Goal: Task Accomplishment & Management: Use online tool/utility

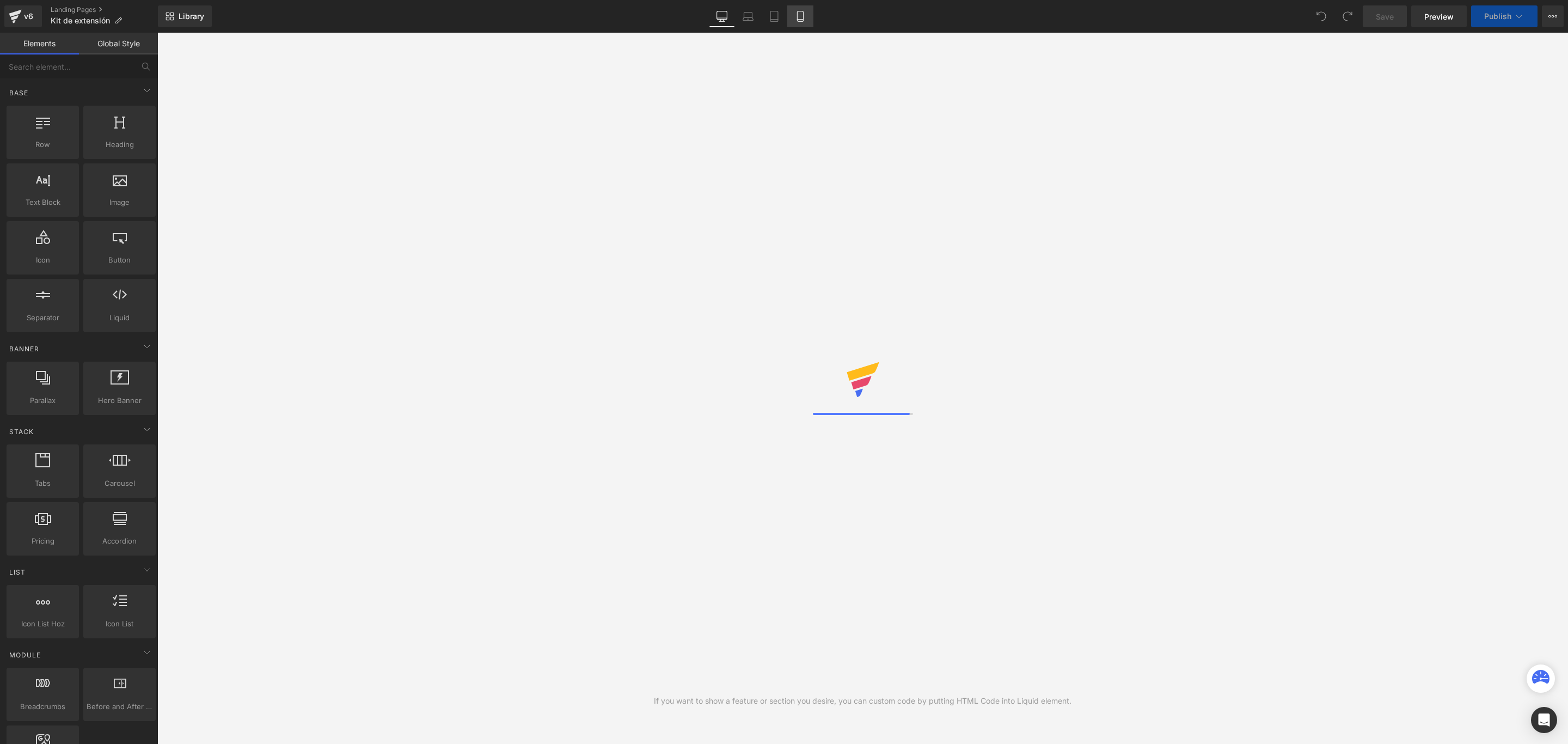
click at [804, 15] on icon at bounding box center [800, 16] width 11 height 11
click at [800, 12] on icon at bounding box center [800, 16] width 11 height 11
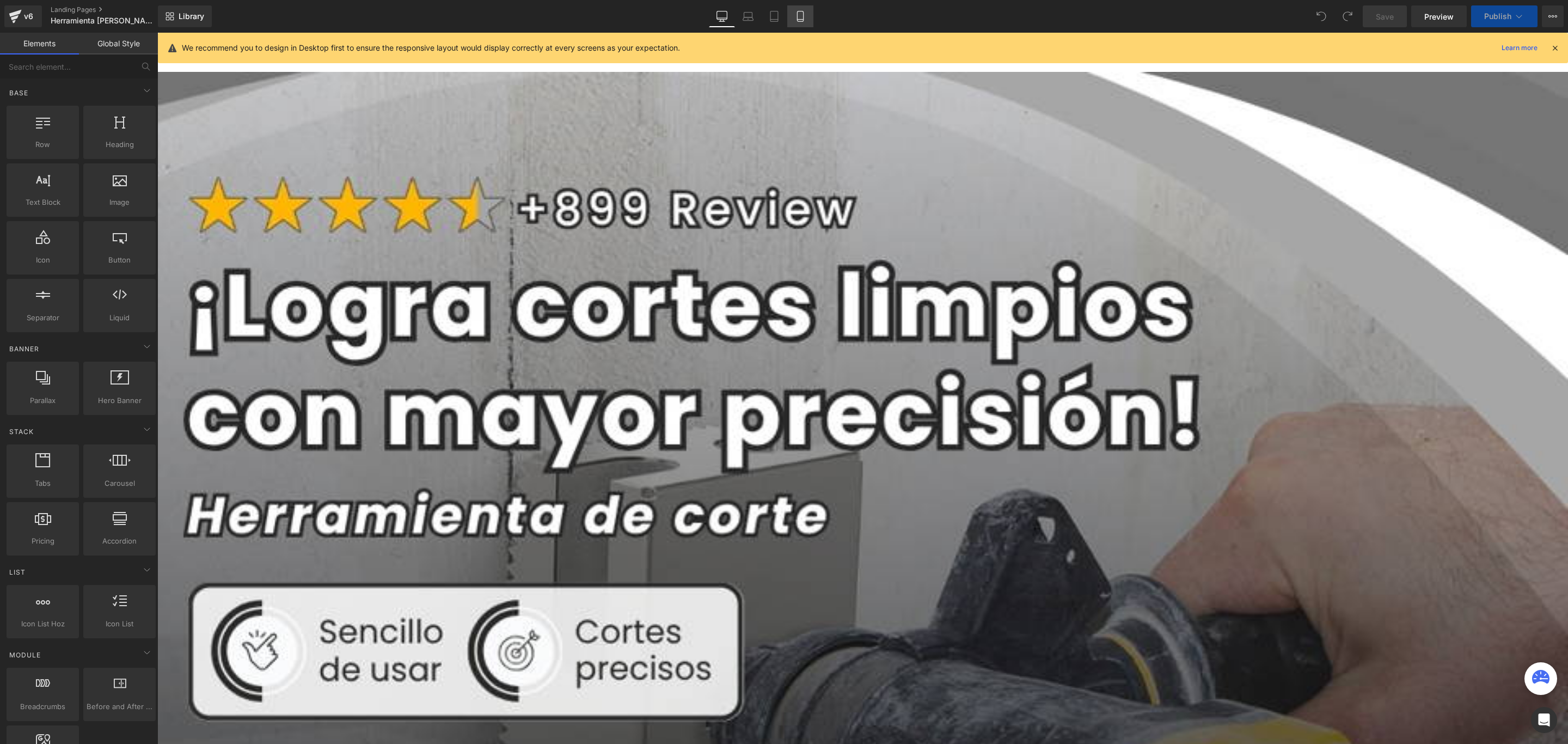
click at [799, 15] on icon at bounding box center [800, 16] width 11 height 11
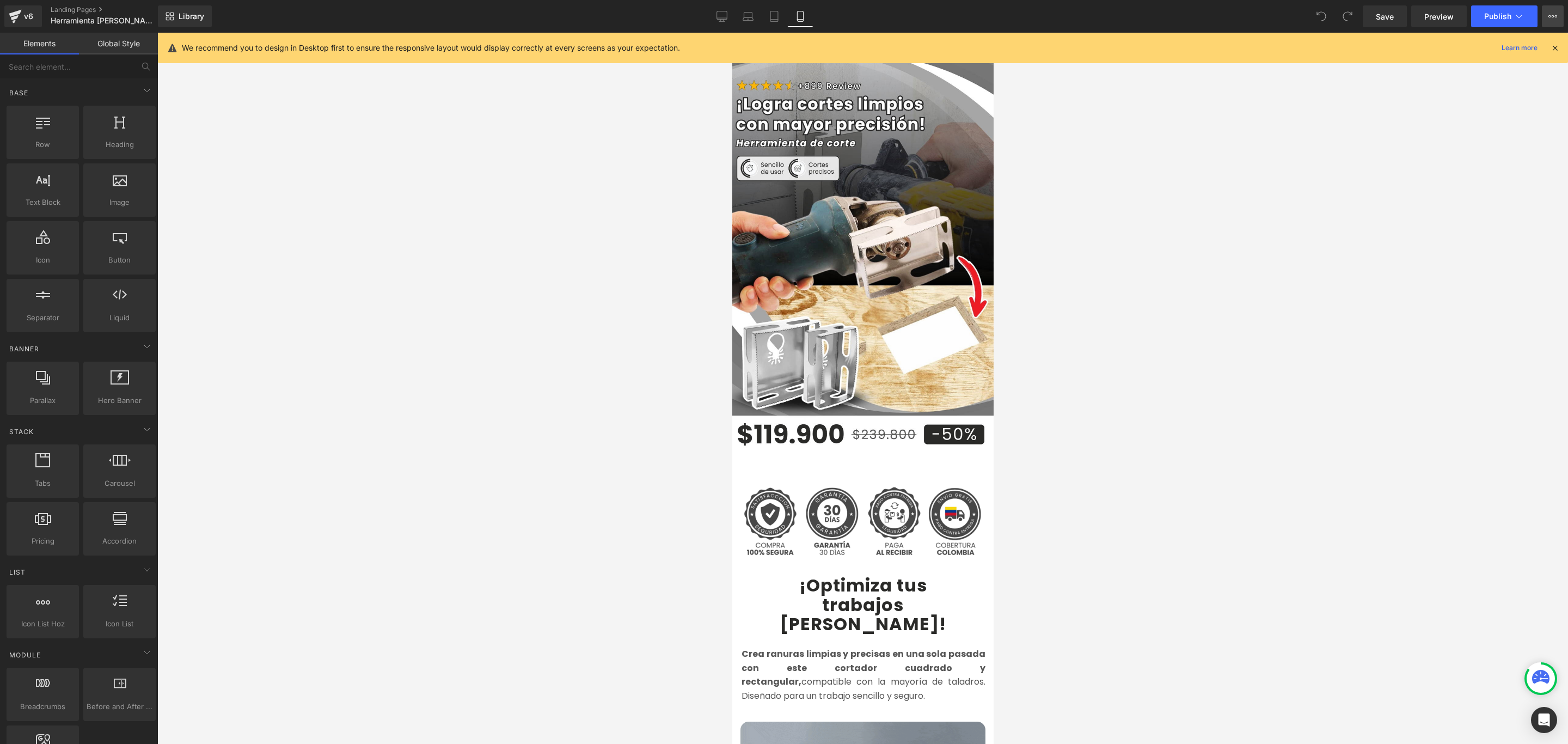
click at [1557, 16] on button "View Live Page View with current Template Save Template to Library Schedule Pub…" at bounding box center [1553, 16] width 22 height 22
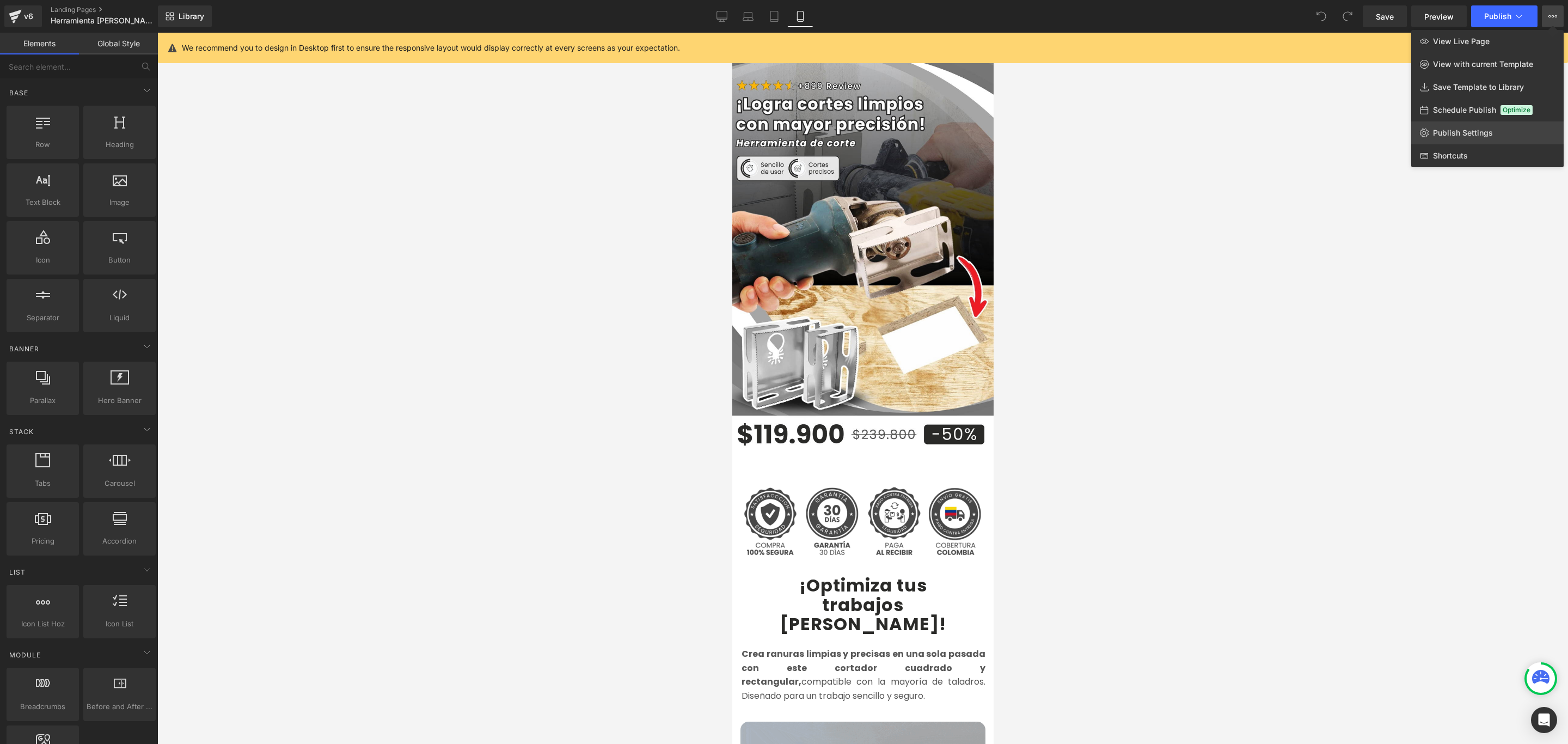
click at [1478, 128] on span "Publish Settings" at bounding box center [1462, 133] width 60 height 10
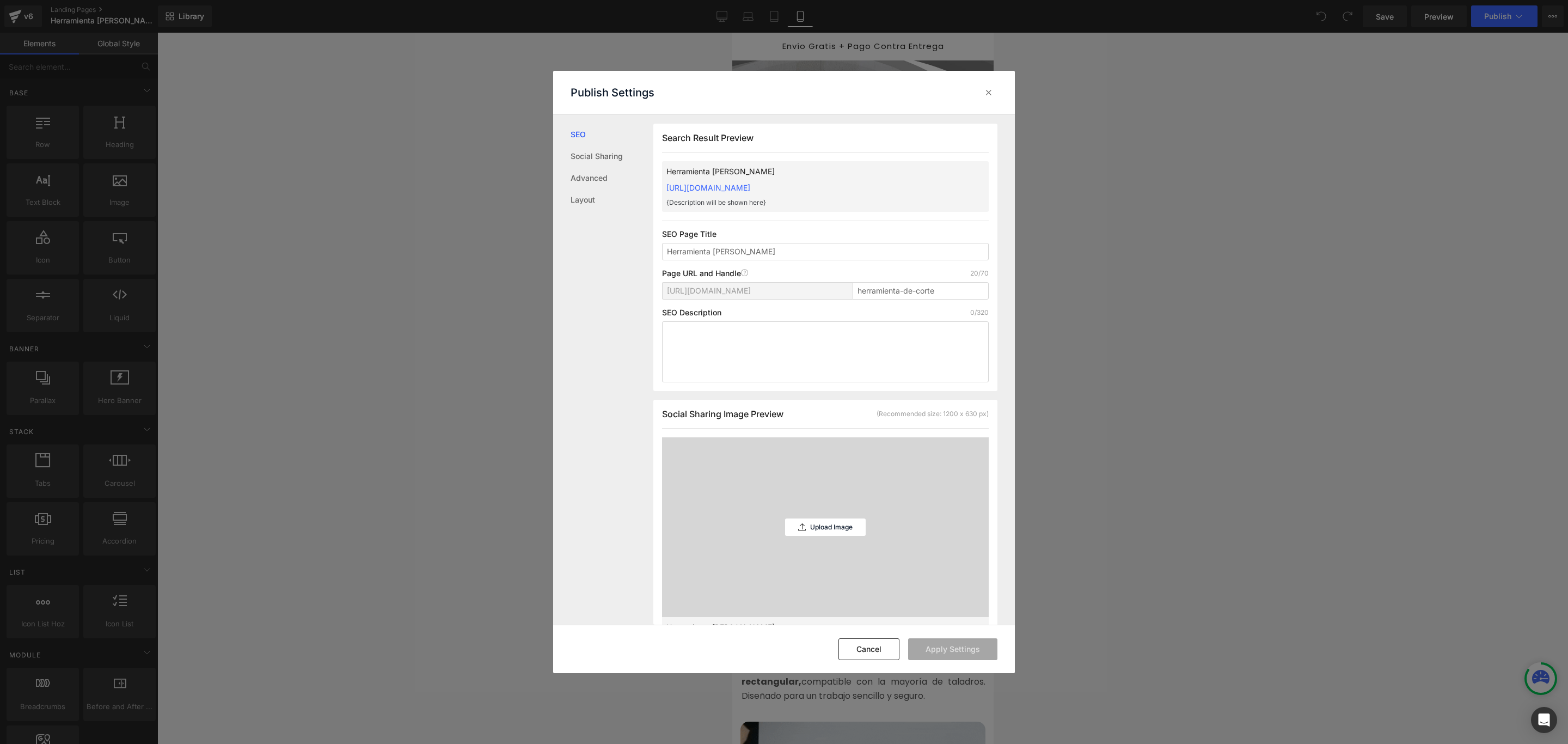
scroll to position [1, 0]
click at [889, 180] on div "Herramienta de corte https://commpralo-ya.myshopify.com/pages/herramienta-de-co…" at bounding box center [825, 186] width 327 height 51
click at [750, 188] on link "https://commpralo-ya.myshopify.com/pages/herramienta-de-corte" at bounding box center [708, 187] width 84 height 10
drag, startPoint x: 259, startPoint y: 60, endPoint x: 993, endPoint y: 95, distance: 734.8
click at [993, 95] on icon at bounding box center [988, 92] width 11 height 11
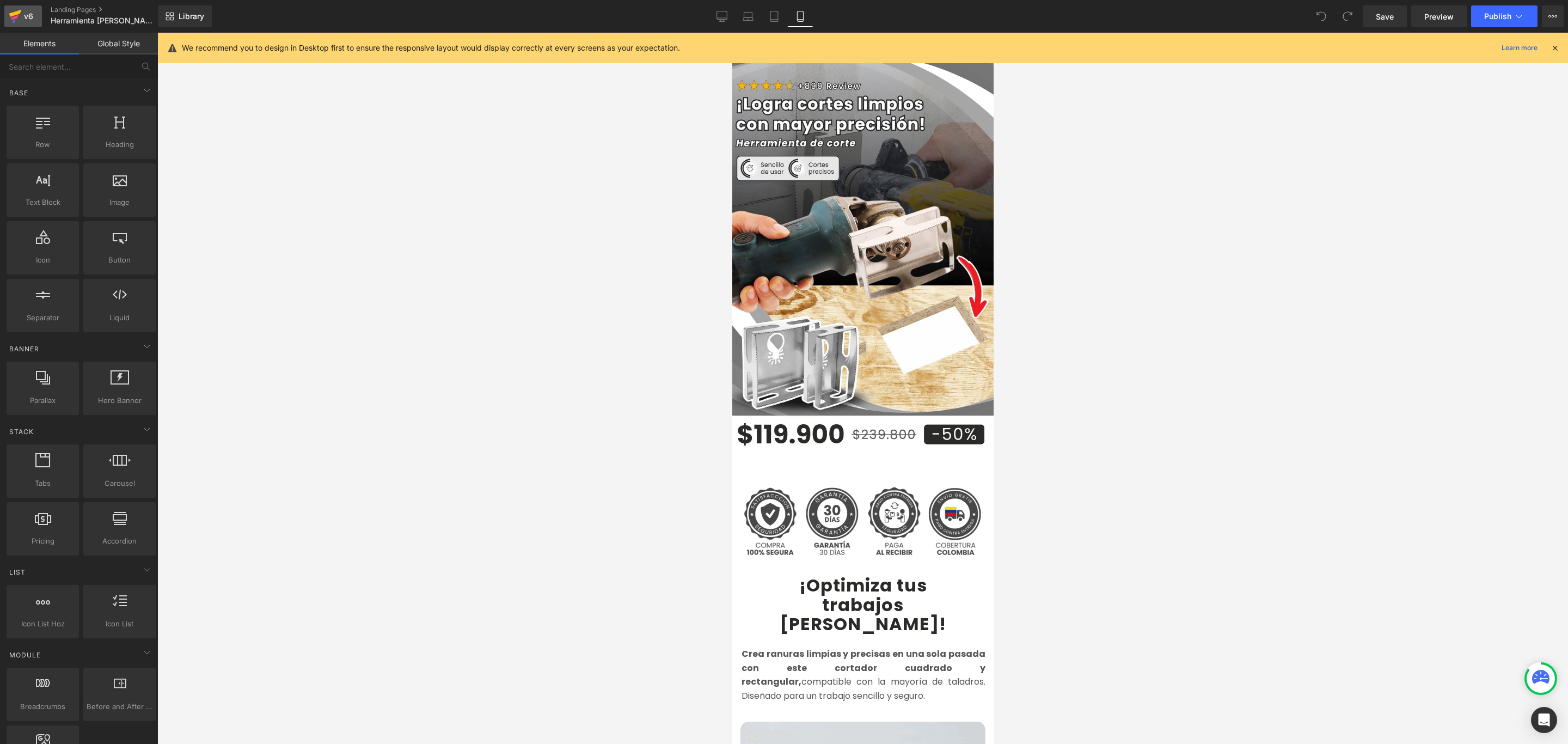
click at [26, 18] on div "v6" at bounding box center [29, 16] width 13 height 14
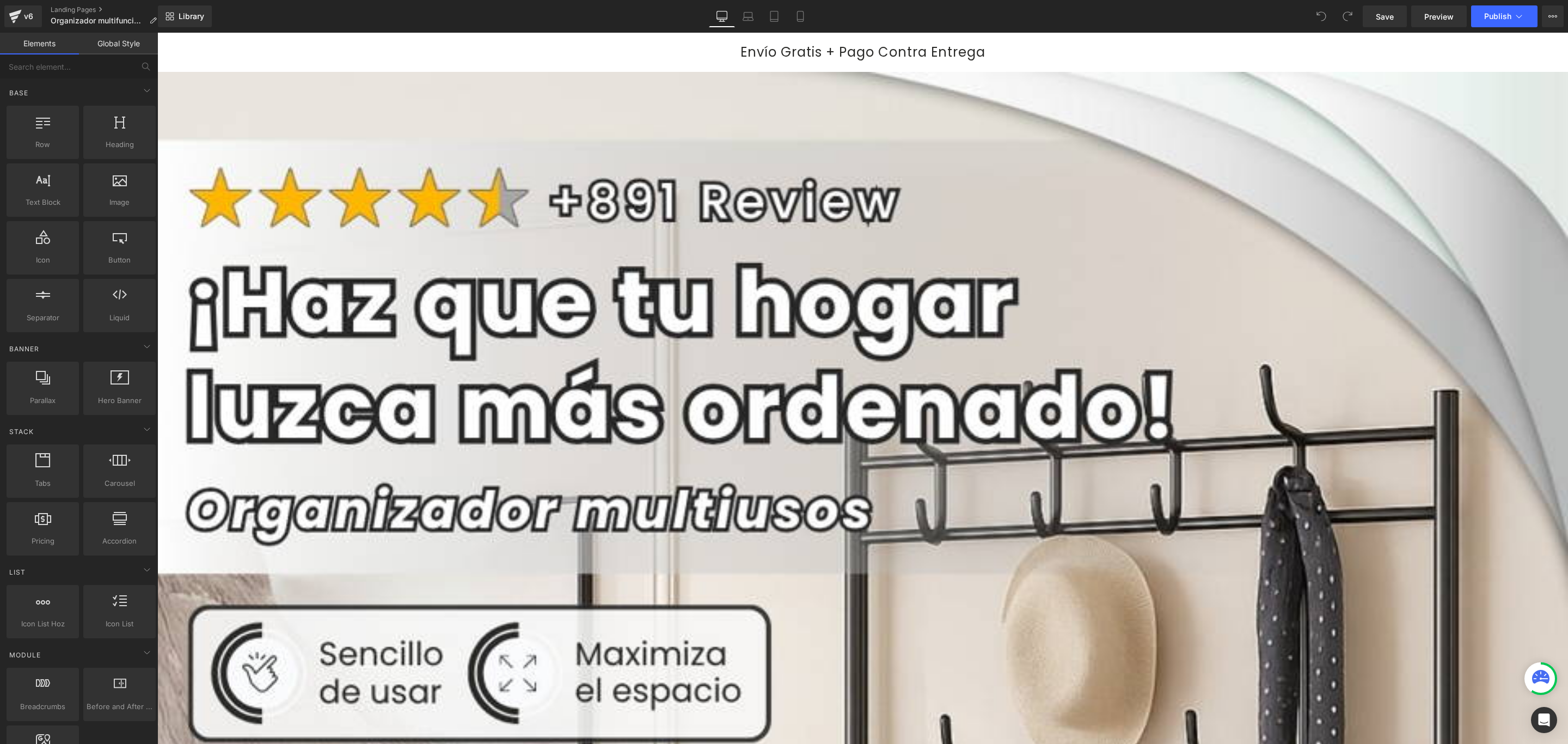
click at [1551, 18] on icon at bounding box center [1553, 16] width 9 height 9
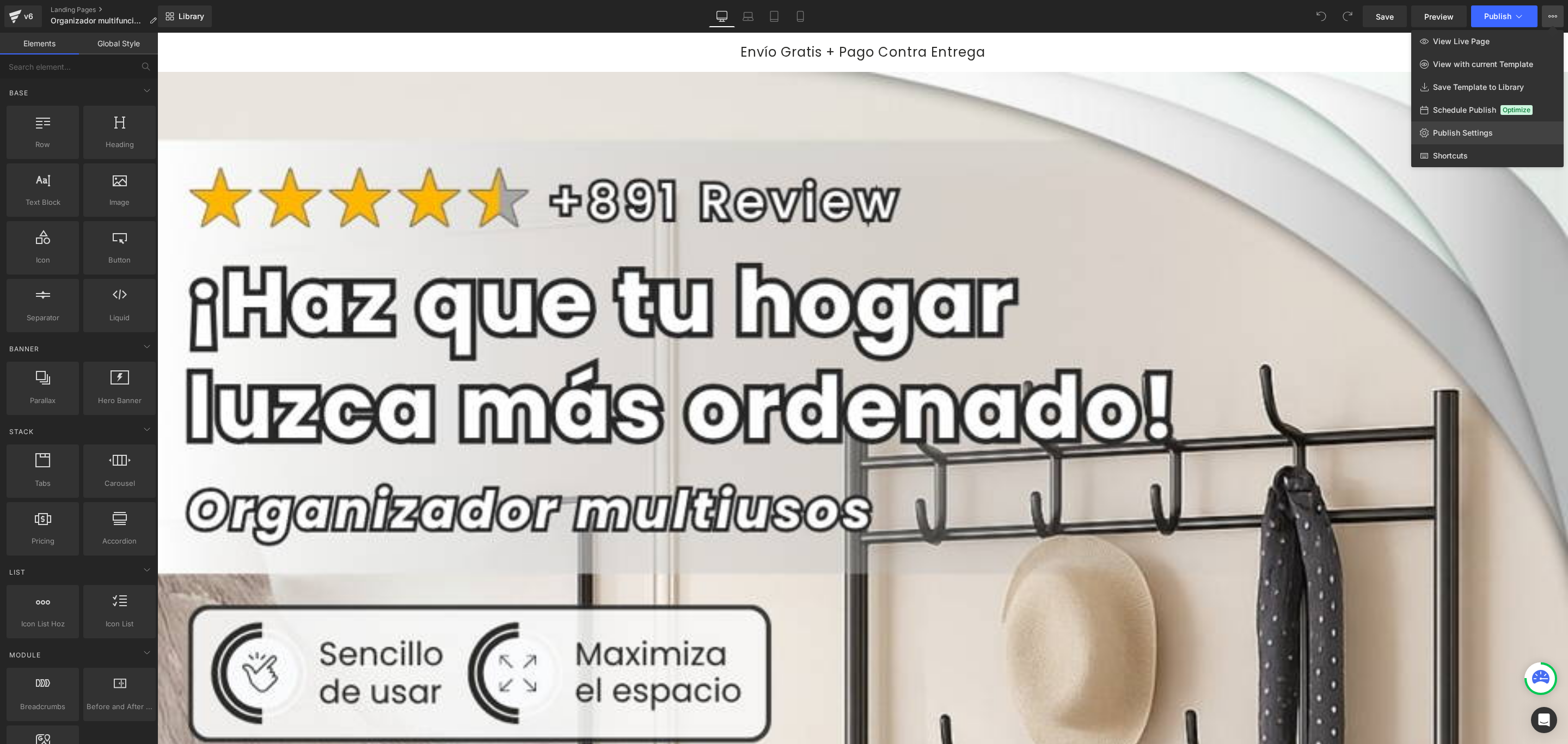
click at [1491, 130] on link "Publish Settings" at bounding box center [1487, 133] width 152 height 23
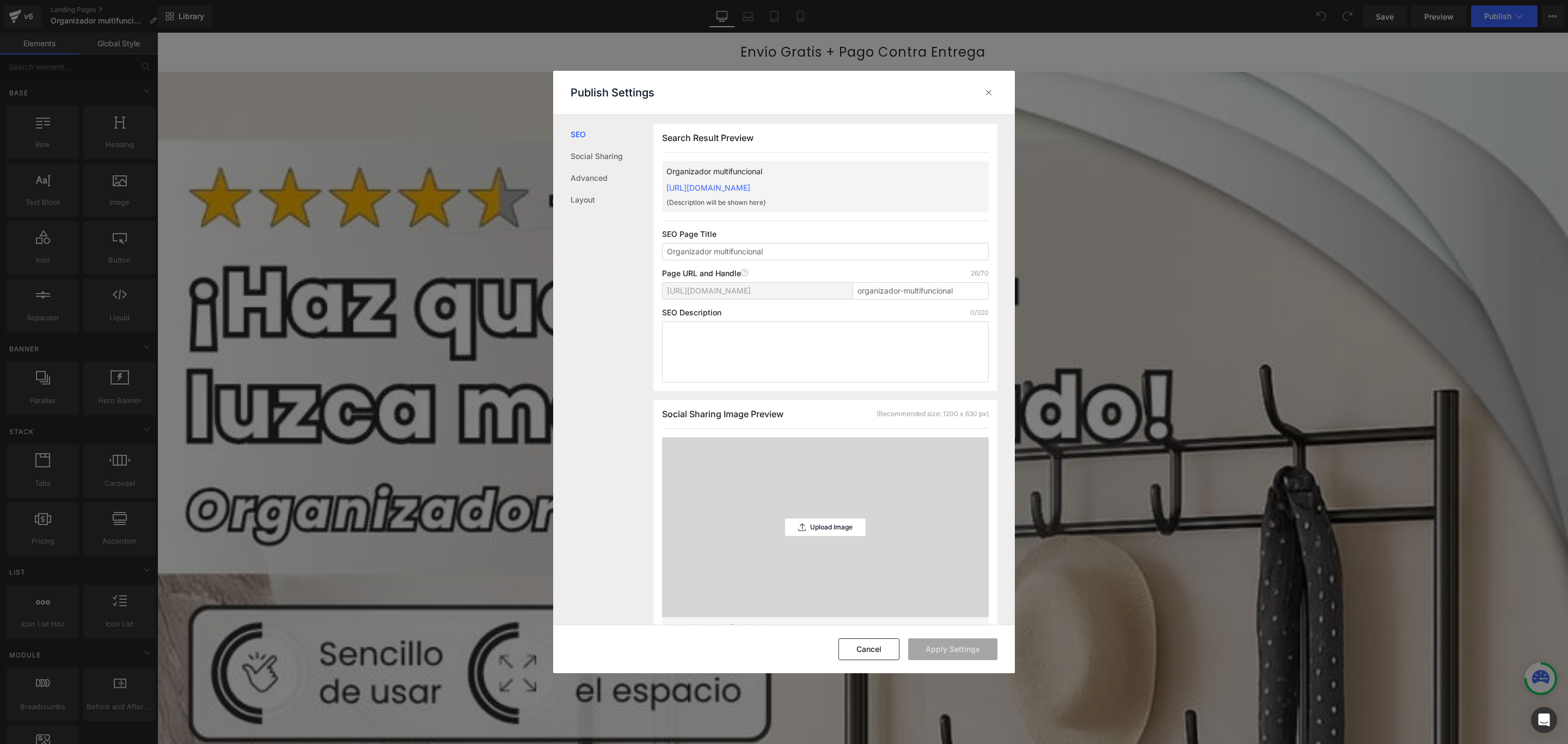
scroll to position [1, 0]
click at [750, 187] on link "https://commpralo-ya.myshopify.com/pages/organizador-multifuncional" at bounding box center [708, 187] width 84 height 10
drag, startPoint x: 989, startPoint y: 87, endPoint x: 225, endPoint y: 20, distance: 766.9
click at [989, 87] on icon at bounding box center [988, 92] width 11 height 11
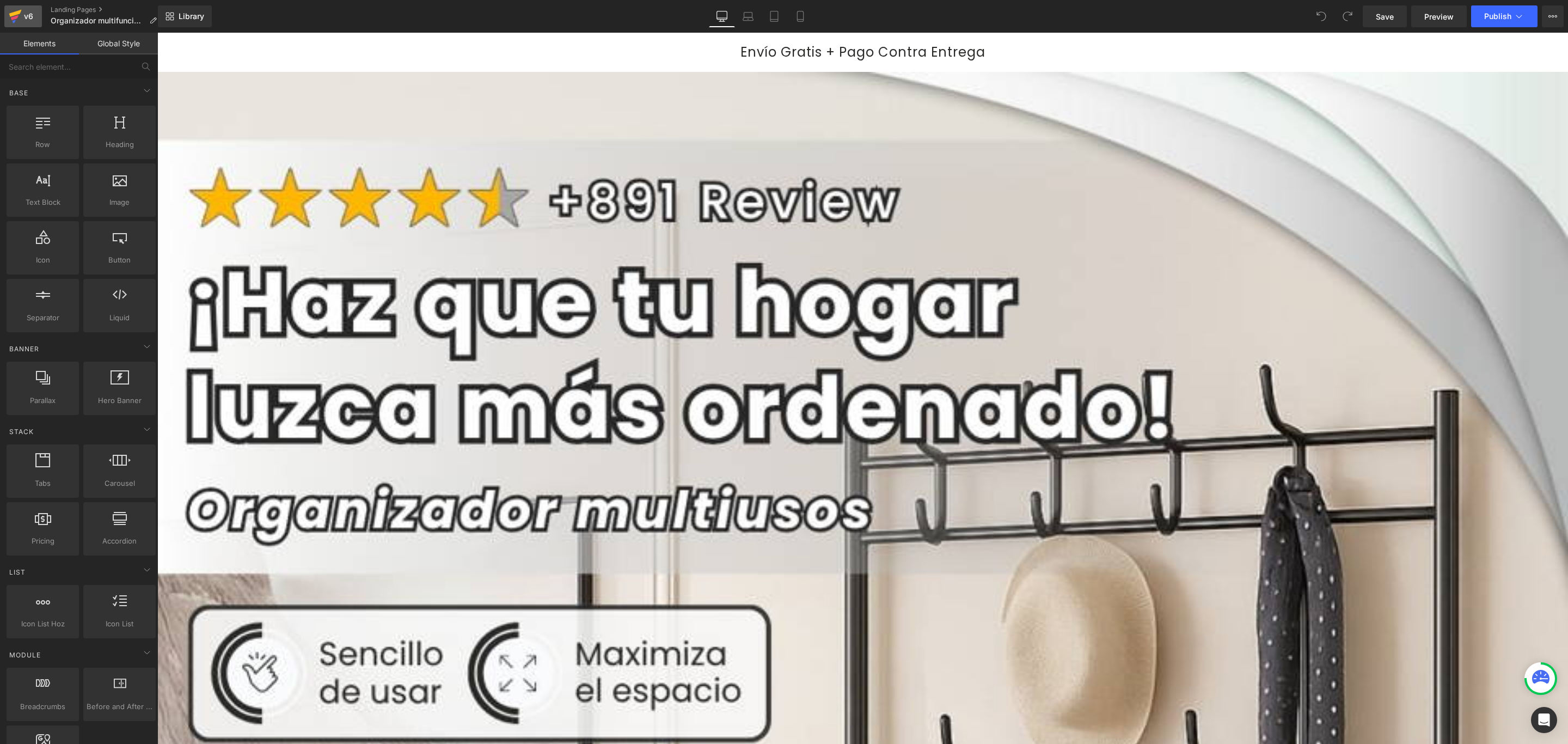
click at [25, 13] on div "v6" at bounding box center [29, 16] width 13 height 14
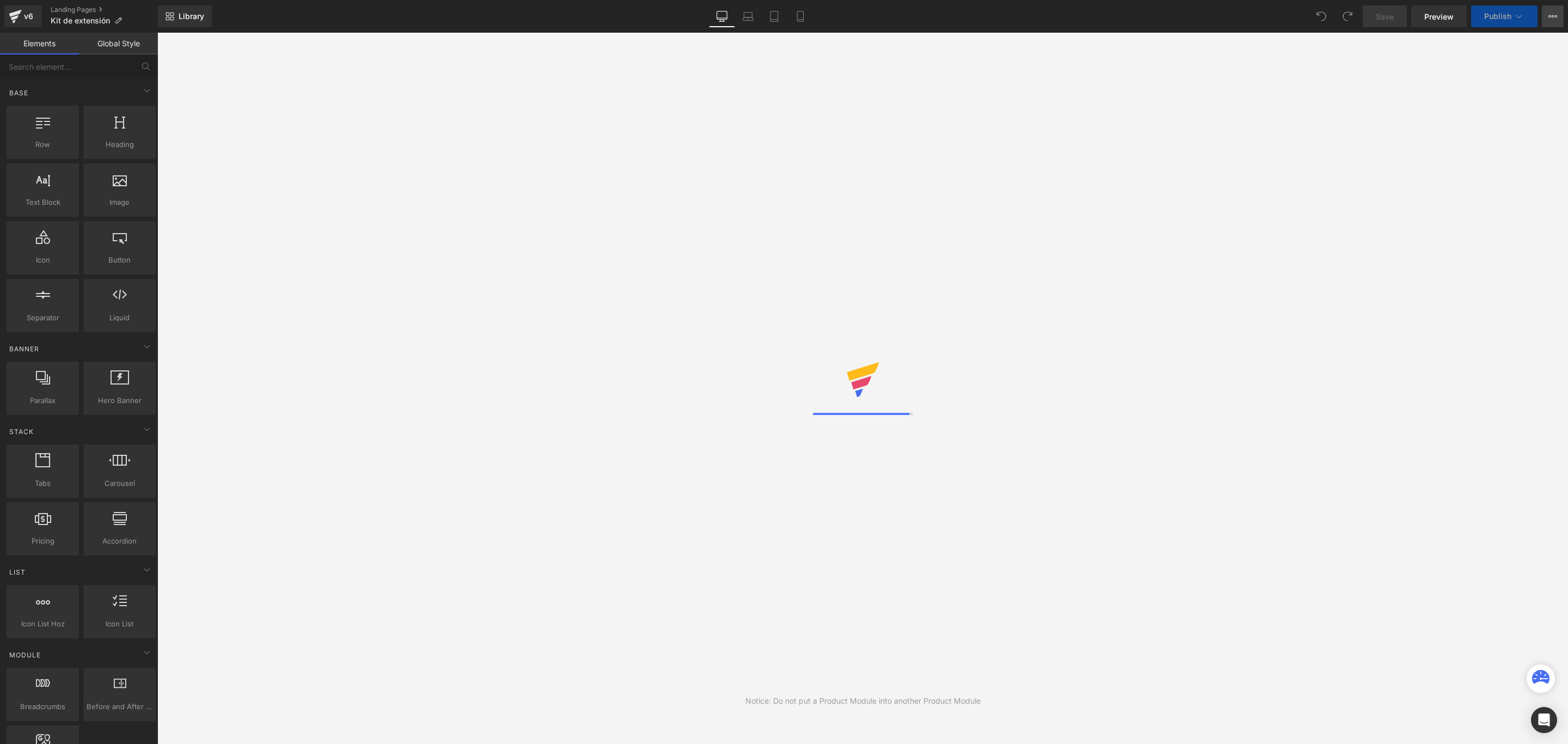
drag, startPoint x: 1553, startPoint y: 15, endPoint x: 1476, endPoint y: 130, distance: 138.4
click at [1553, 15] on icon at bounding box center [1553, 16] width 3 height 2
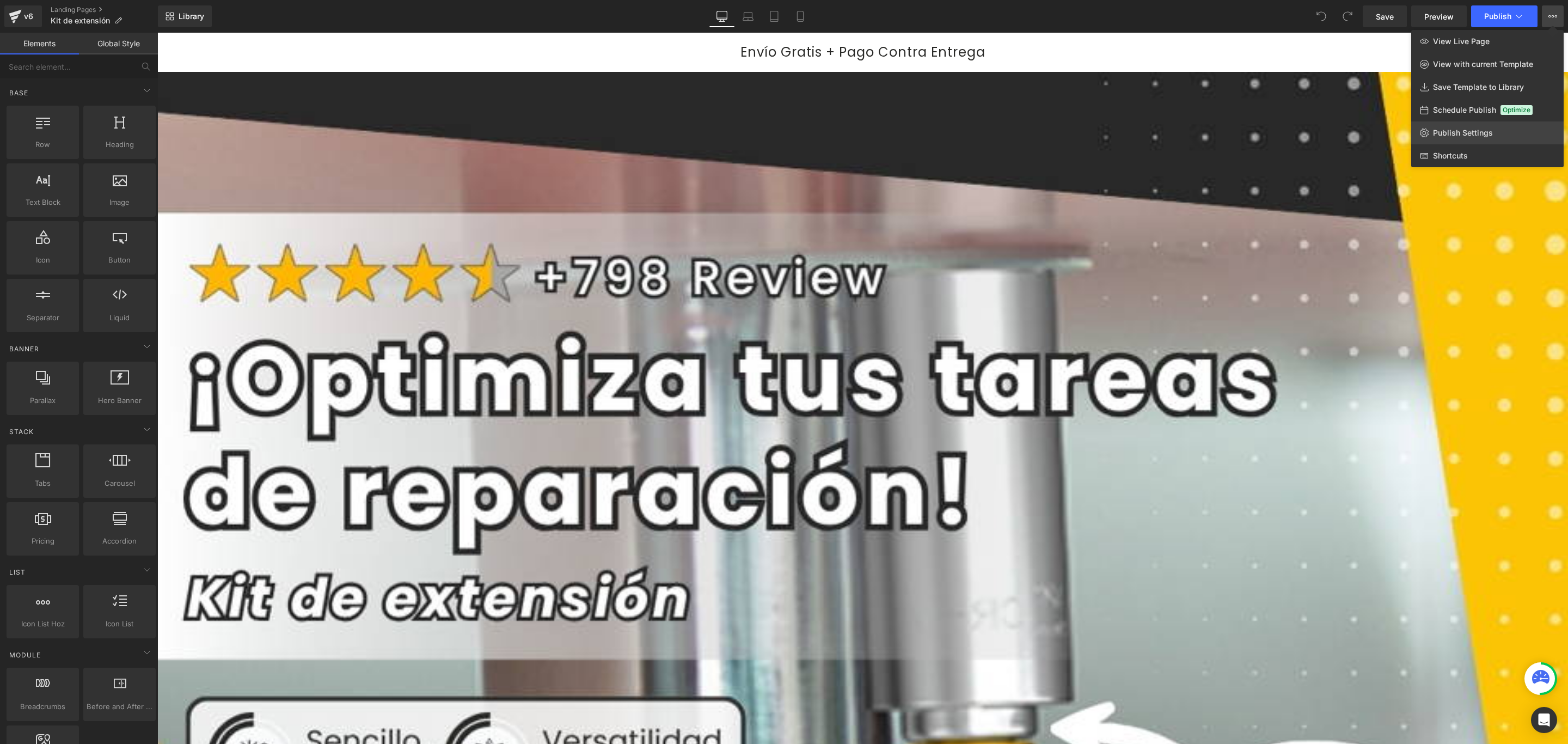
click at [1457, 128] on span "Publish Settings" at bounding box center [1462, 133] width 60 height 10
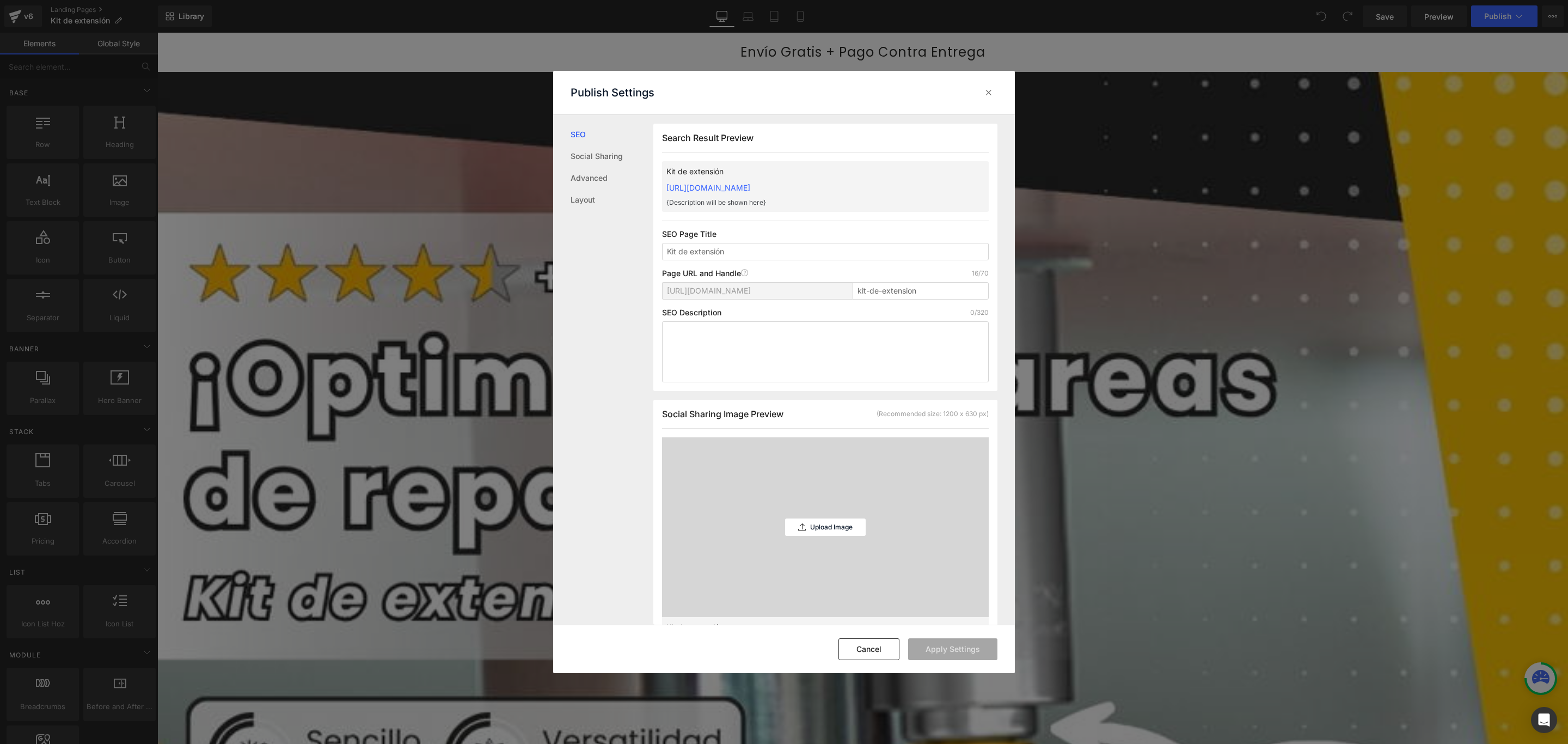
scroll to position [1, 0]
click at [750, 189] on link "https://commpralo-ya.myshopify.com/pages/kit-de-extension" at bounding box center [708, 187] width 84 height 10
click at [988, 88] on icon at bounding box center [988, 92] width 11 height 11
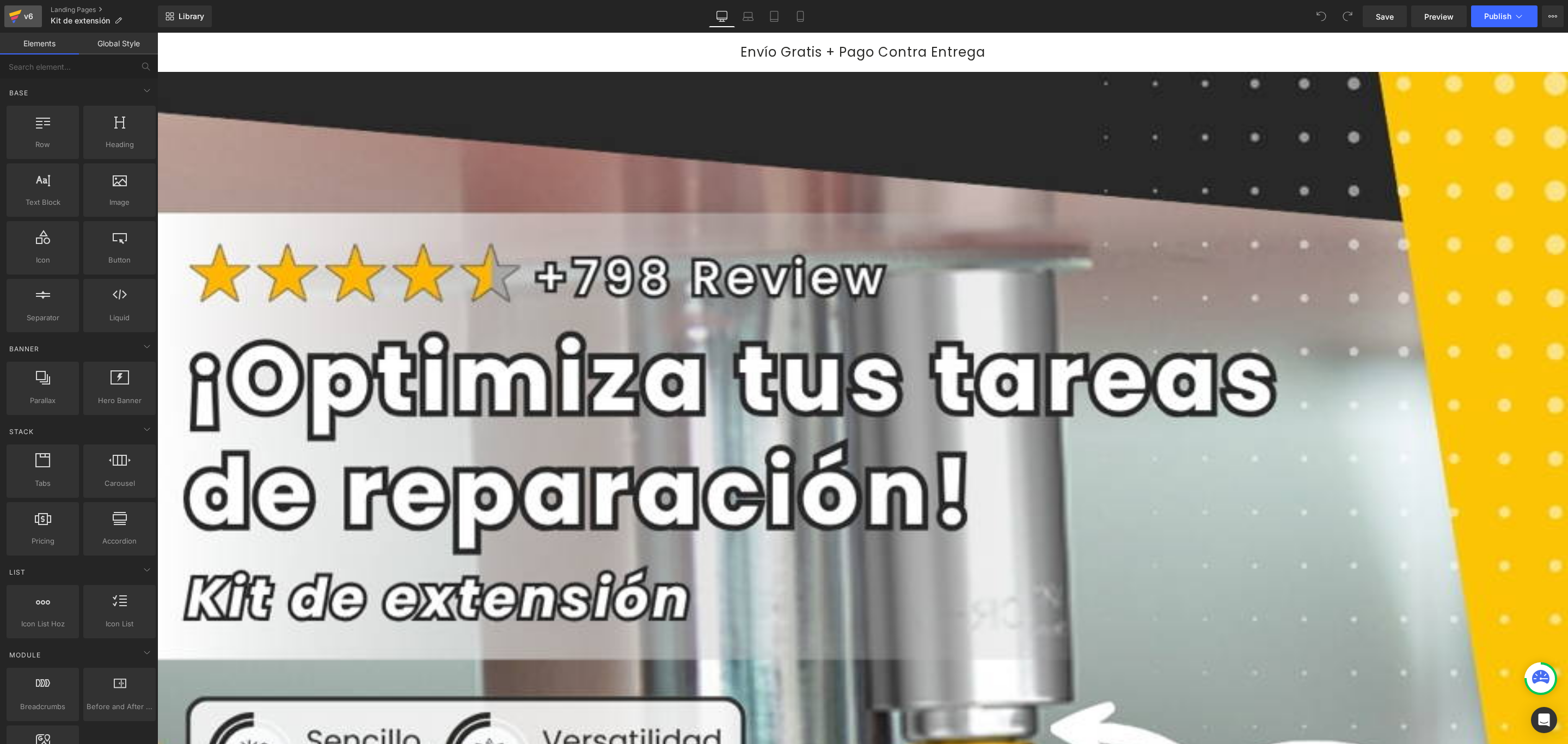
click at [20, 18] on icon at bounding box center [15, 16] width 13 height 27
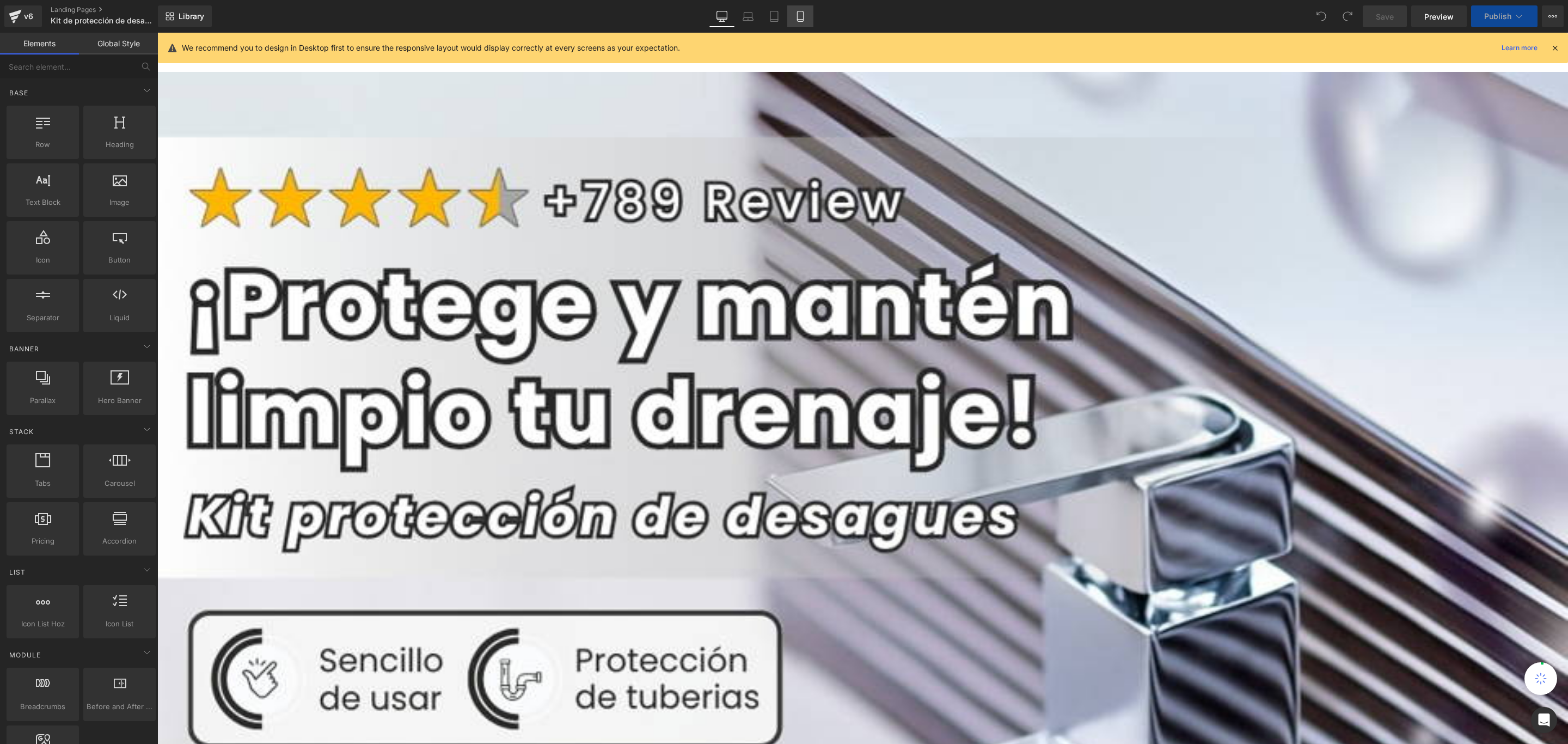
click at [797, 15] on icon at bounding box center [800, 16] width 11 height 11
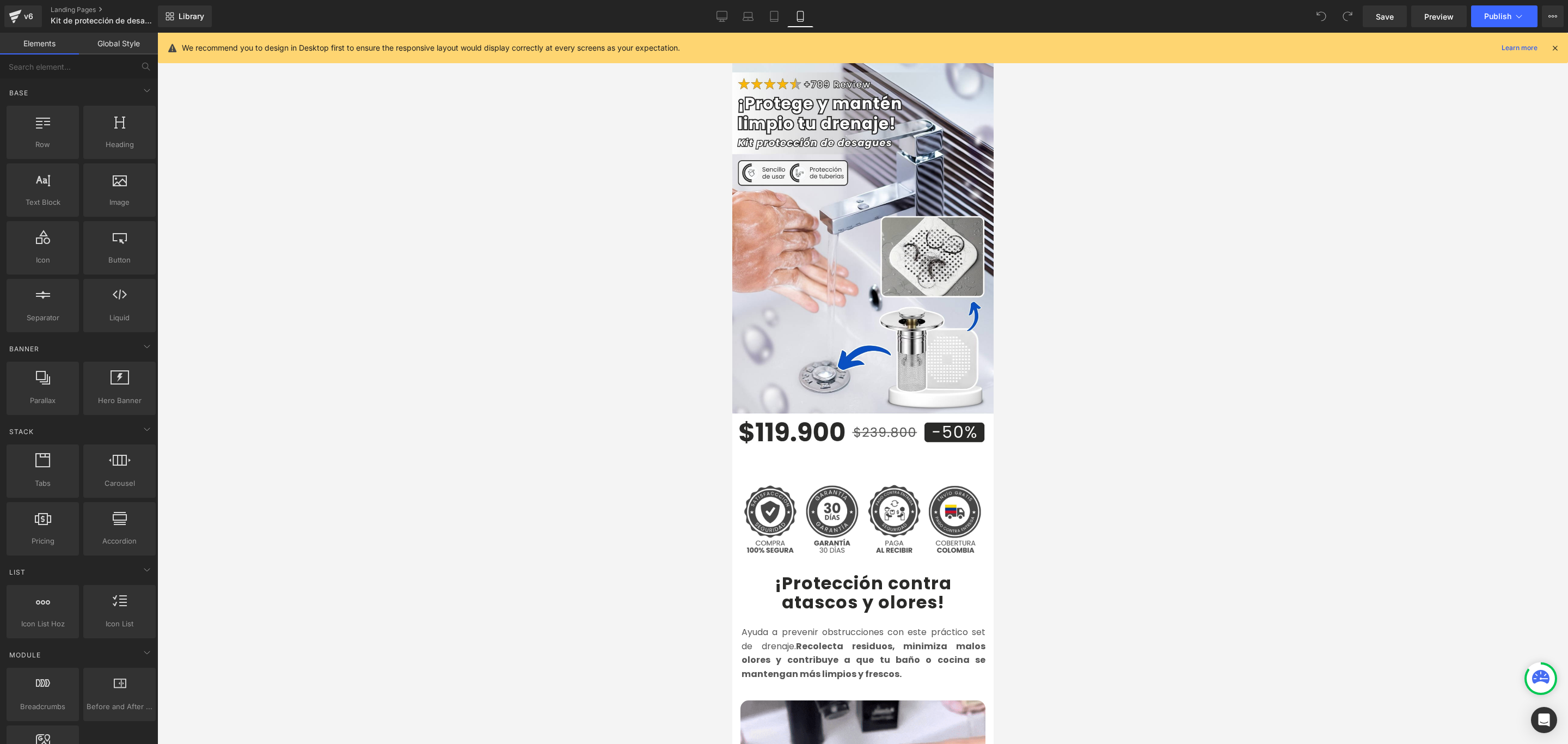
click at [1555, 46] on icon at bounding box center [1554, 47] width 10 height 10
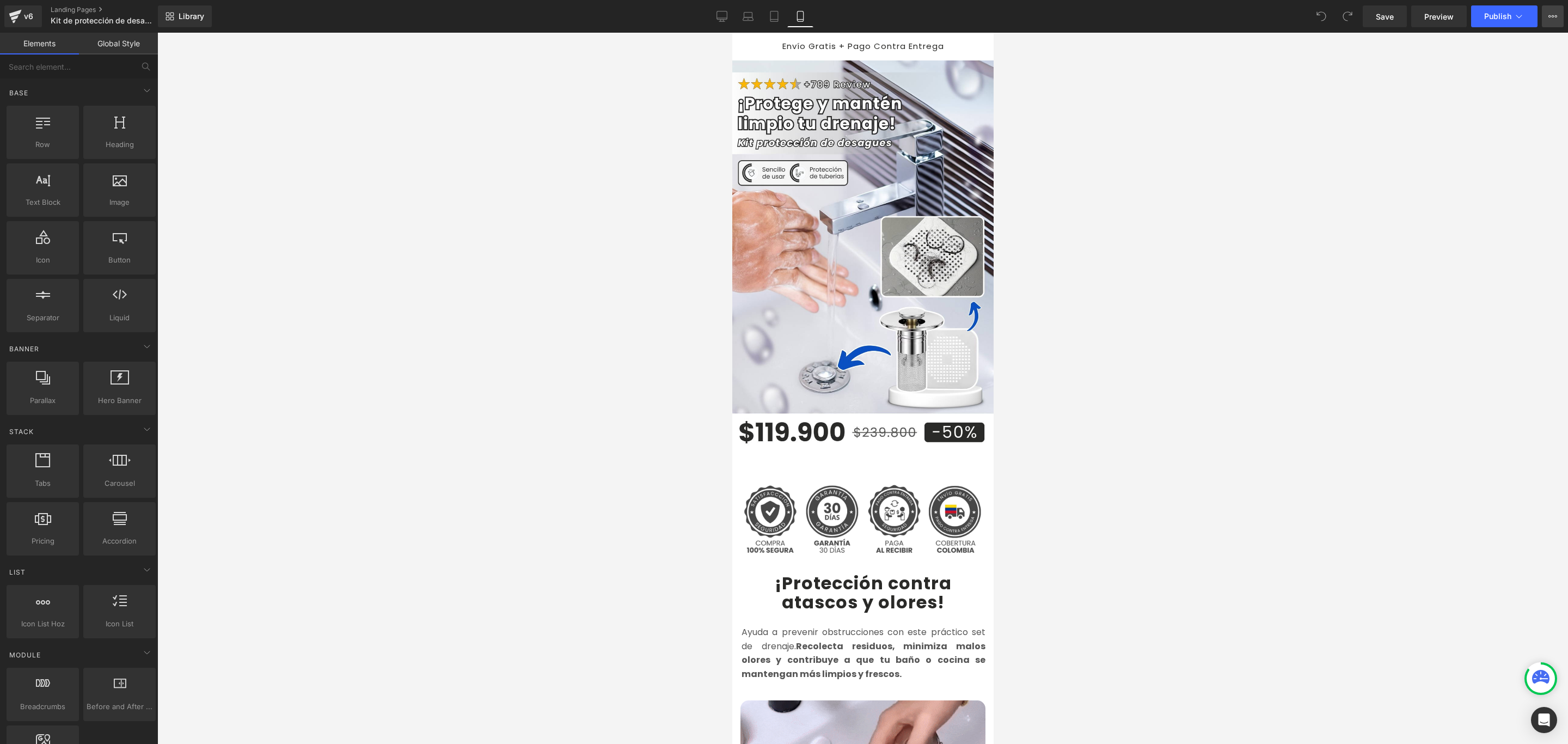
click at [1550, 18] on icon at bounding box center [1553, 16] width 9 height 9
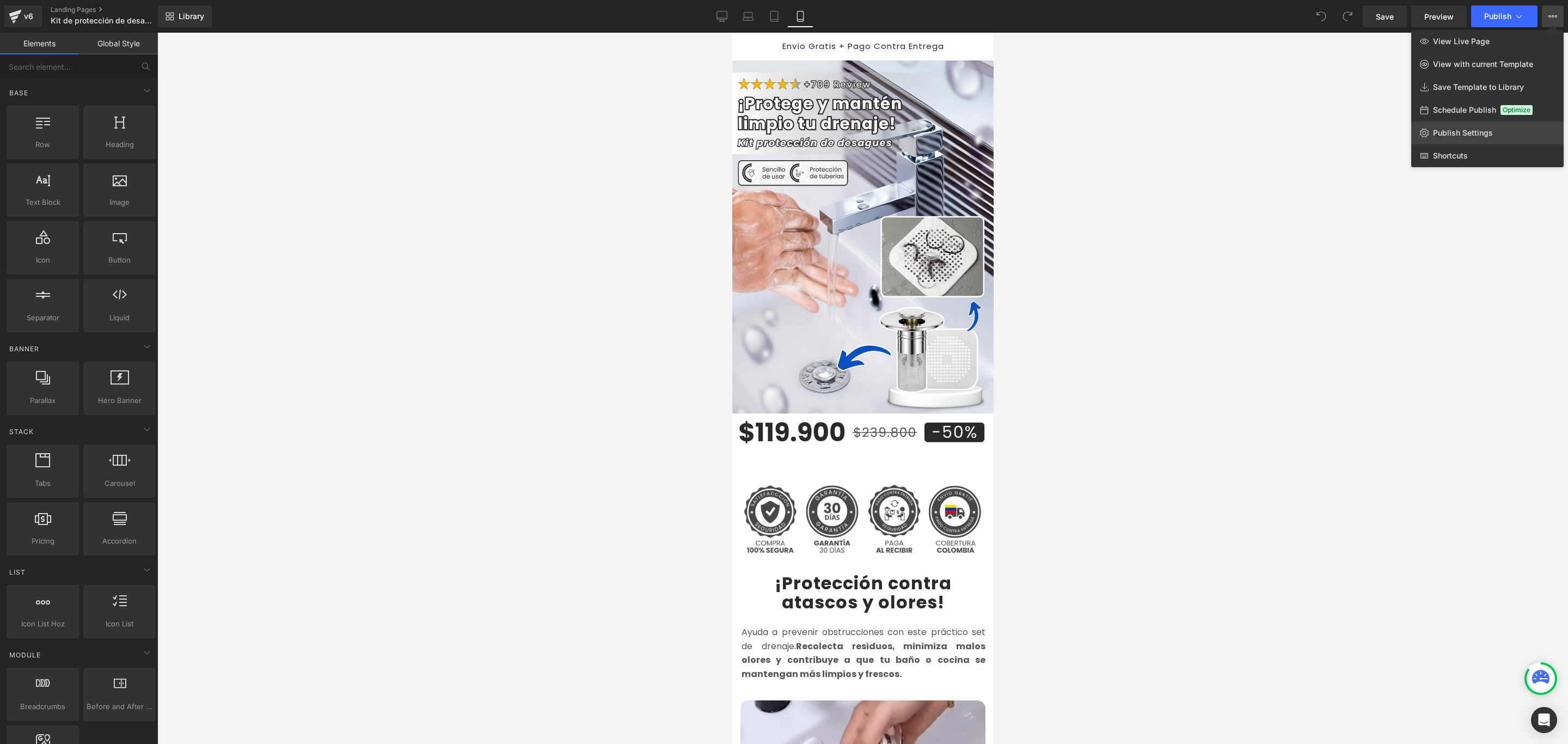
click at [1473, 130] on span "Publish Settings" at bounding box center [1462, 133] width 60 height 10
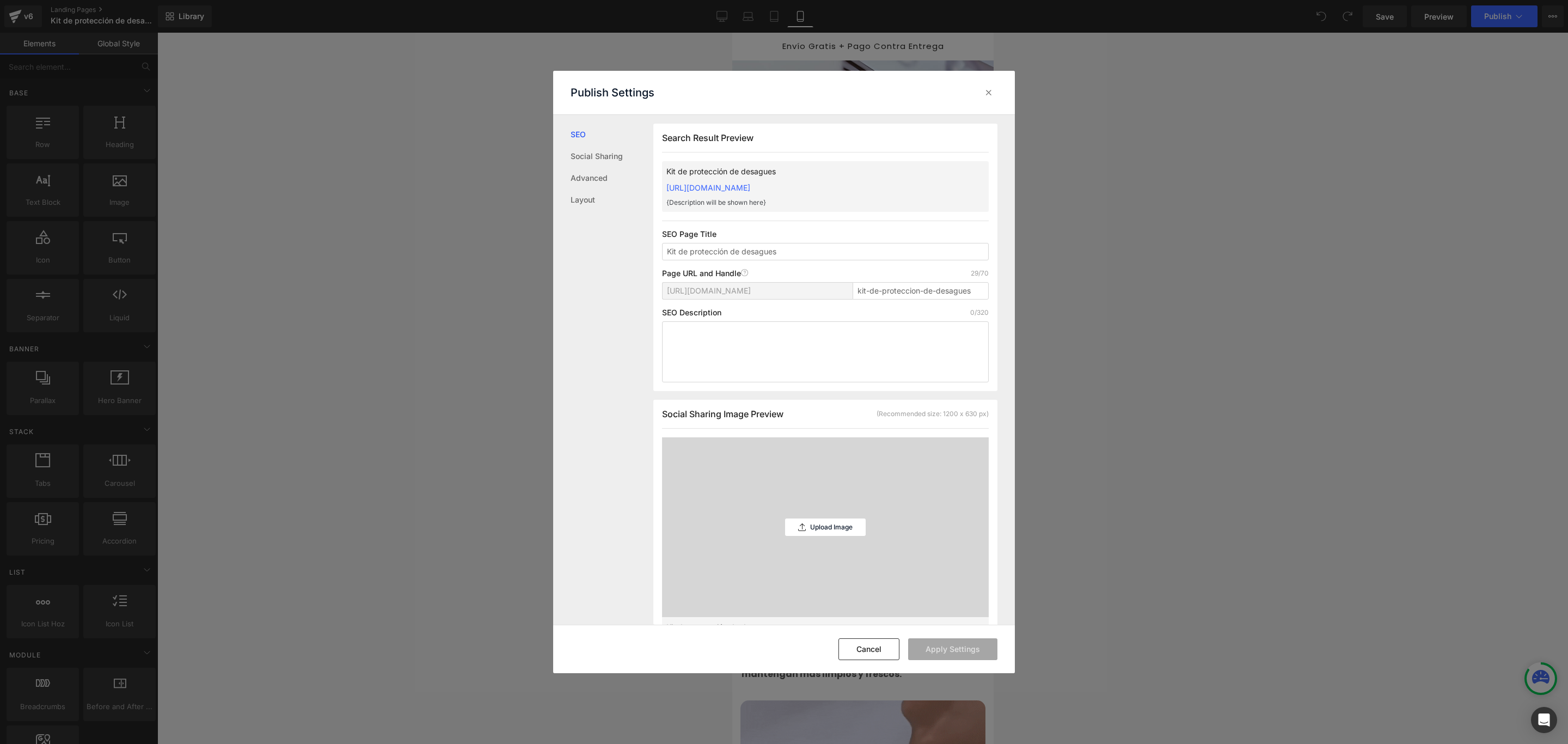
scroll to position [1, 0]
click at [750, 186] on link "[URL][DOMAIN_NAME]" at bounding box center [708, 187] width 84 height 10
drag, startPoint x: 989, startPoint y: 90, endPoint x: 127, endPoint y: 52, distance: 862.8
click at [989, 90] on icon at bounding box center [988, 92] width 11 height 11
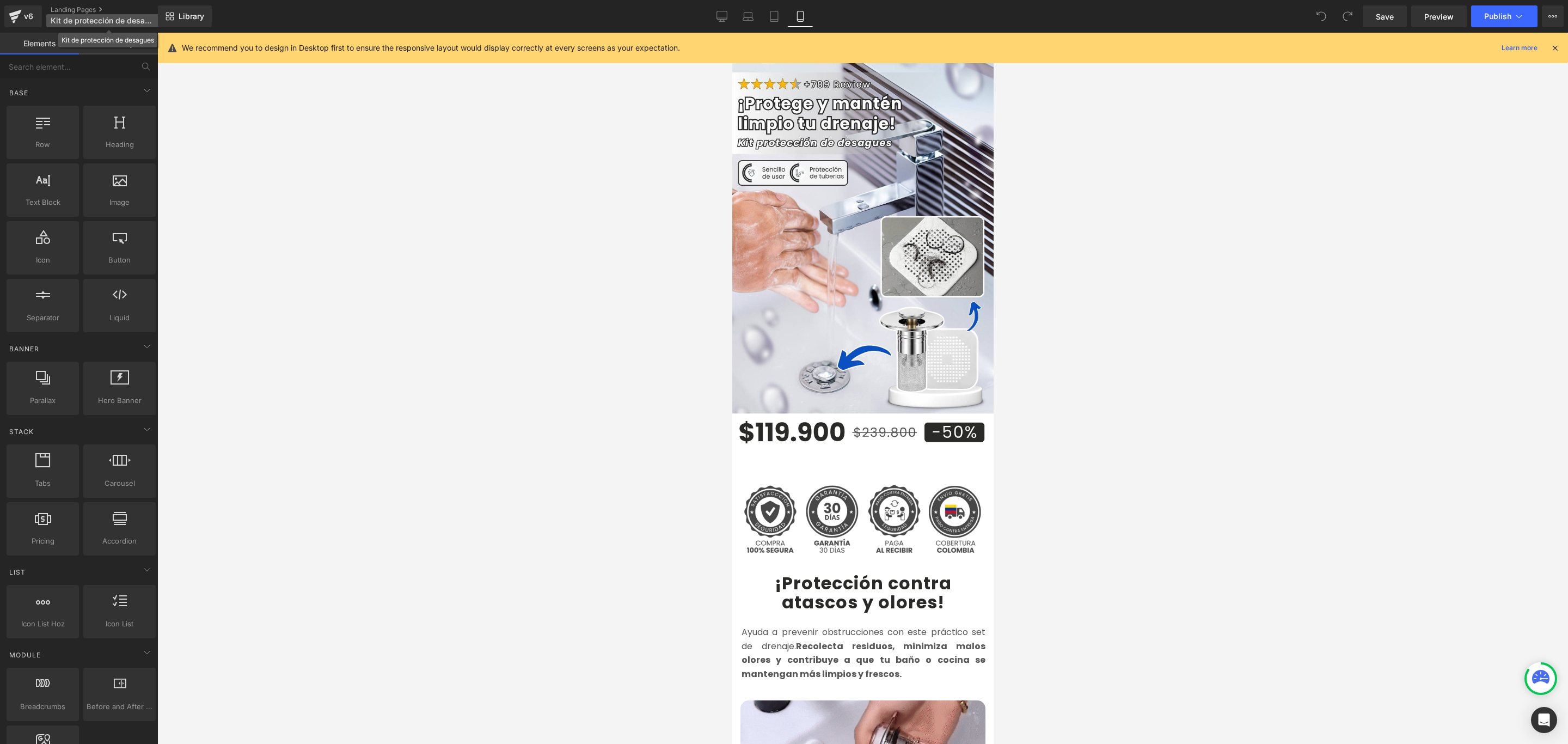
click at [118, 18] on span "Kit de protección de desagues" at bounding box center [103, 21] width 105 height 9
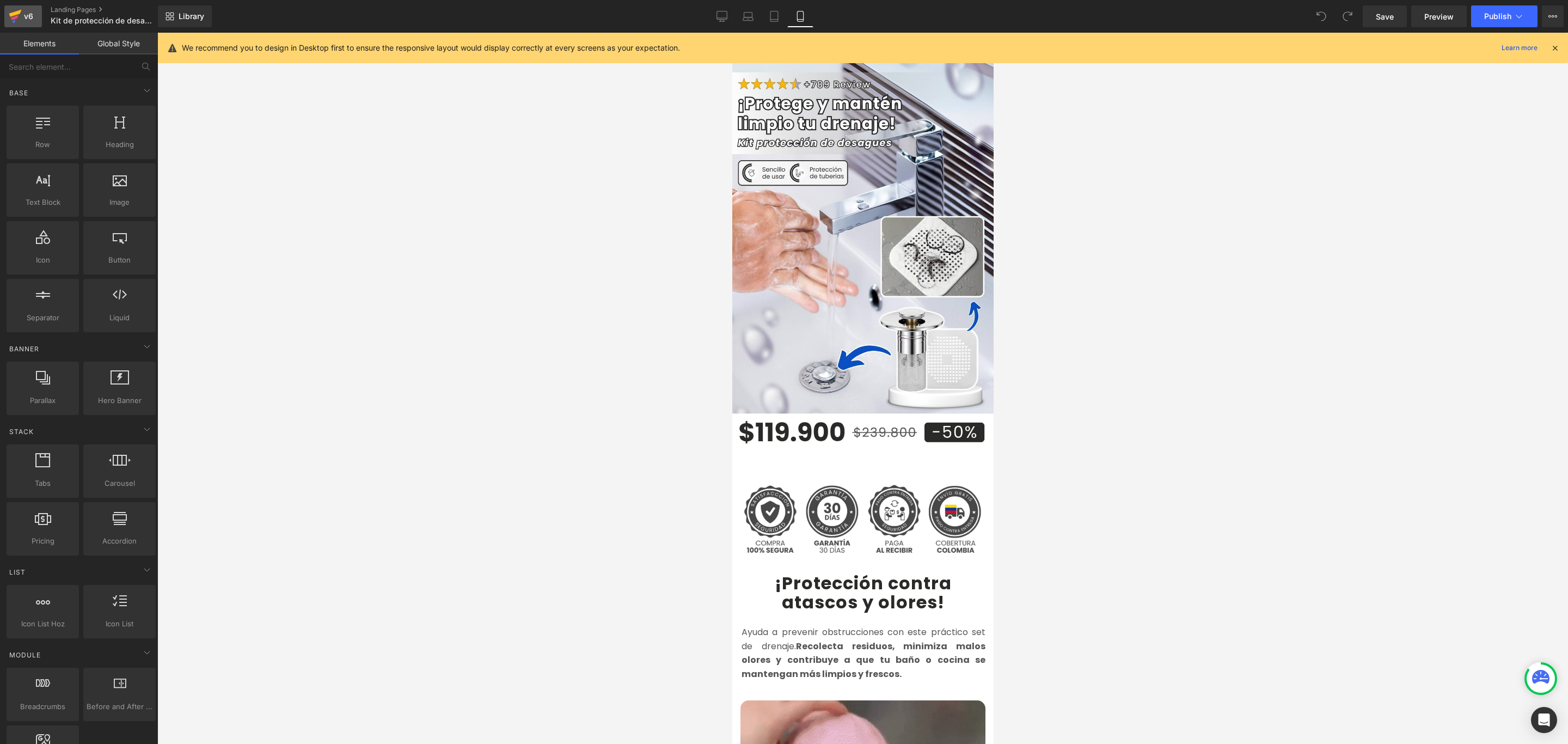
click at [15, 15] on icon at bounding box center [15, 13] width 13 height 7
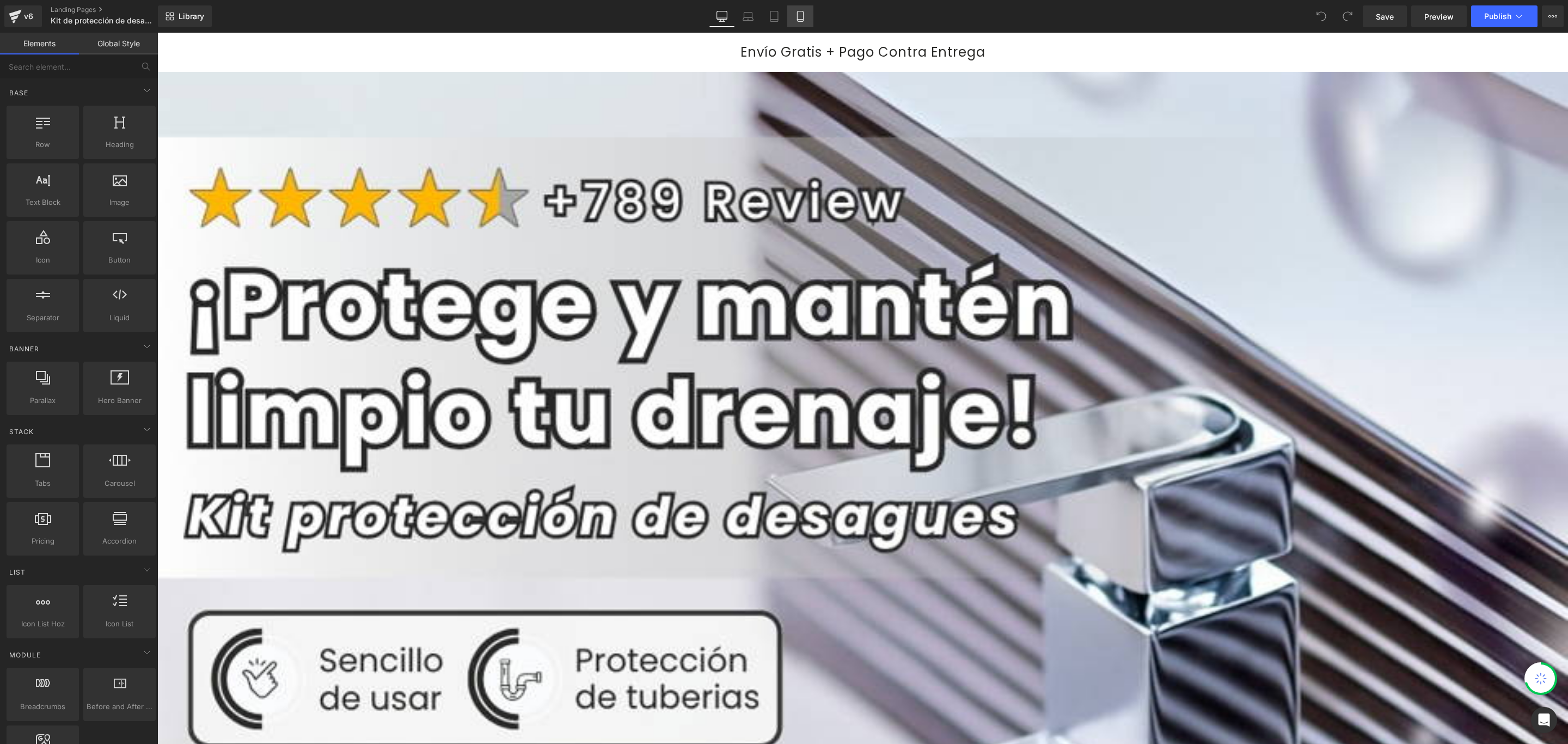
click at [792, 10] on link "Mobile" at bounding box center [799, 16] width 26 height 22
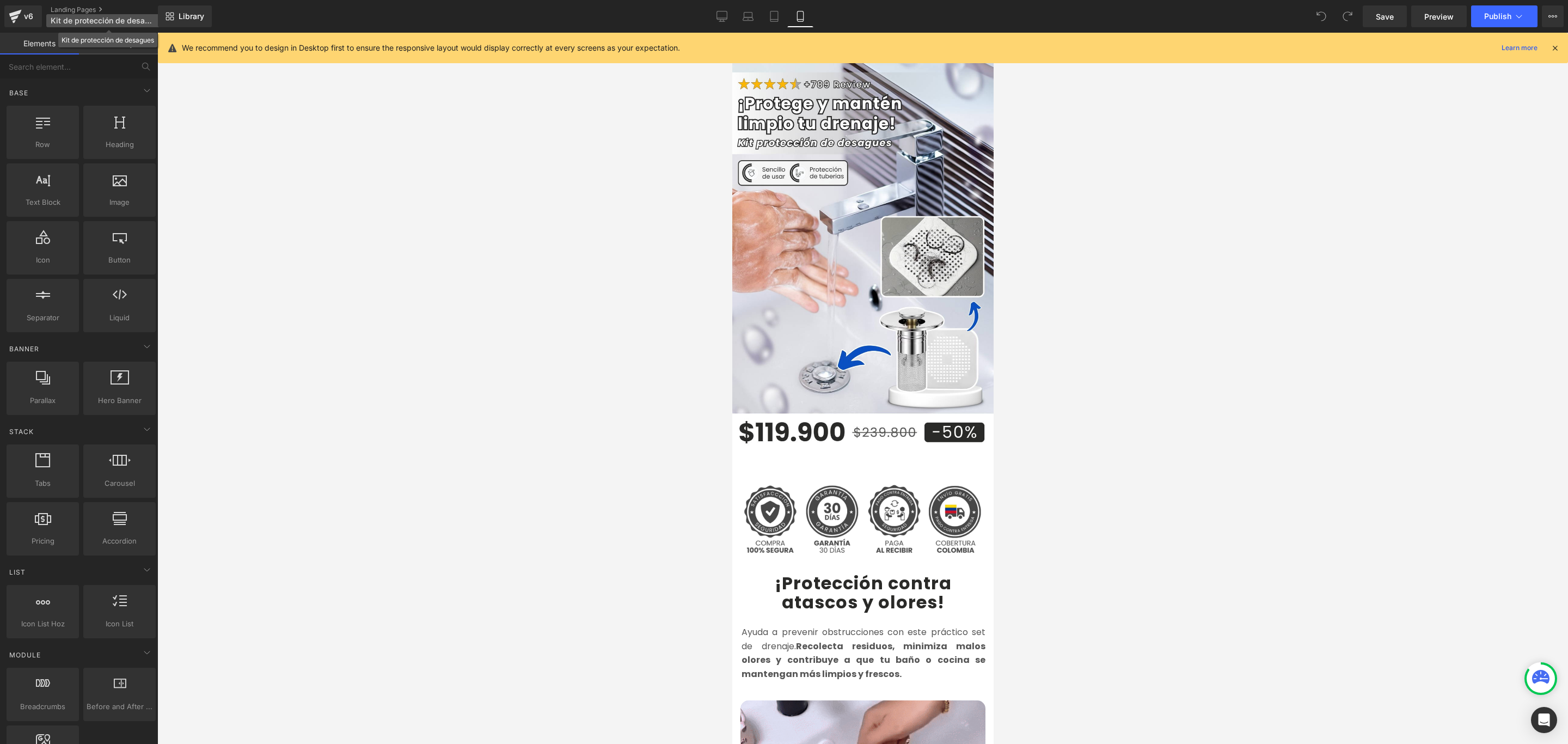
click at [142, 17] on span "Kit de protección de desagues" at bounding box center [103, 21] width 105 height 9
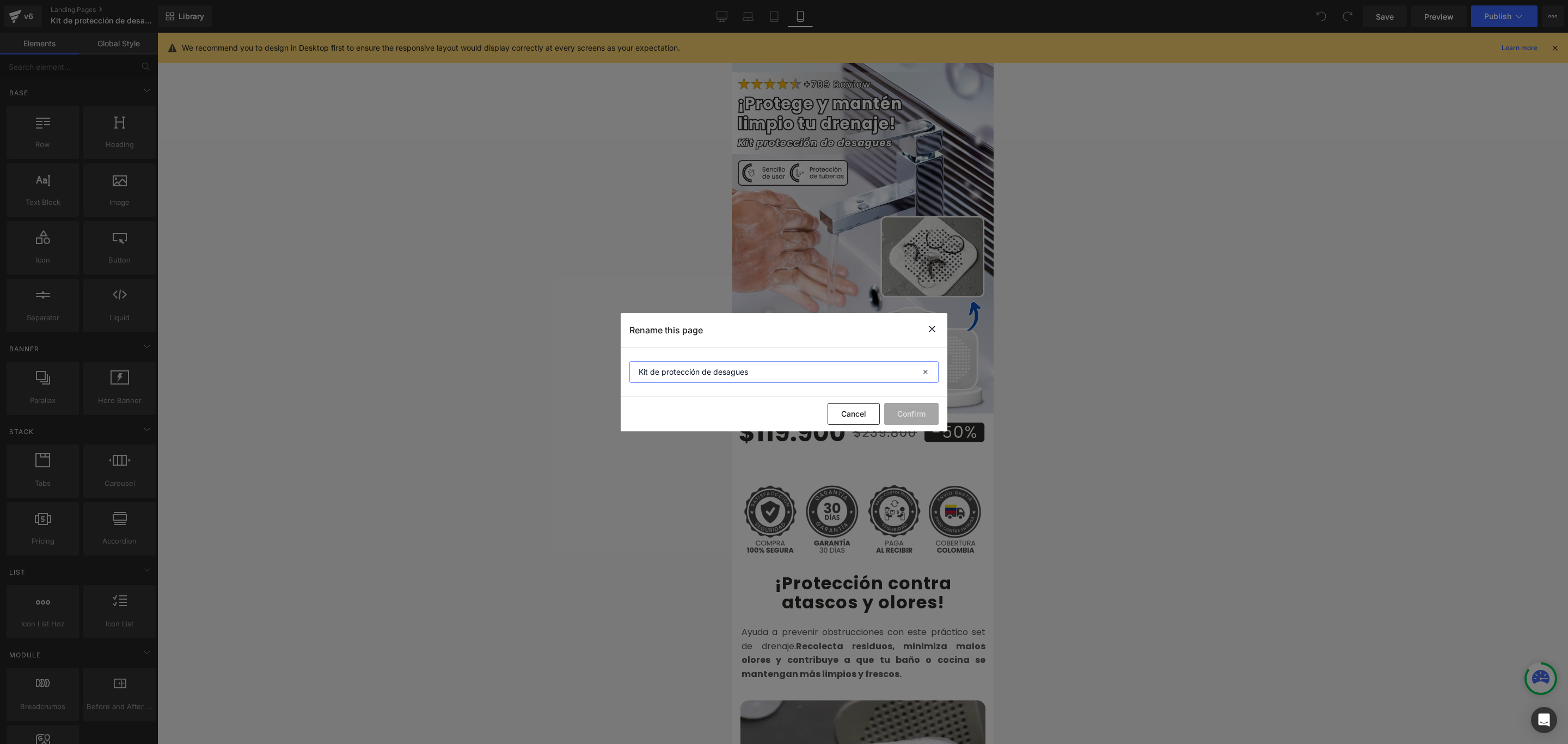
drag, startPoint x: 663, startPoint y: 373, endPoint x: 683, endPoint y: 392, distance: 27.6
click at [663, 373] on input "Kit de protección de desagues" at bounding box center [784, 372] width 309 height 22
type input "Kit de Protección Desagues"
click at [914, 412] on button "Confirm" at bounding box center [911, 414] width 54 height 22
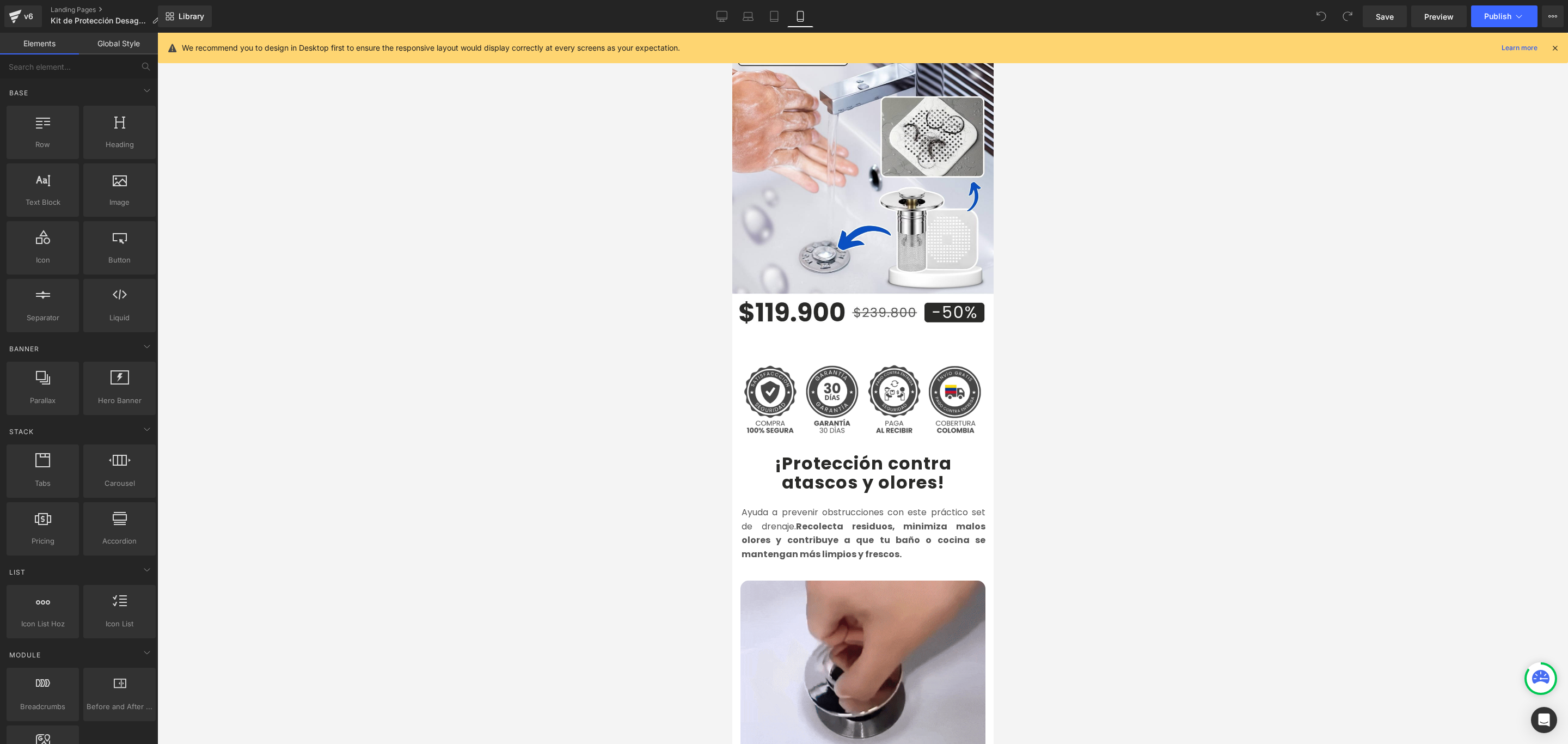
scroll to position [164, 0]
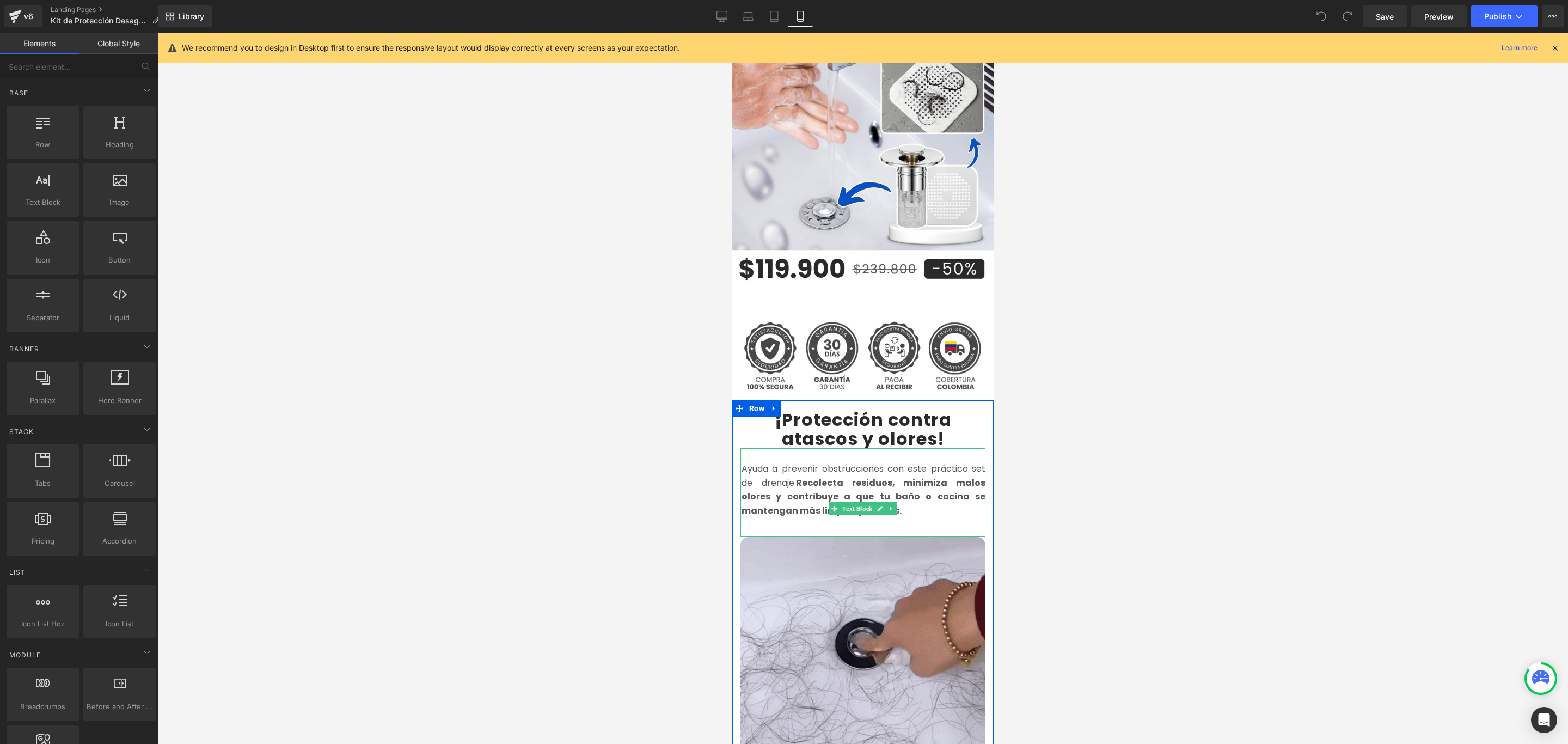
click at [937, 463] on font "Ayuda a prevenir obstrucciones con este práctico set de drenaje. Recolecta resi…" at bounding box center [862, 490] width 244 height 55
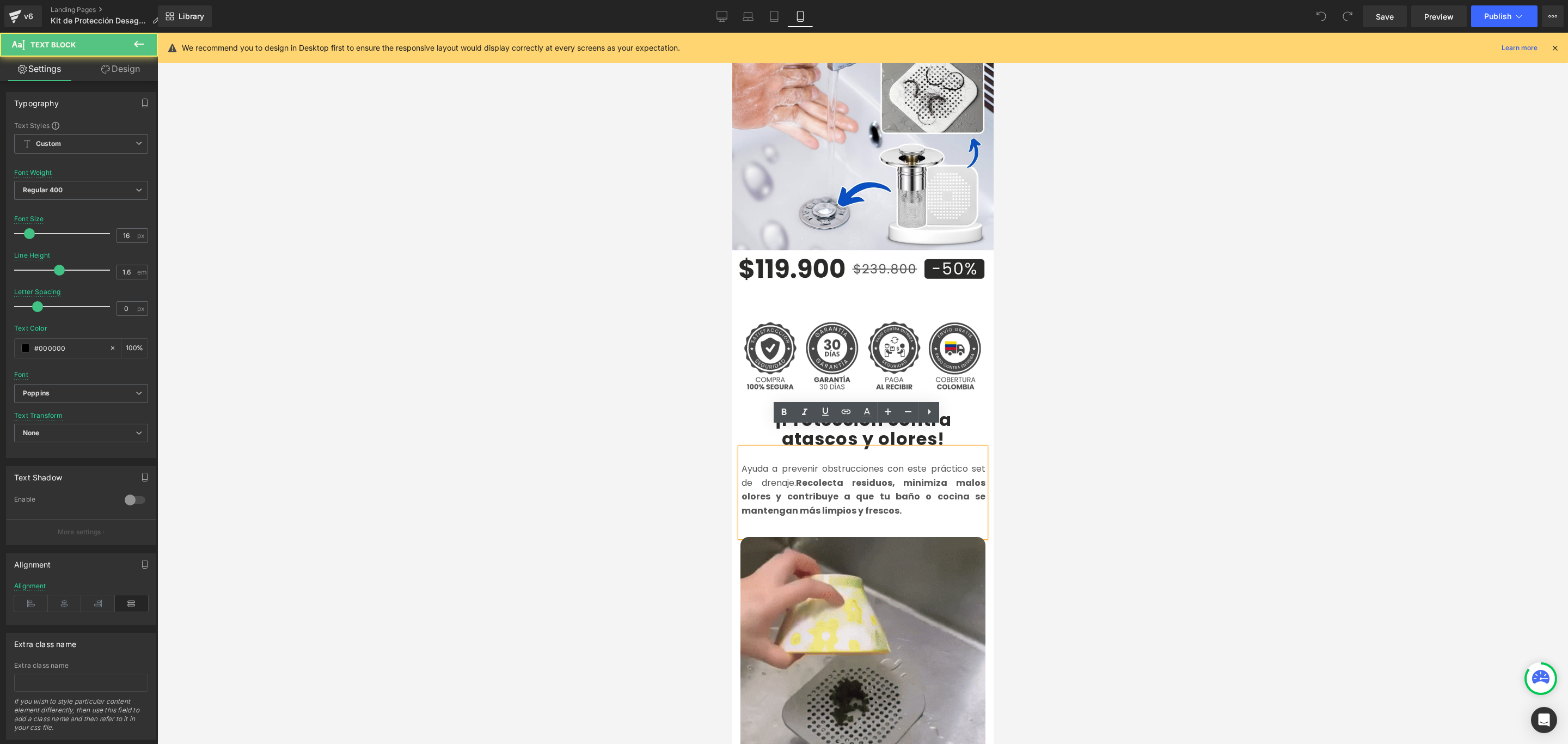
click at [966, 463] on font "Ayuda a prevenir obstrucciones con este práctico set de drenaje. Recolecta resi…" at bounding box center [862, 490] width 244 height 55
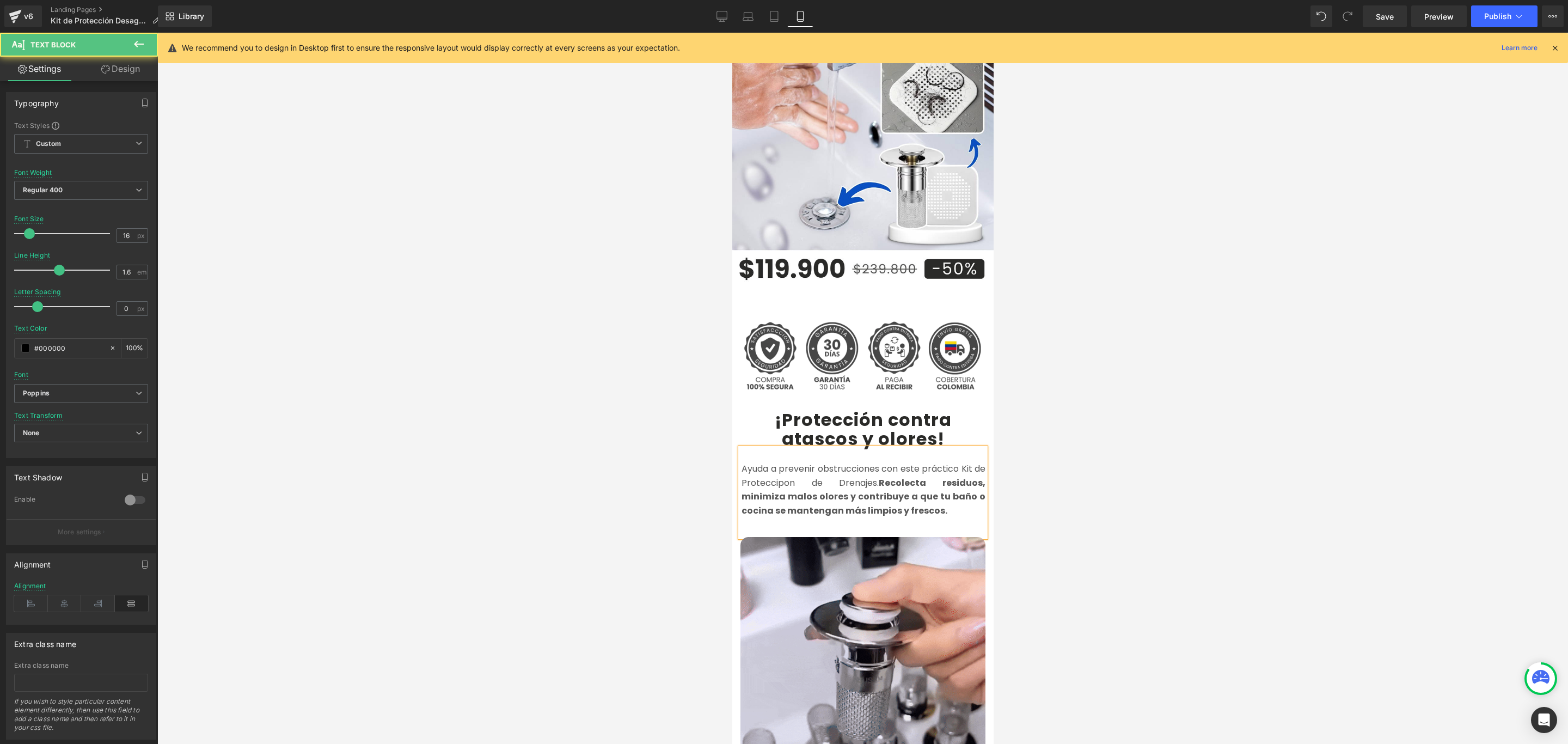
click at [774, 463] on font "Ayuda a prevenir obstrucciones con este práctico Kit de Proteccipon de Drenajes…" at bounding box center [862, 490] width 244 height 55
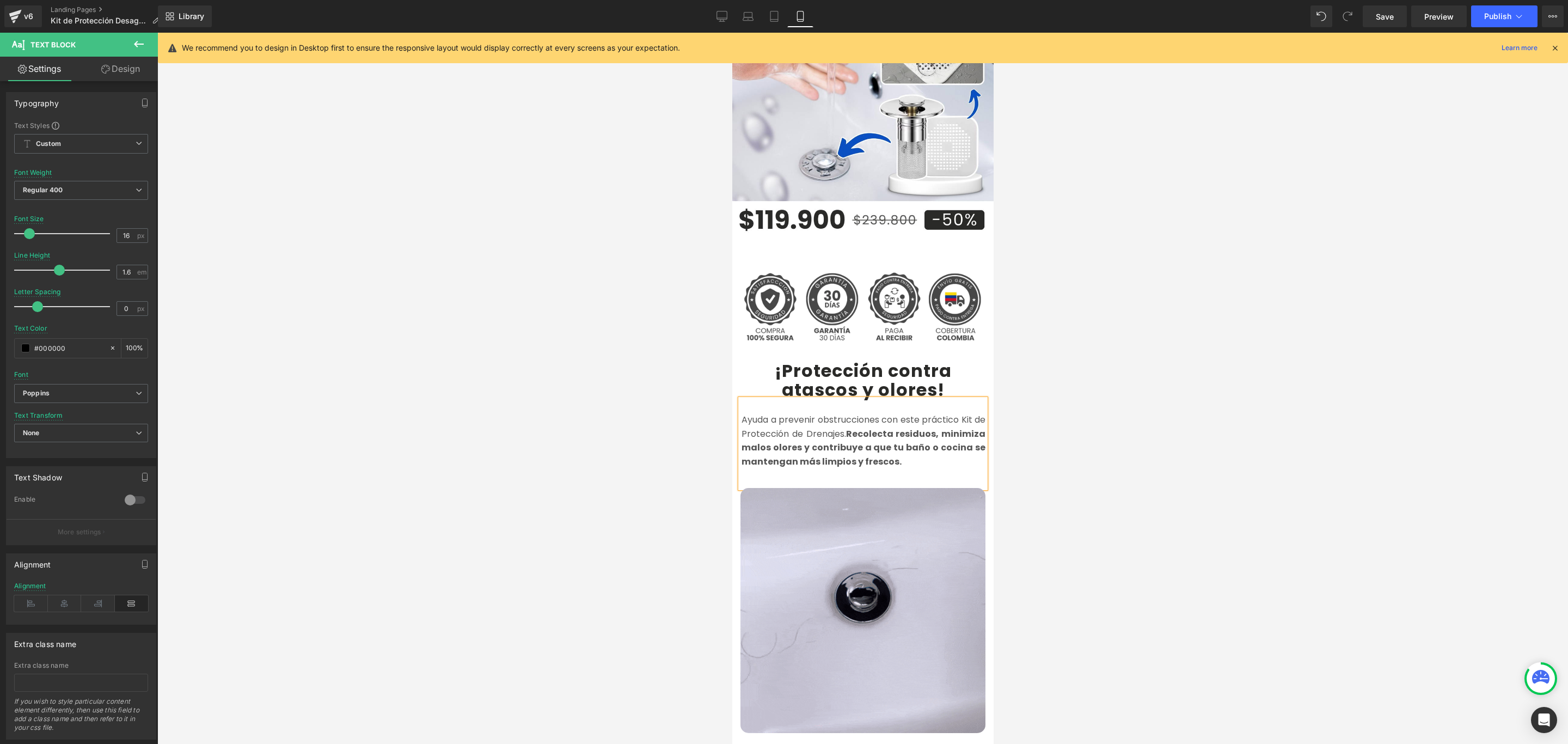
scroll to position [245, 0]
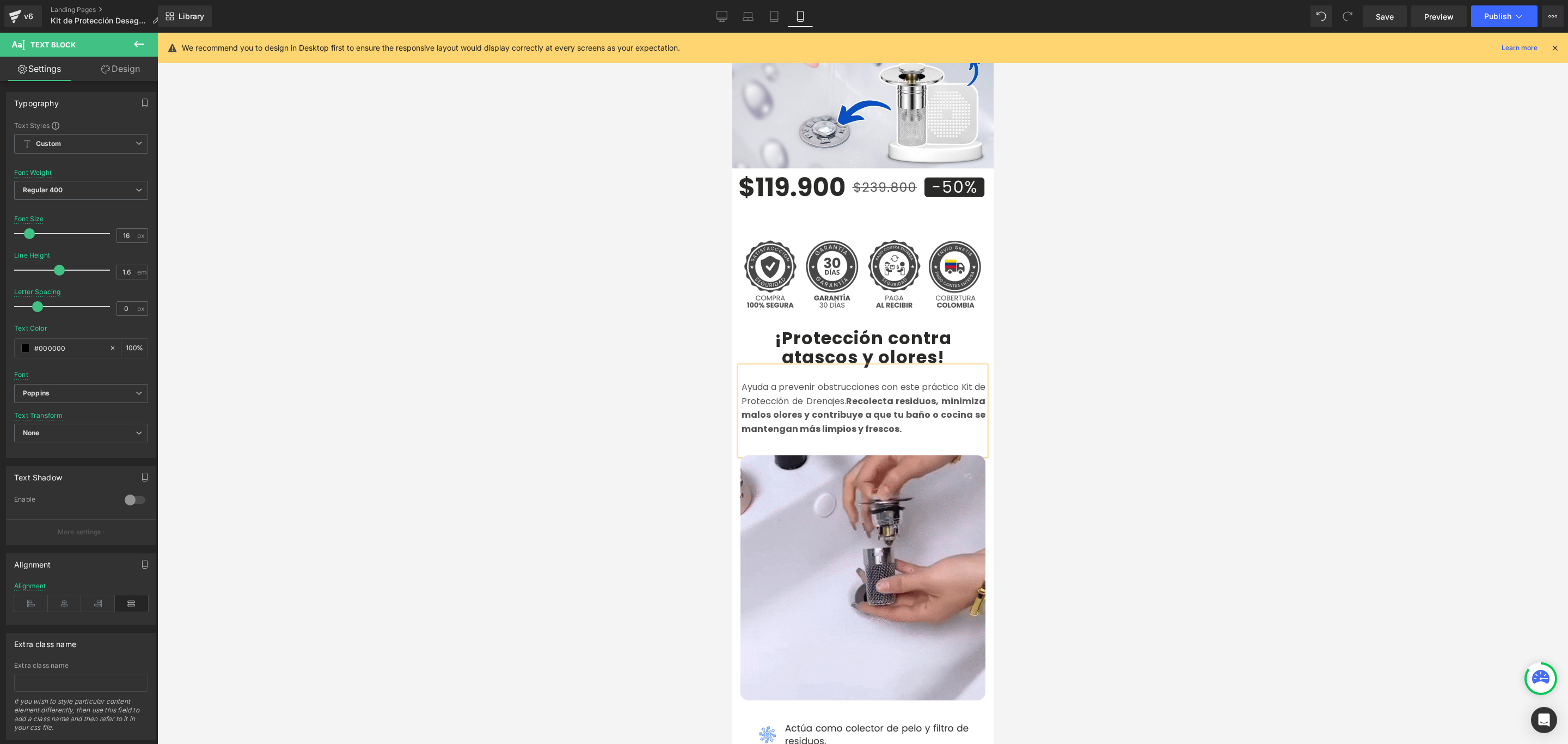
click at [899, 411] on p "Ayuda a prevenir obstrucciones con este práctico Kit de Protección de Drenajes.…" at bounding box center [862, 407] width 244 height 55
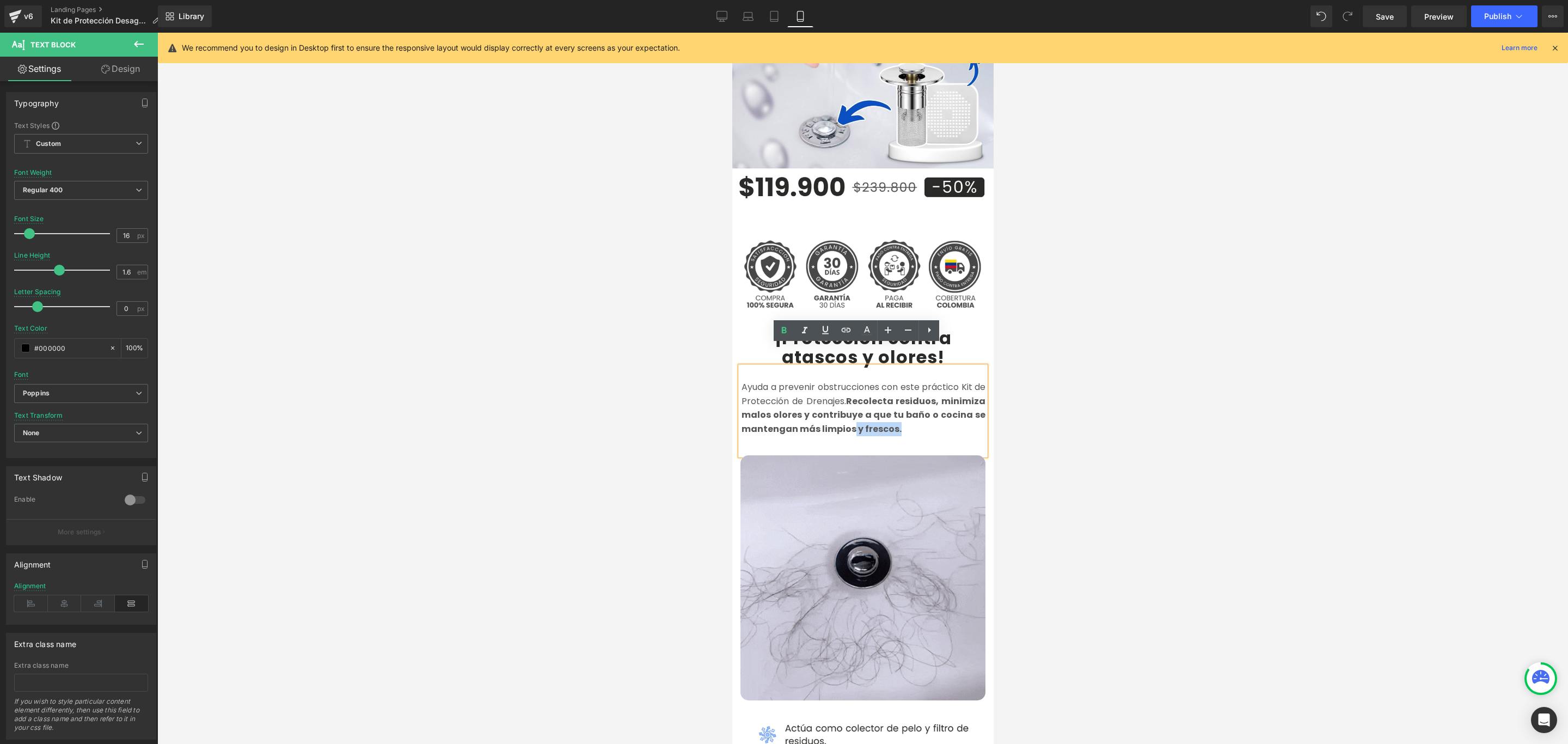
drag, startPoint x: 891, startPoint y: 409, endPoint x: 843, endPoint y: 410, distance: 48.0
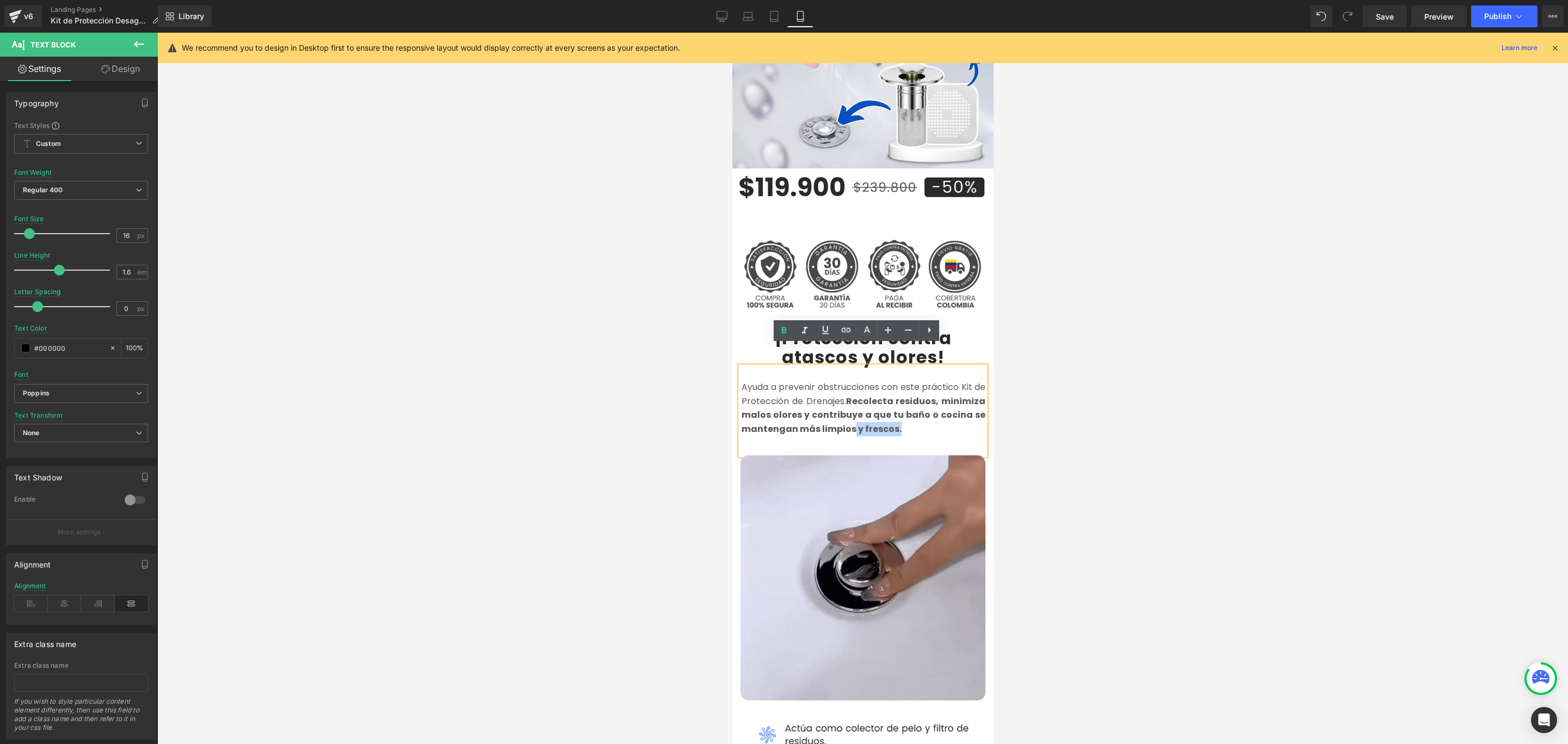
click at [843, 410] on p "Ayuda a prevenir obstrucciones con este práctico Kit de Protección de Drenajes.…" at bounding box center [862, 407] width 244 height 55
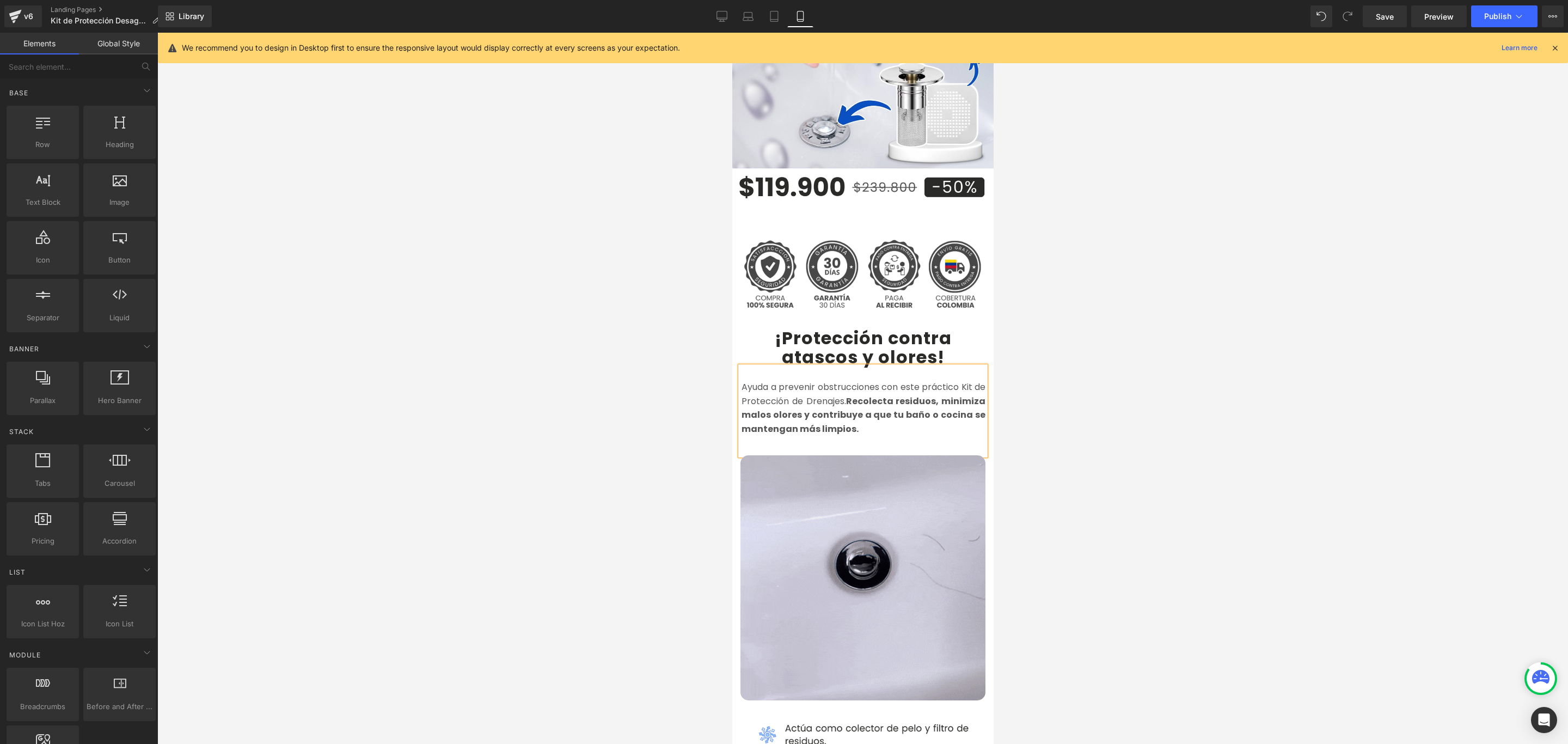
click at [639, 409] on div at bounding box center [863, 388] width 1410 height 712
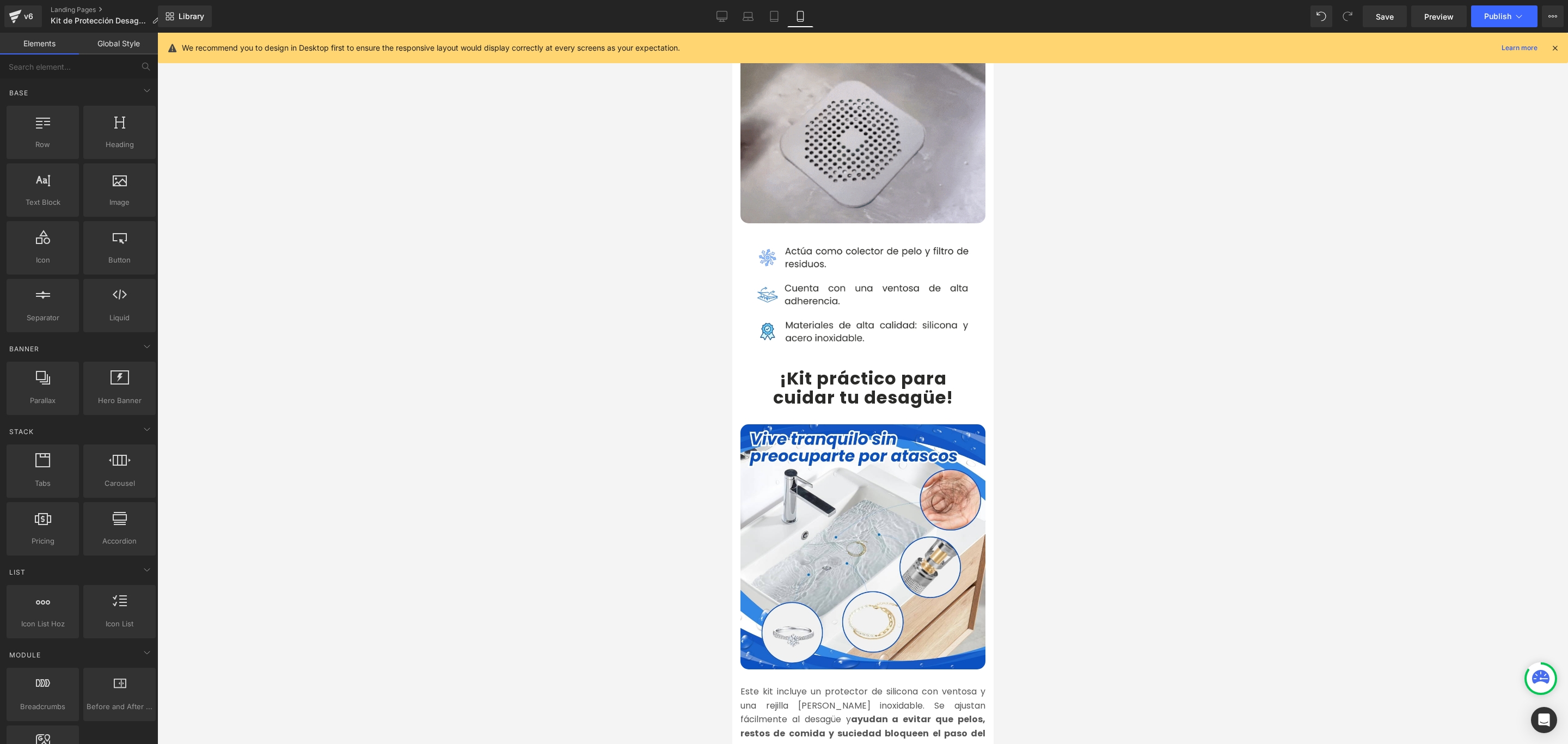
scroll to position [735, 0]
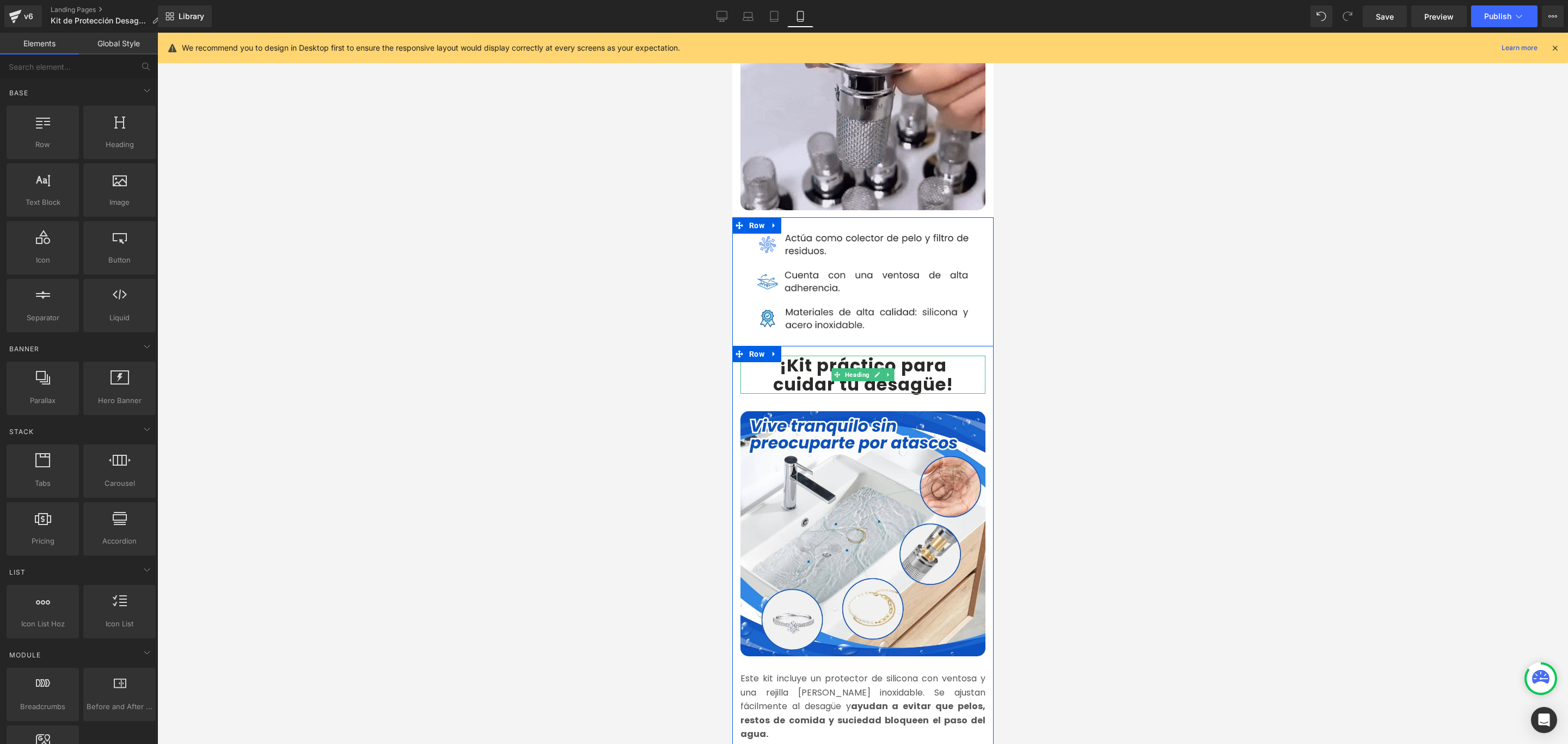
click at [918, 353] on b "¡Kit práctico para" at bounding box center [862, 365] width 167 height 24
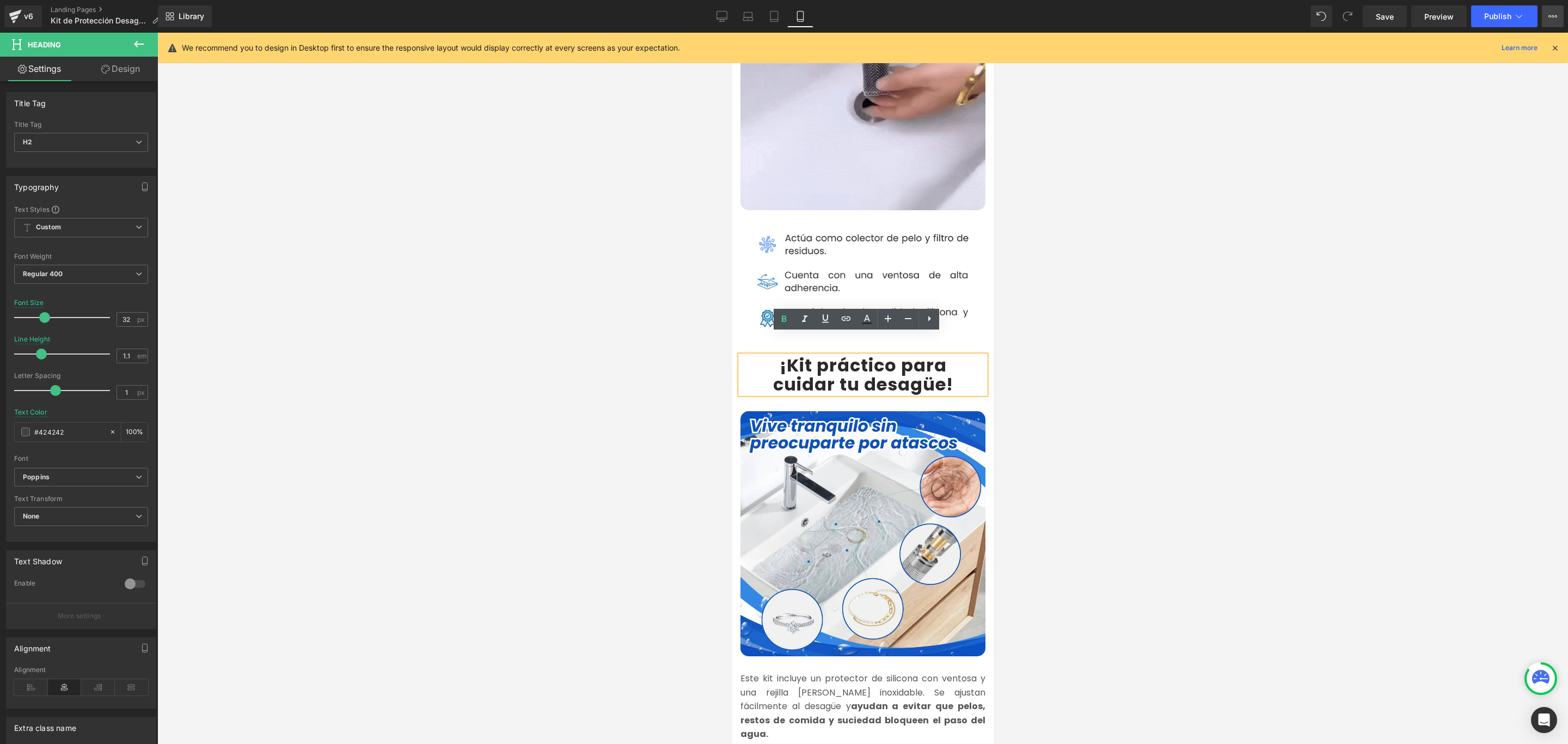
click at [1544, 13] on button "View Live Page View with current Template Save Template to Library Schedule Pub…" at bounding box center [1553, 16] width 22 height 22
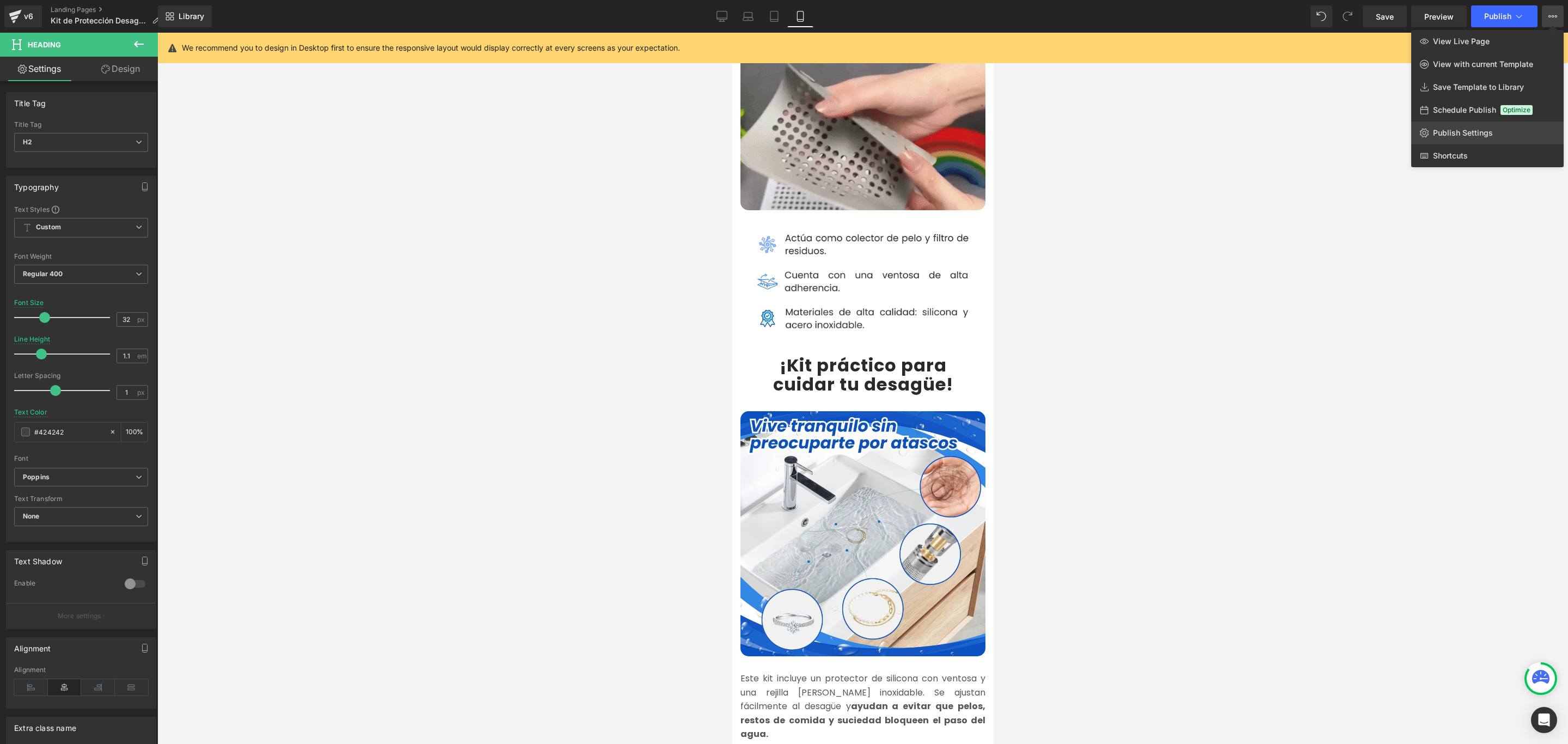
click at [1472, 128] on span "Publish Settings" at bounding box center [1462, 133] width 60 height 10
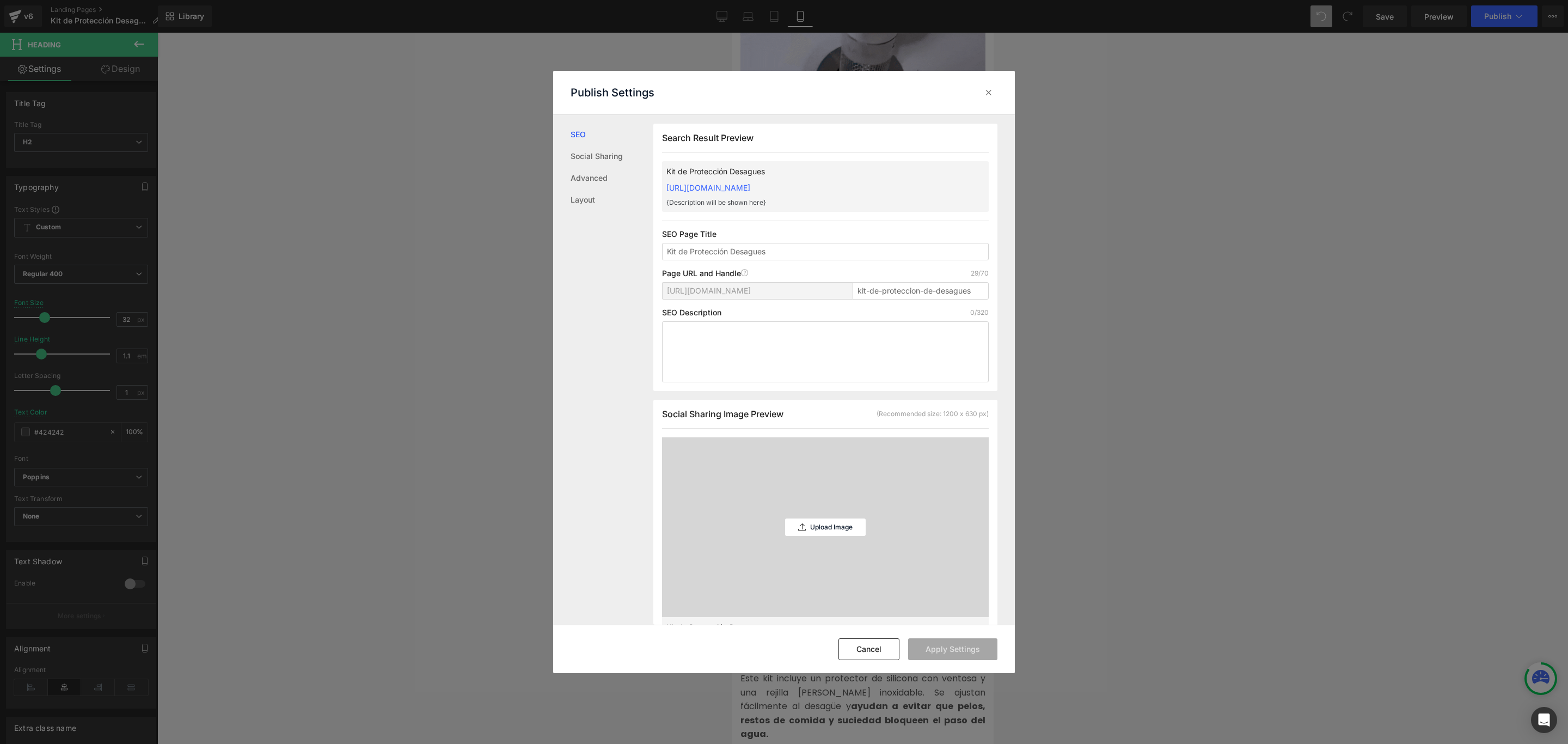
scroll to position [1, 0]
click at [750, 183] on link "[URL][DOMAIN_NAME]" at bounding box center [708, 187] width 84 height 10
click at [996, 85] on div at bounding box center [989, 93] width 18 height 18
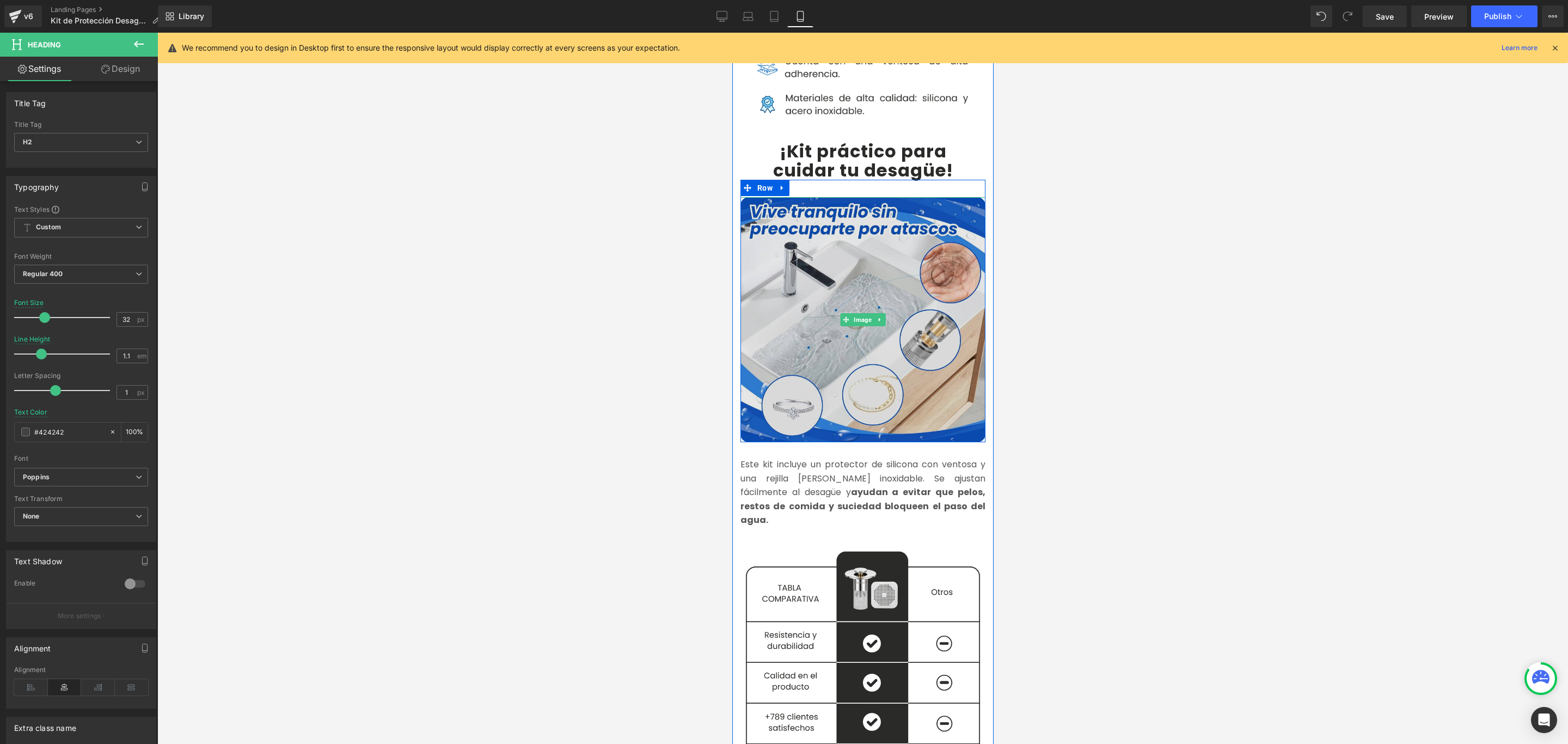
scroll to position [980, 0]
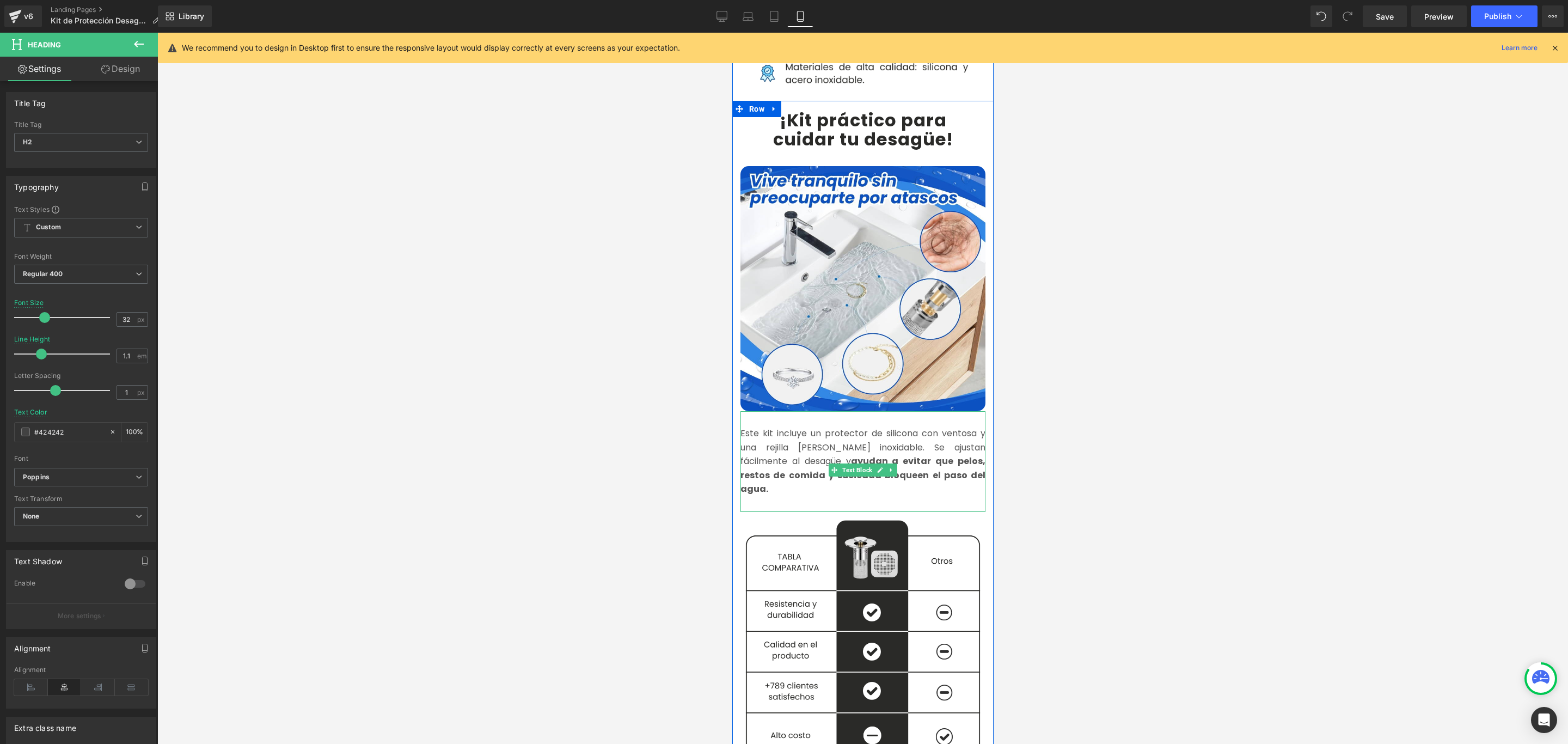
click at [760, 427] on font "Este kit incluye un protector de silicona con ventosa y una rejilla [PERSON_NAM…" at bounding box center [862, 461] width 245 height 68
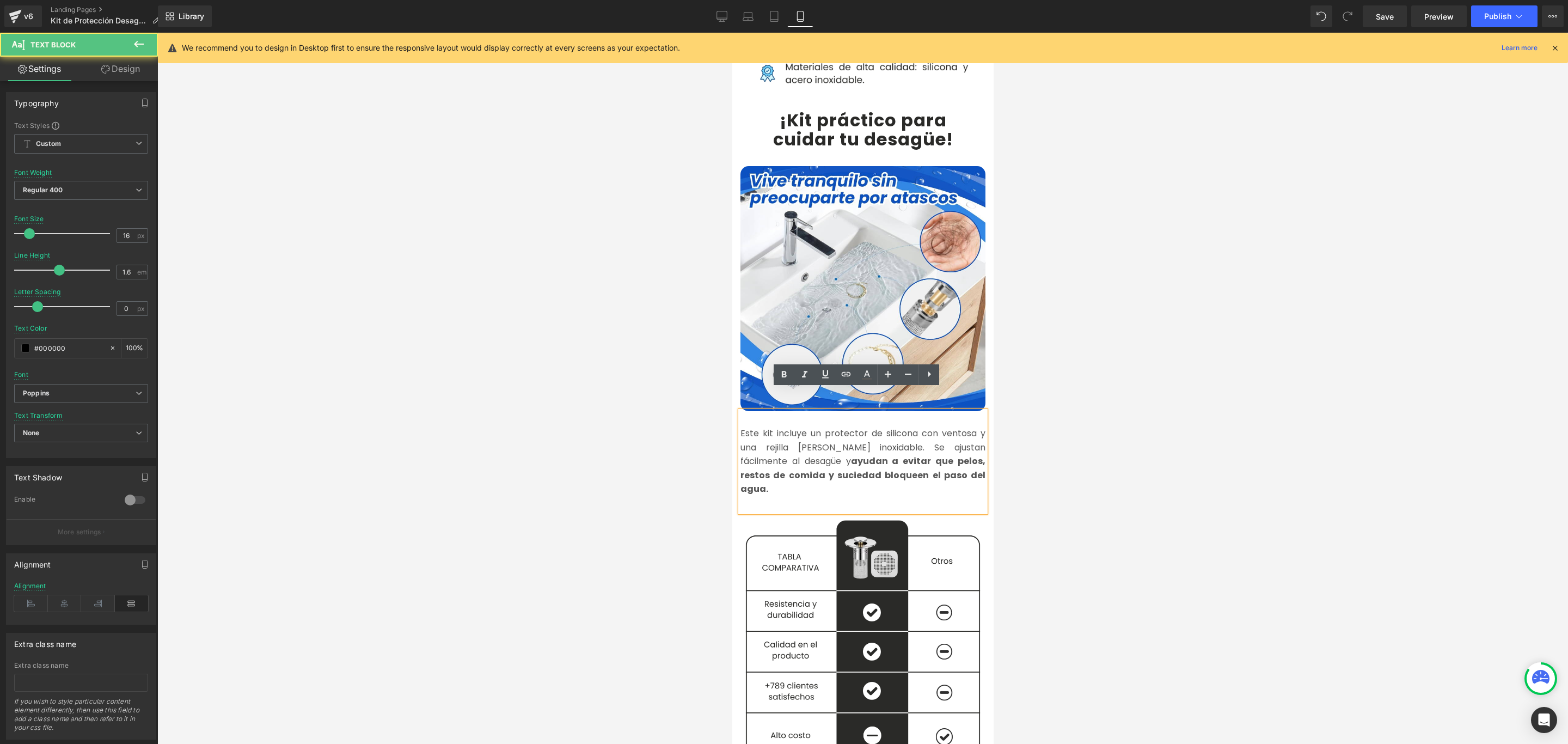
click at [759, 427] on font "Este kit incluye un protector de silicona con ventosa y una rejilla [PERSON_NAM…" at bounding box center [862, 461] width 245 height 68
click at [951, 455] on p "Este Kit incluye un protector de silicona con ventosa y una rejilla [PERSON_NAM…" at bounding box center [862, 461] width 245 height 70
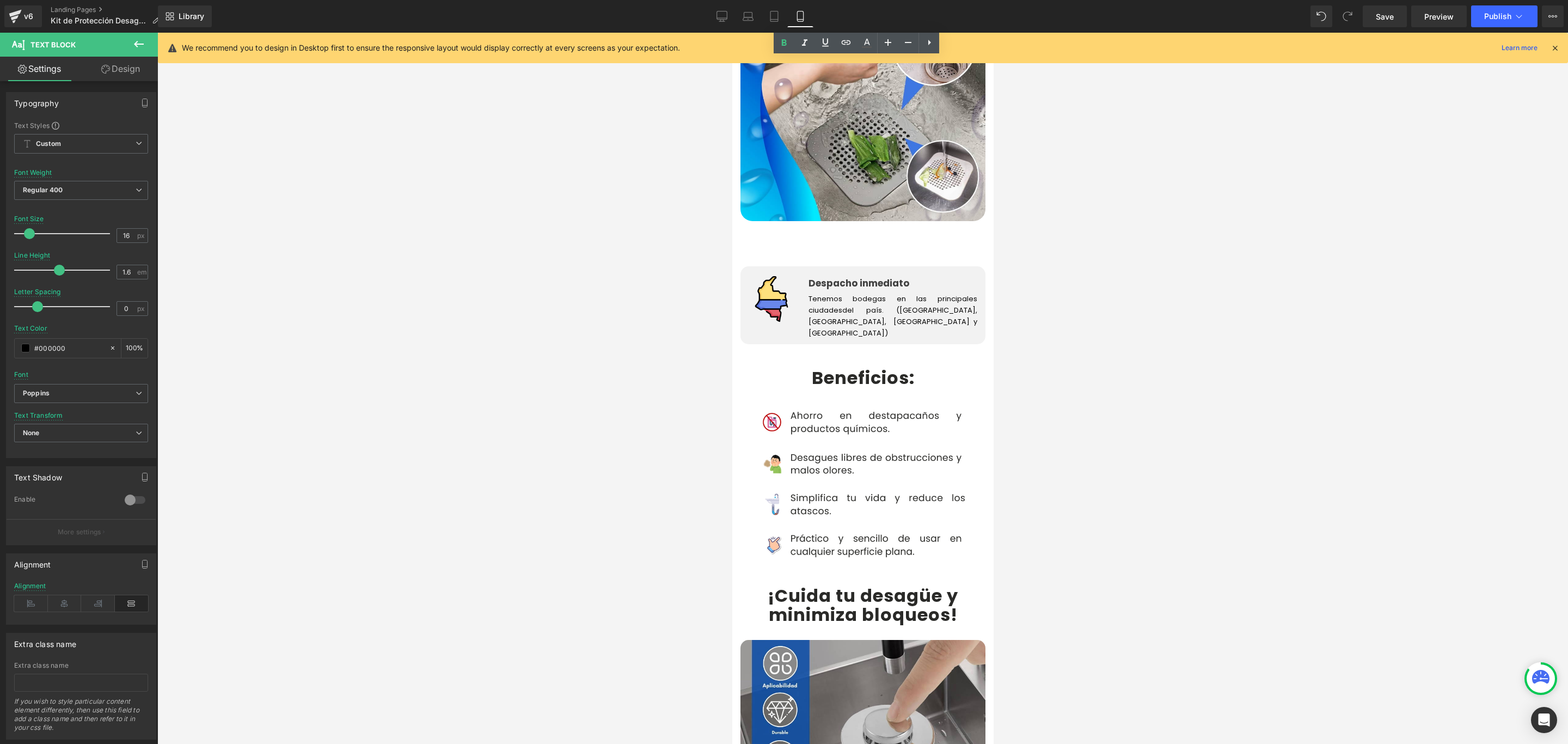
scroll to position [1879, 0]
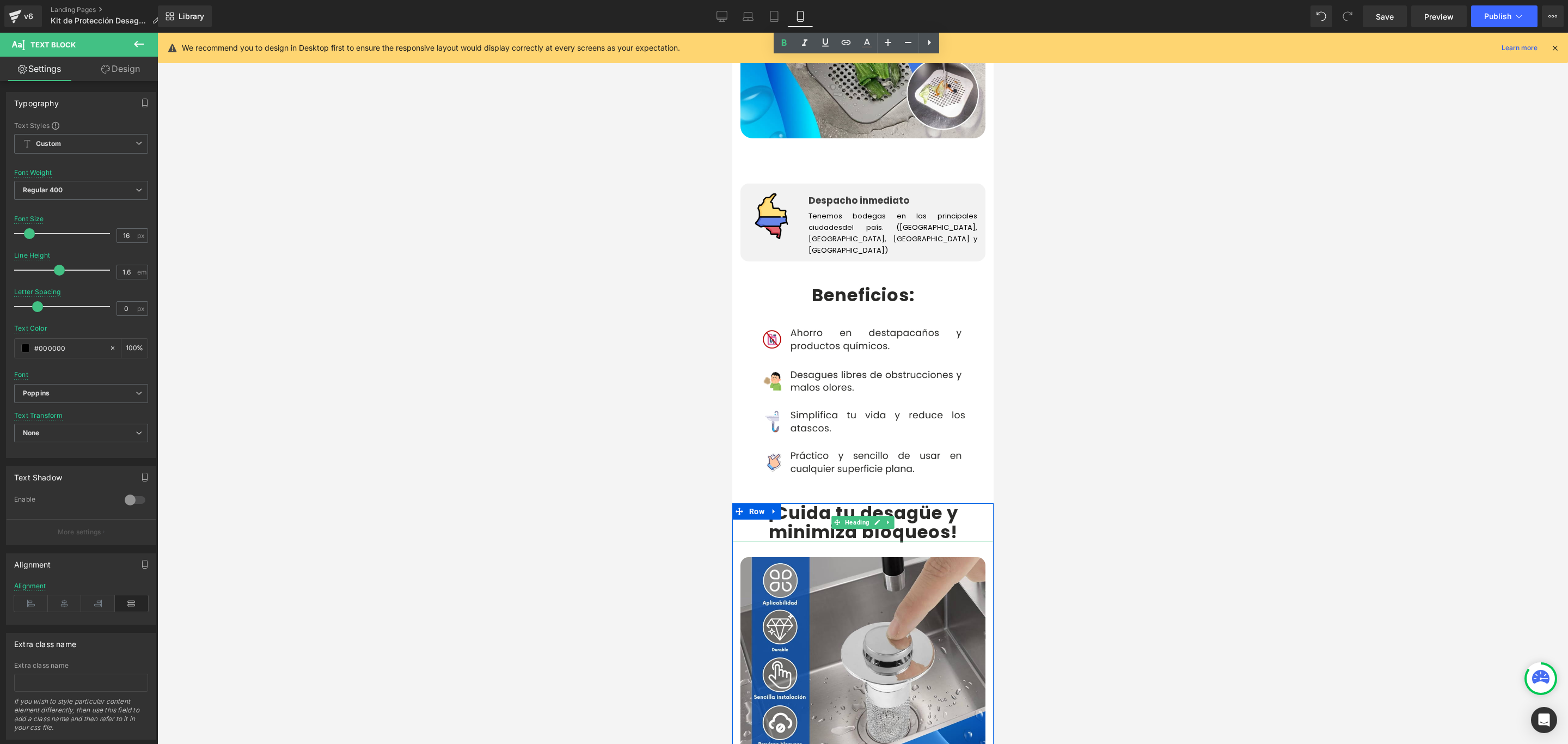
click at [950, 519] on b "!" at bounding box center [953, 531] width 7 height 24
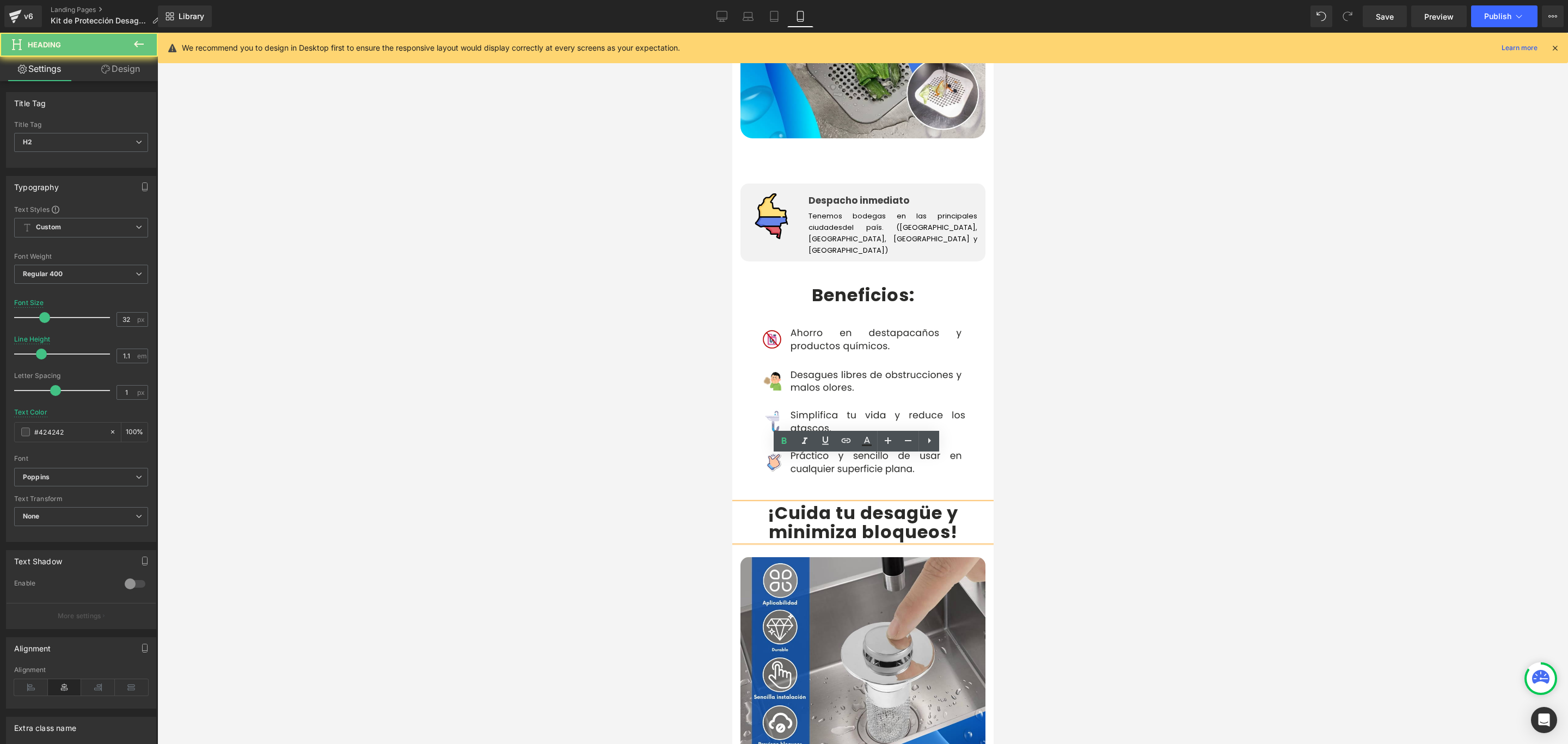
click at [956, 503] on h2 "¡Cuida tu desagüe y minimiza bloqueos !" at bounding box center [862, 522] width 261 height 38
drag, startPoint x: 956, startPoint y: 466, endPoint x: 771, endPoint y: 468, distance: 185.0
click at [771, 503] on h2 "¡Cuida tu desagüe y minimiza bloqueos !" at bounding box center [862, 522] width 261 height 38
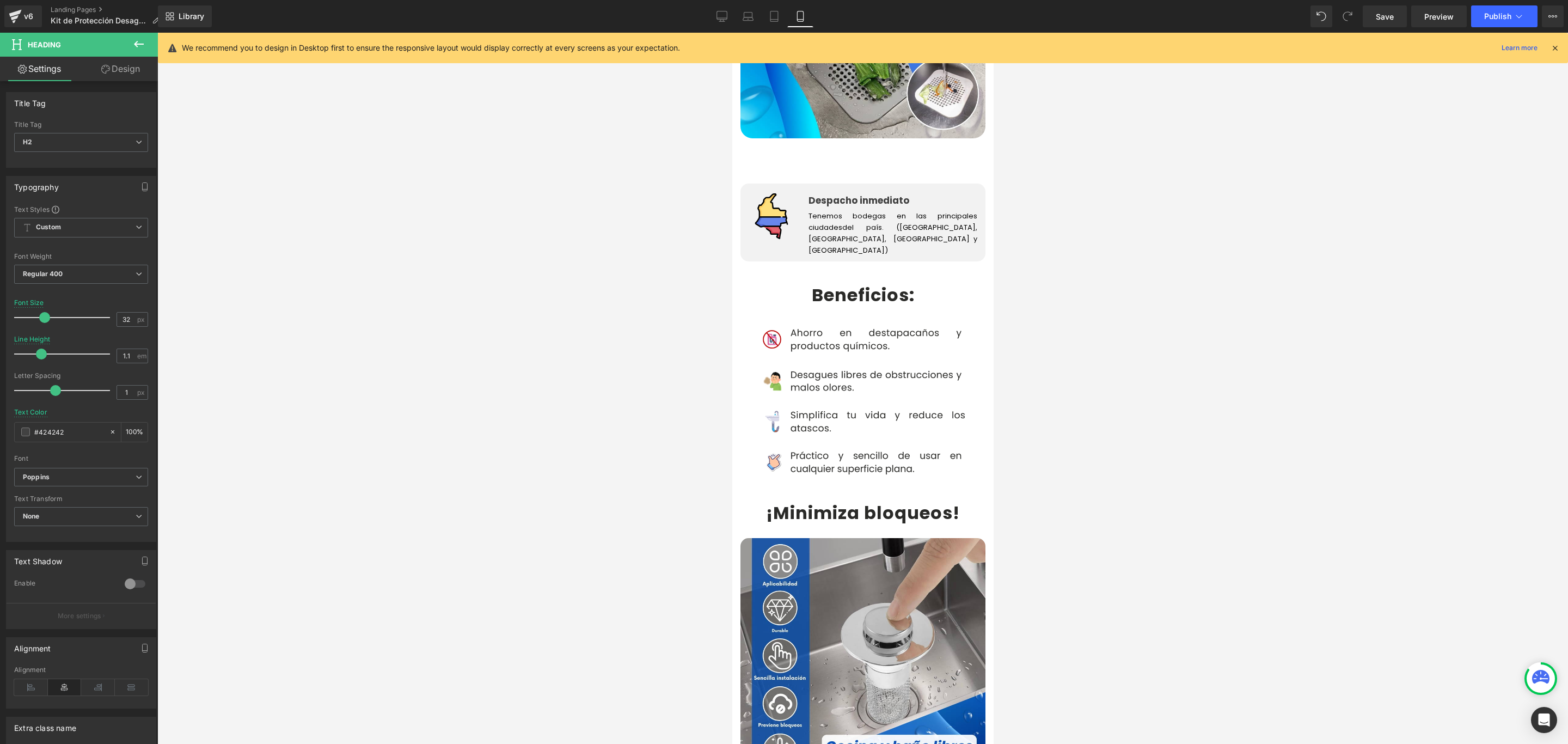
click at [1120, 455] on div at bounding box center [863, 388] width 1410 height 712
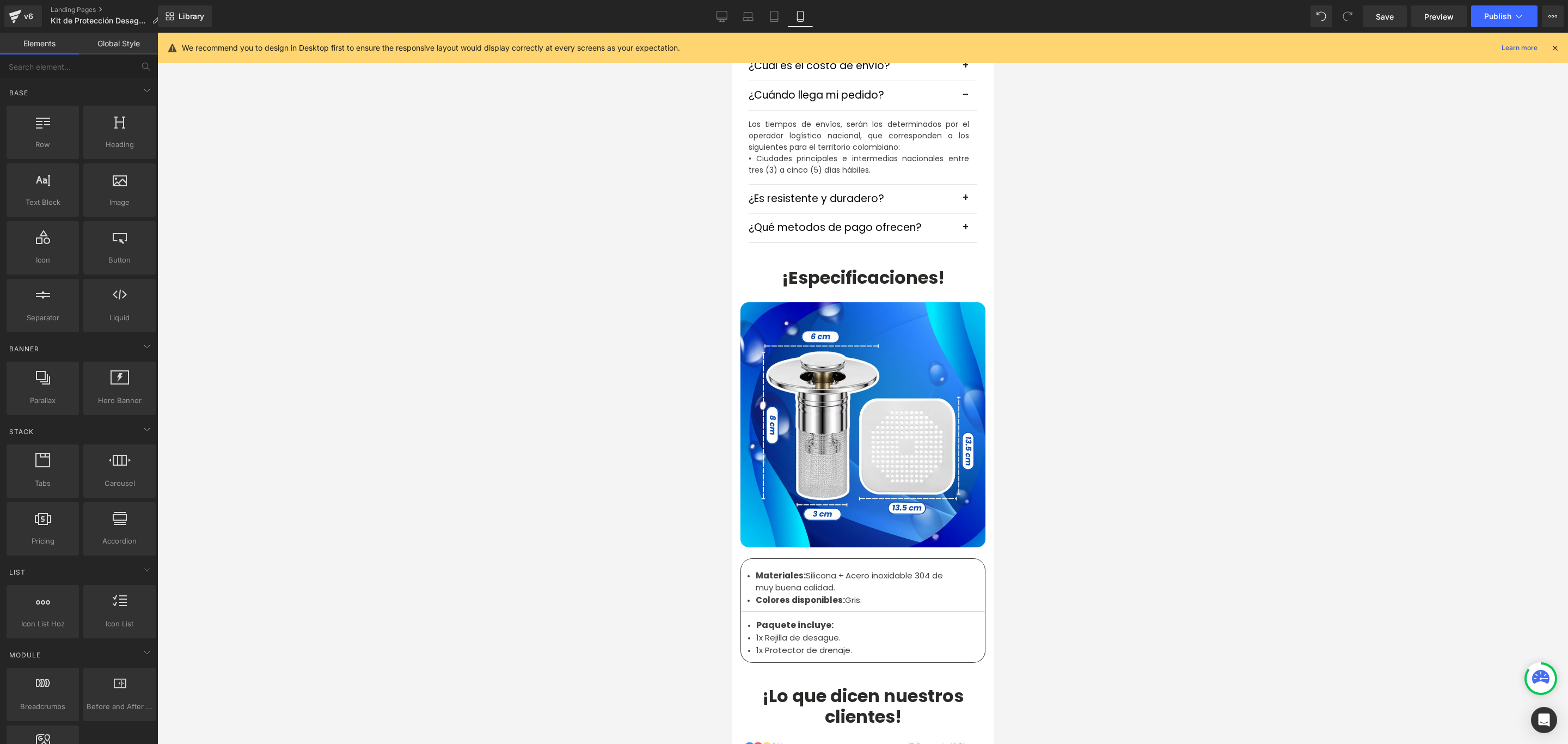
scroll to position [3105, 0]
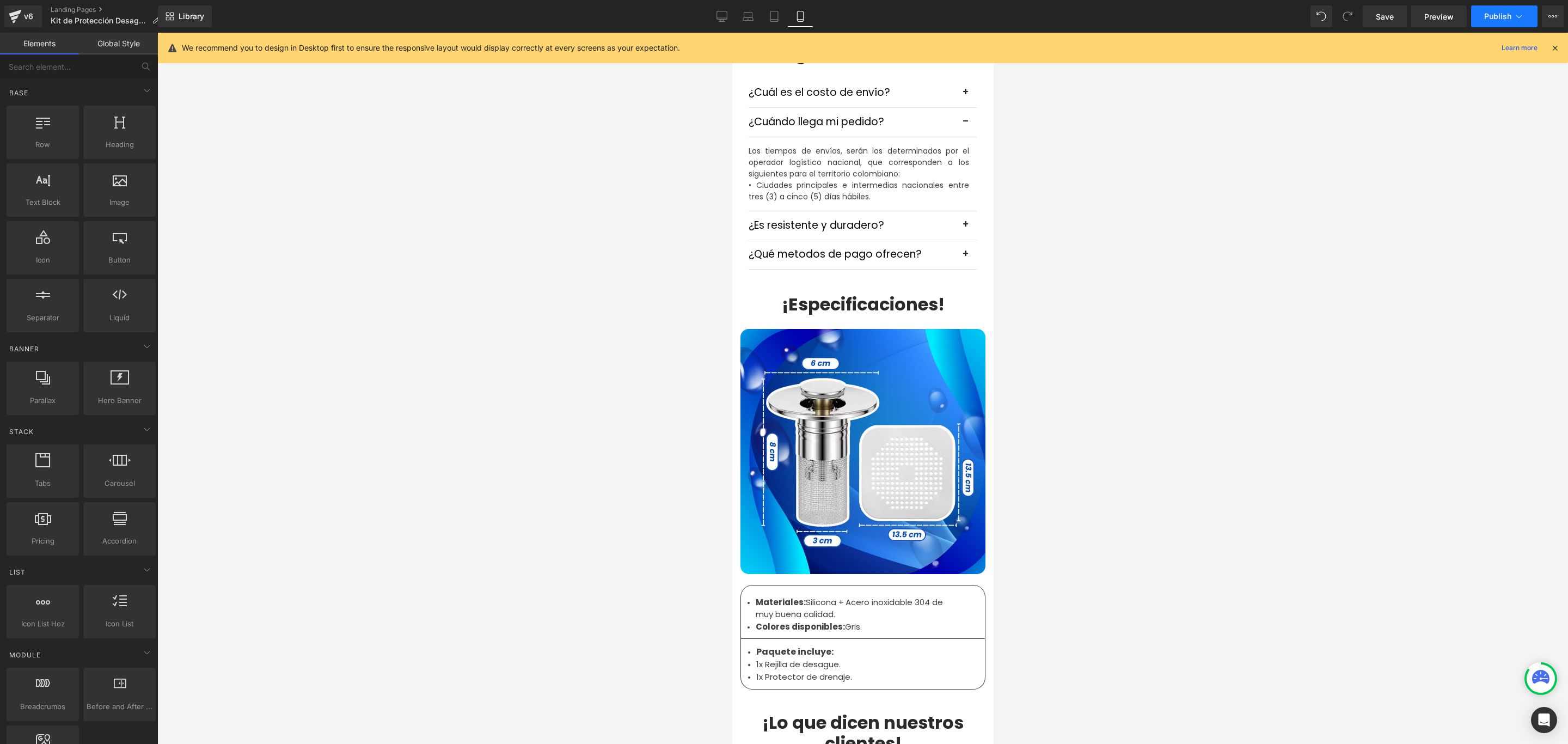
click at [1503, 17] on span "Publish" at bounding box center [1497, 16] width 27 height 9
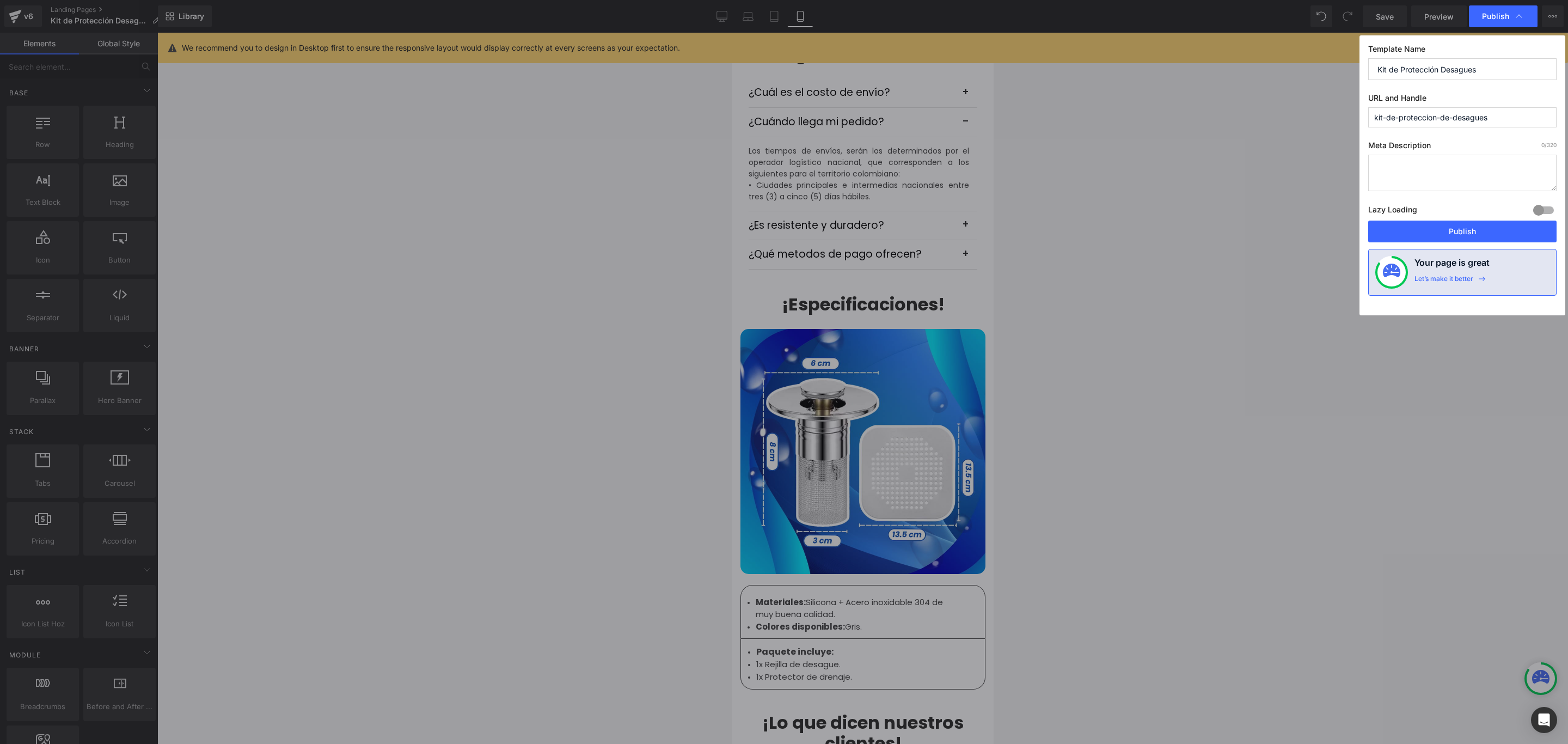
click at [1465, 235] on button "Publish" at bounding box center [1462, 231] width 188 height 22
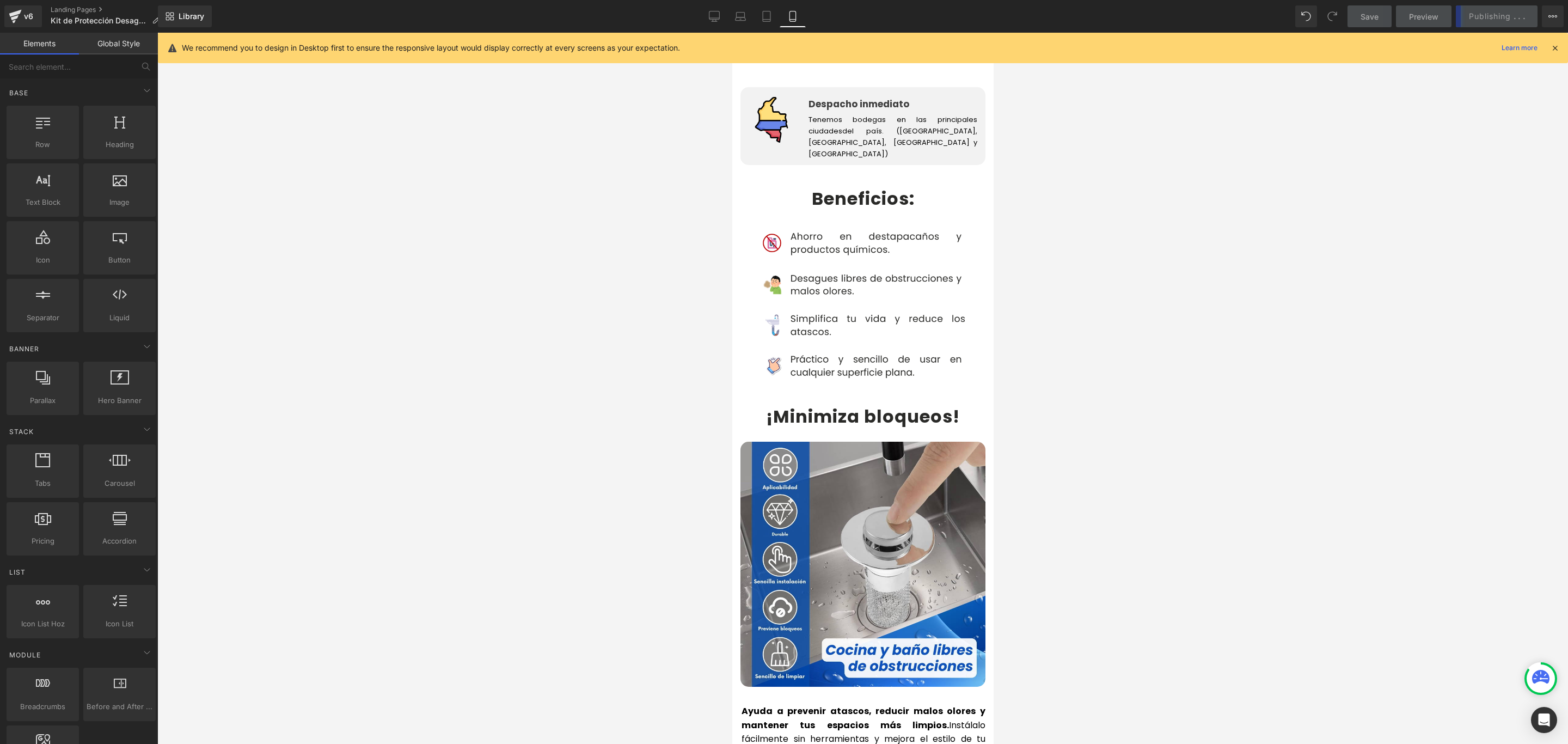
scroll to position [1961, 0]
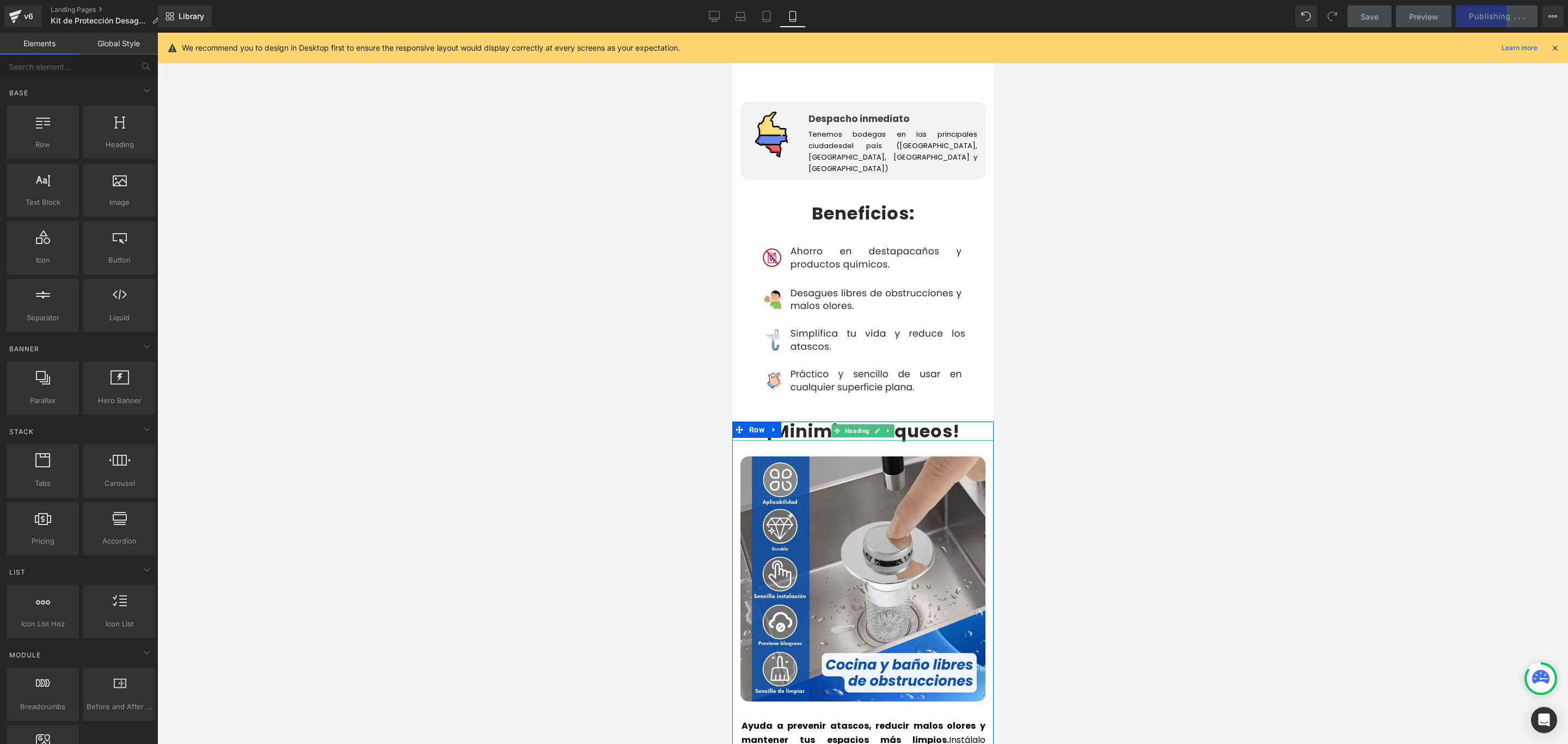
click at [915, 419] on b "¡Minimiza bloqueos" at bounding box center [859, 431] width 187 height 24
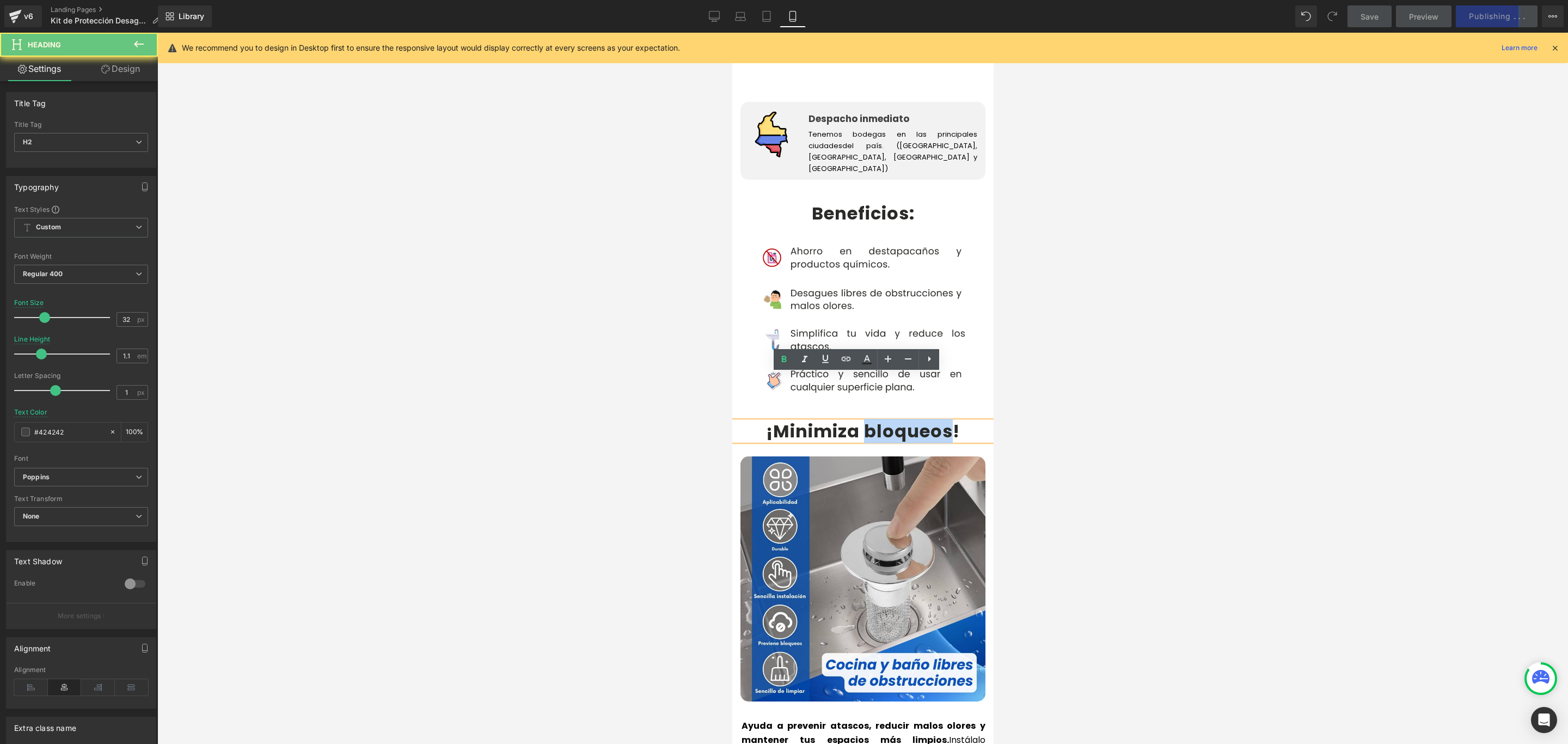
click at [915, 419] on b "¡Minimiza bloqueos" at bounding box center [859, 431] width 187 height 24
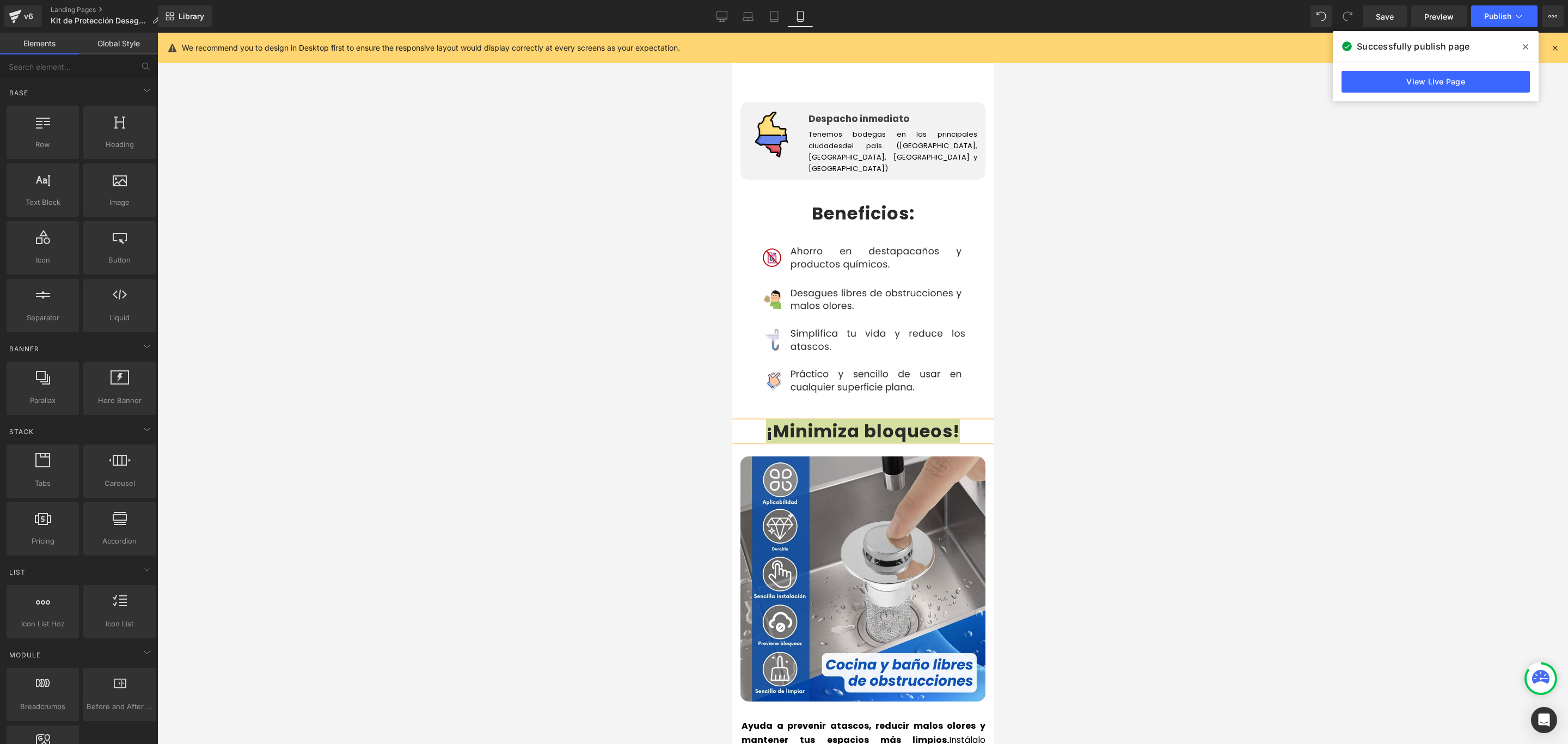
click at [1060, 433] on div at bounding box center [863, 388] width 1410 height 712
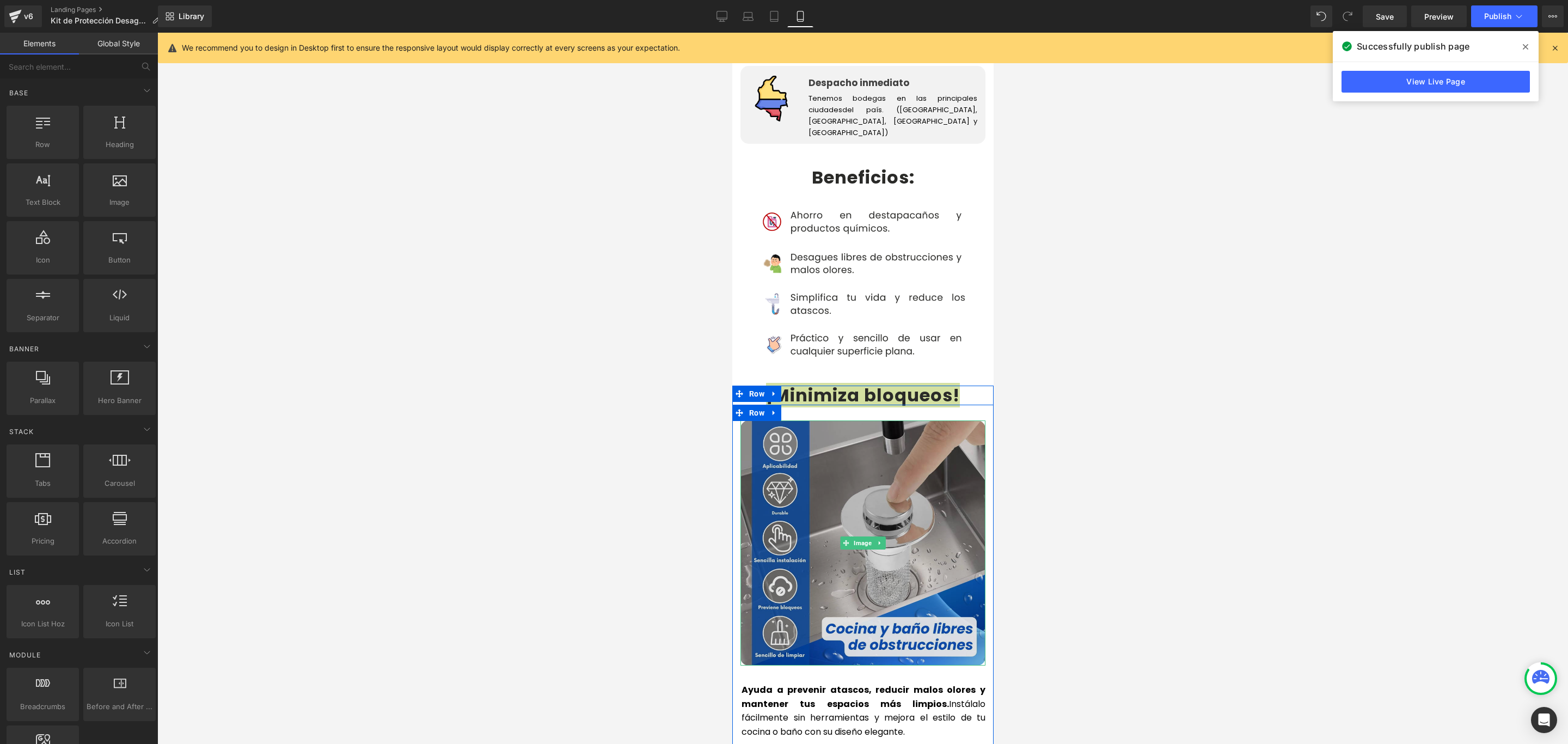
scroll to position [2124, 0]
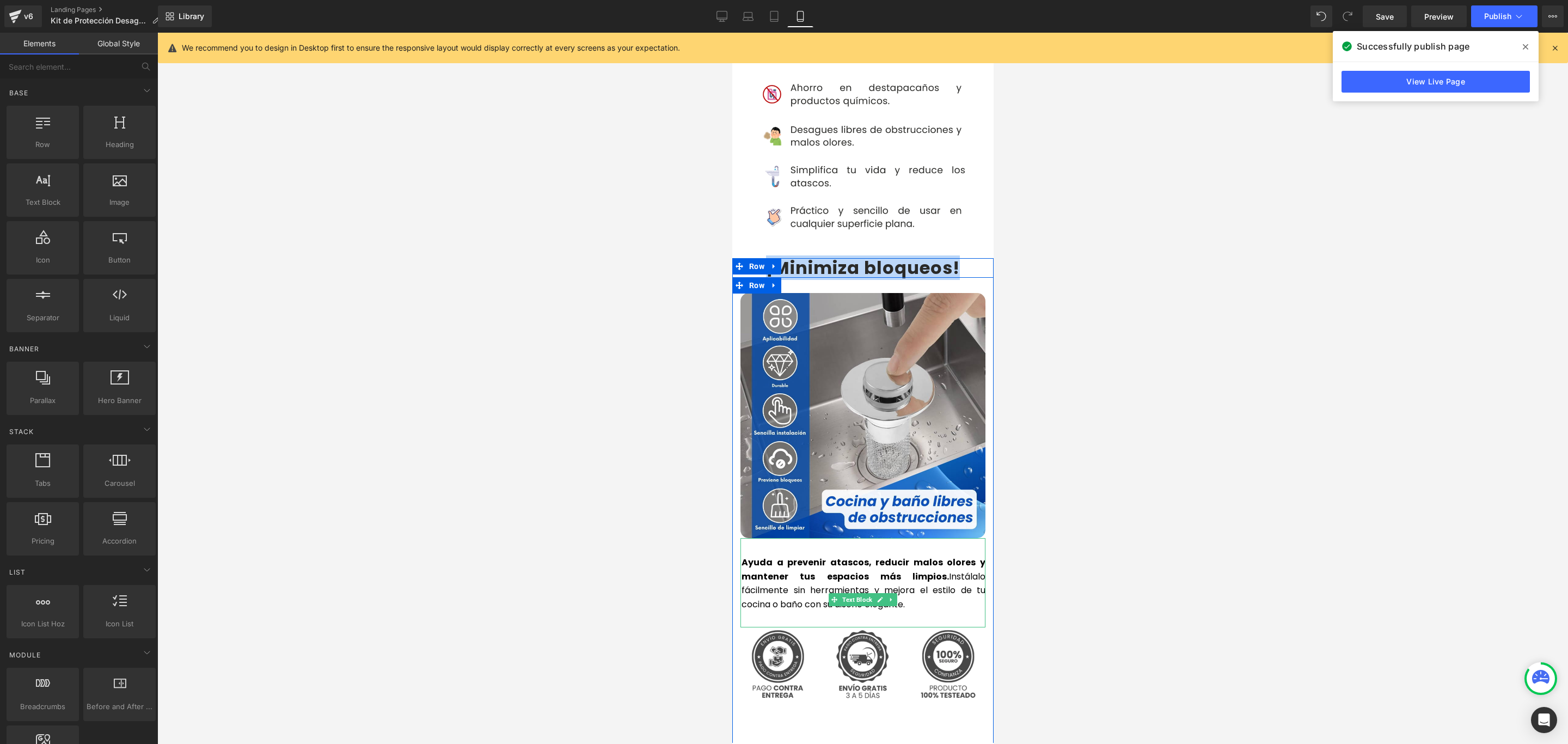
click at [917, 562] on p "Ayuda a prevenir atascos, reducir malos olores y mantener tus espacios más limp…" at bounding box center [862, 583] width 244 height 55
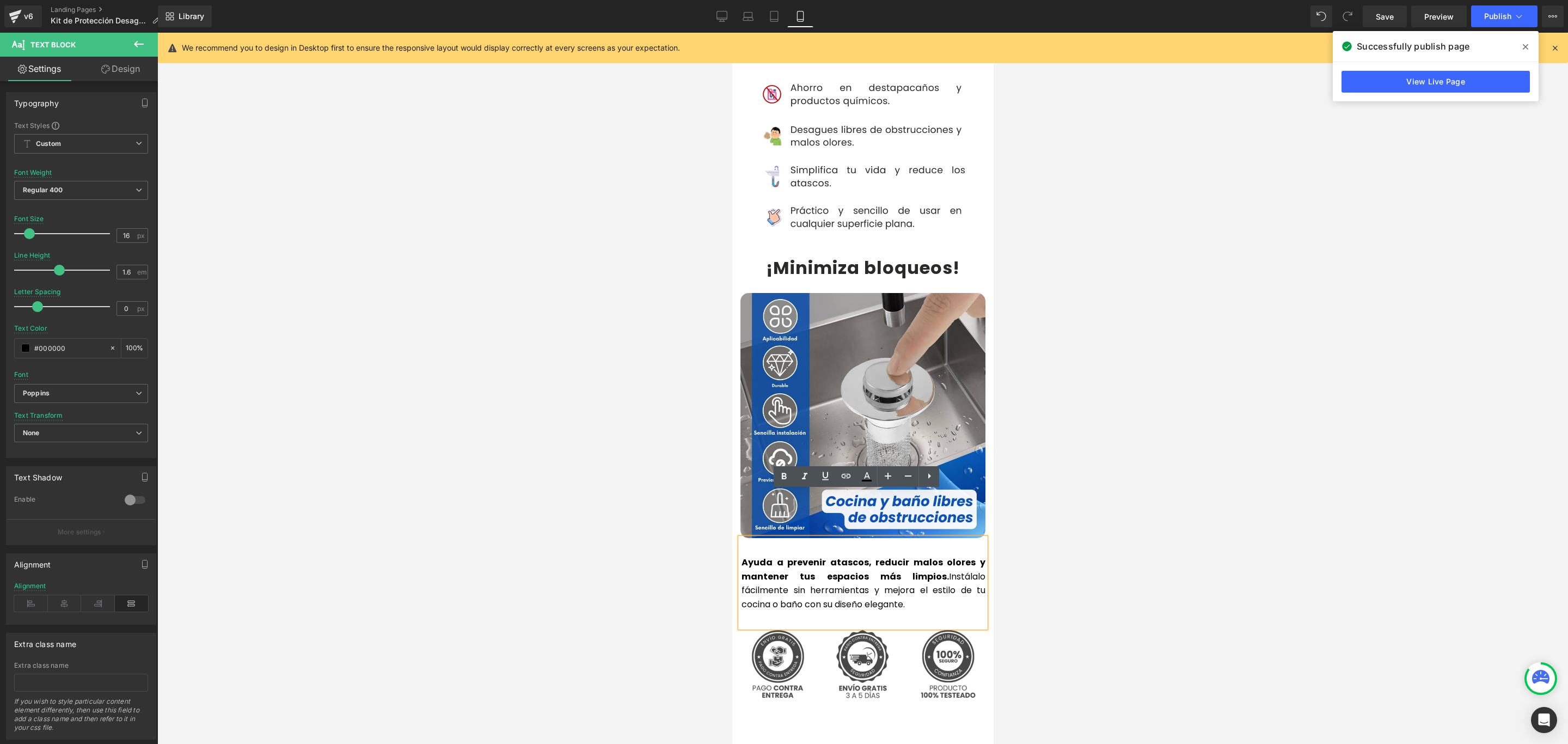
drag, startPoint x: 920, startPoint y: 559, endPoint x: 727, endPoint y: 517, distance: 197.5
copy p "Ayuda a prevenir atascos, reducir malos olores y mantener tus espacios más limp…"
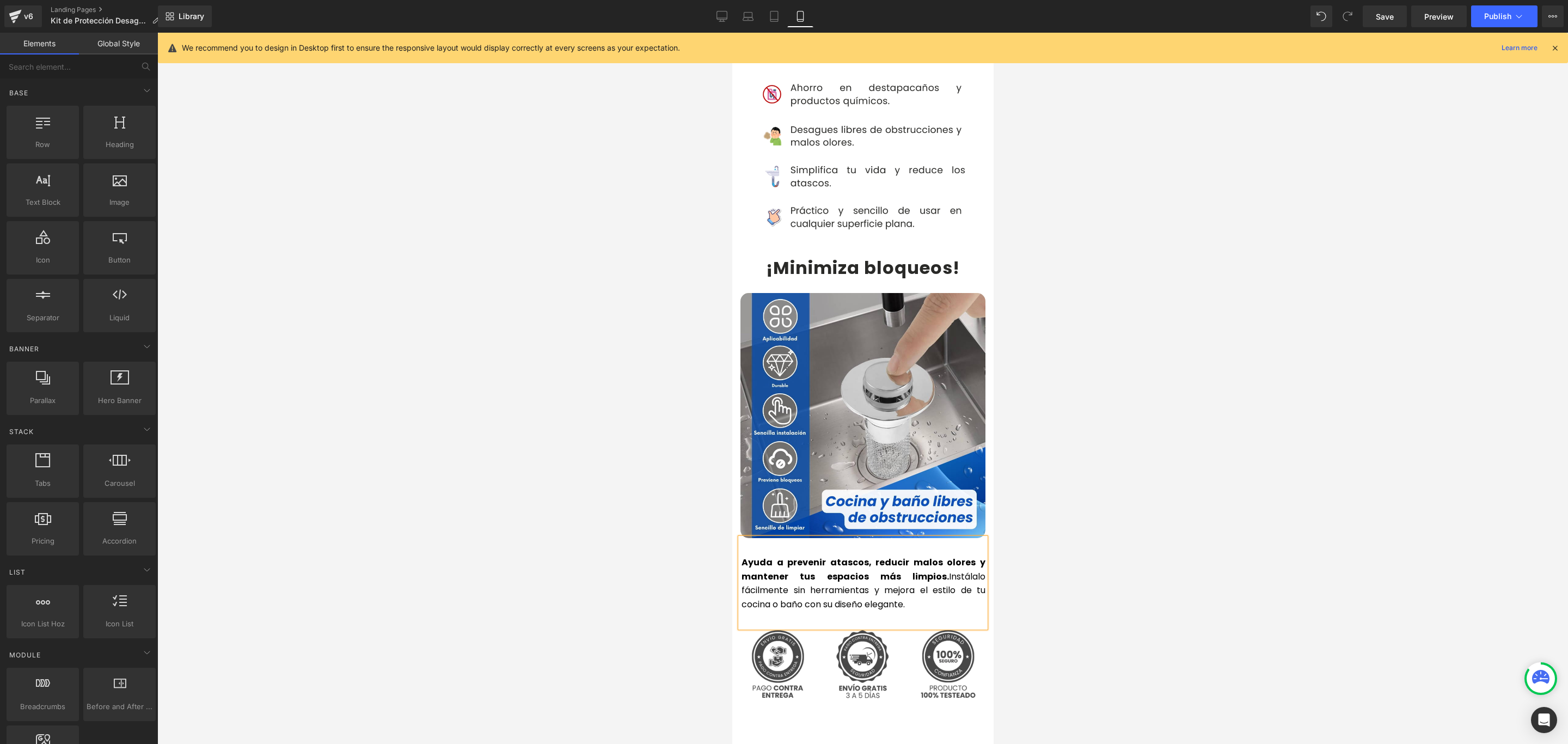
click at [1059, 535] on div at bounding box center [863, 388] width 1410 height 712
click at [922, 555] on p "Ayuda a prevenir atascos, reducir malos olores y mantener tus espacios más limp…" at bounding box center [862, 583] width 244 height 55
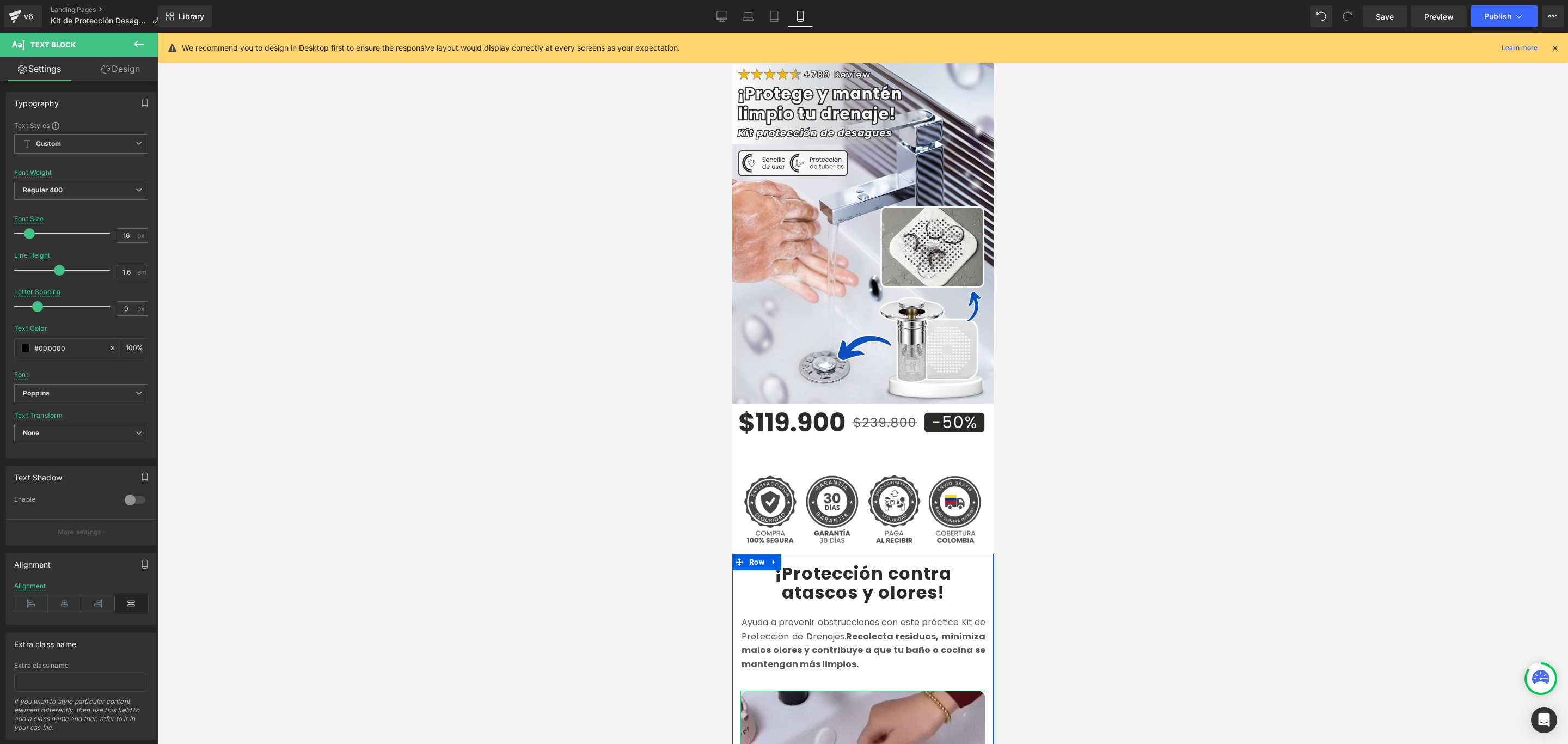
scroll to position [0, 0]
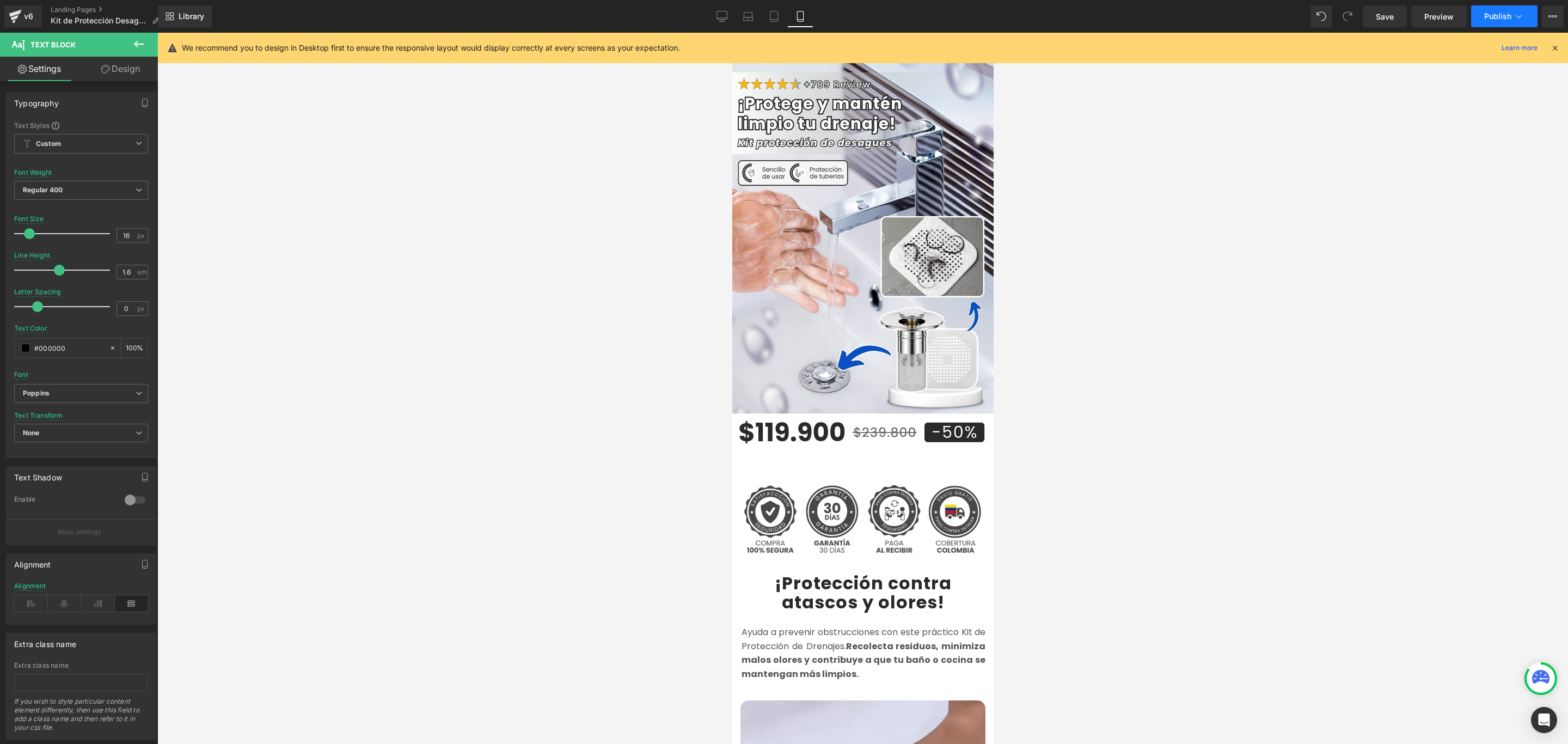
click at [1499, 20] on span "Publish" at bounding box center [1497, 16] width 27 height 9
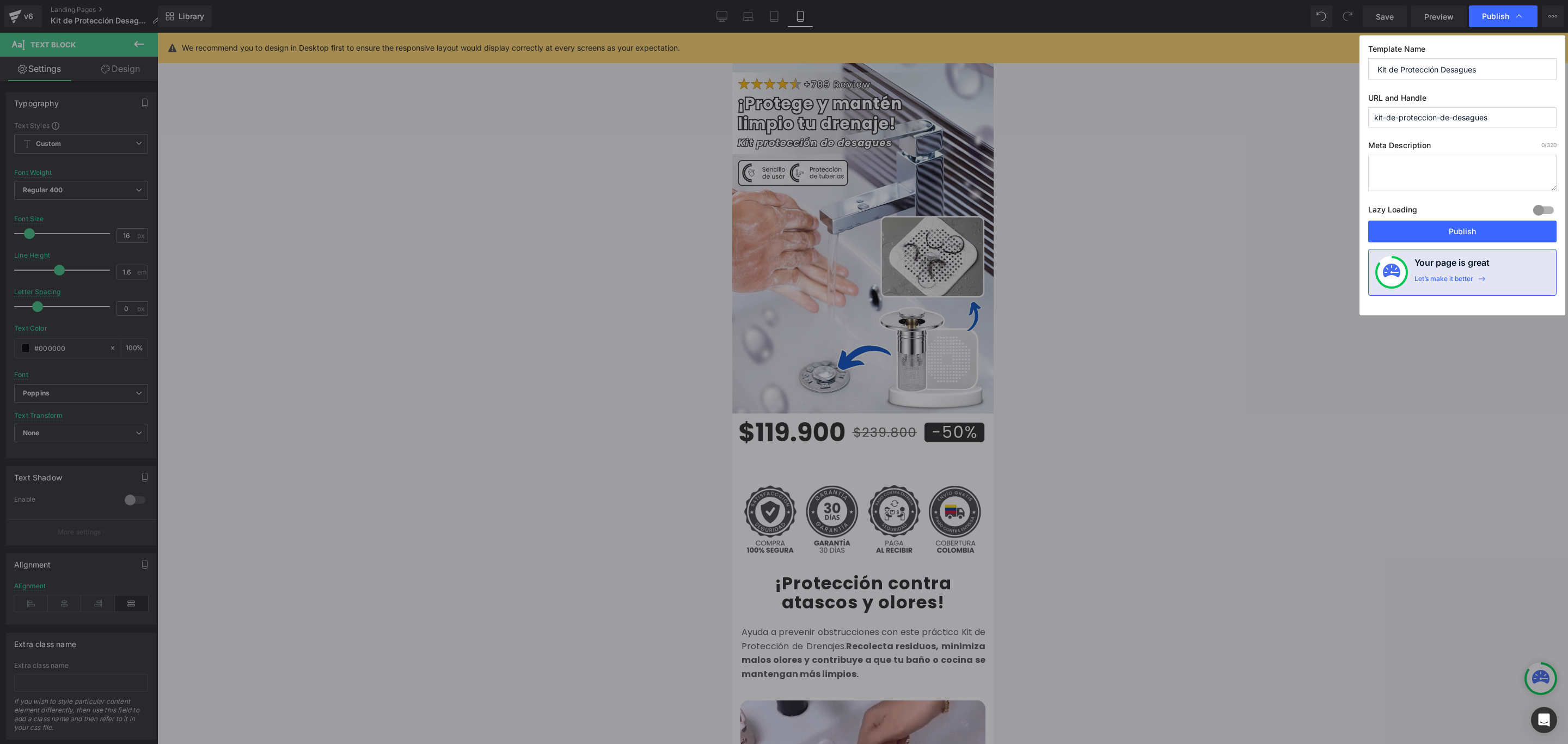
drag, startPoint x: 1483, startPoint y: 233, endPoint x: 1475, endPoint y: 233, distance: 8.0
click at [1480, 233] on button "Publish" at bounding box center [1462, 231] width 188 height 22
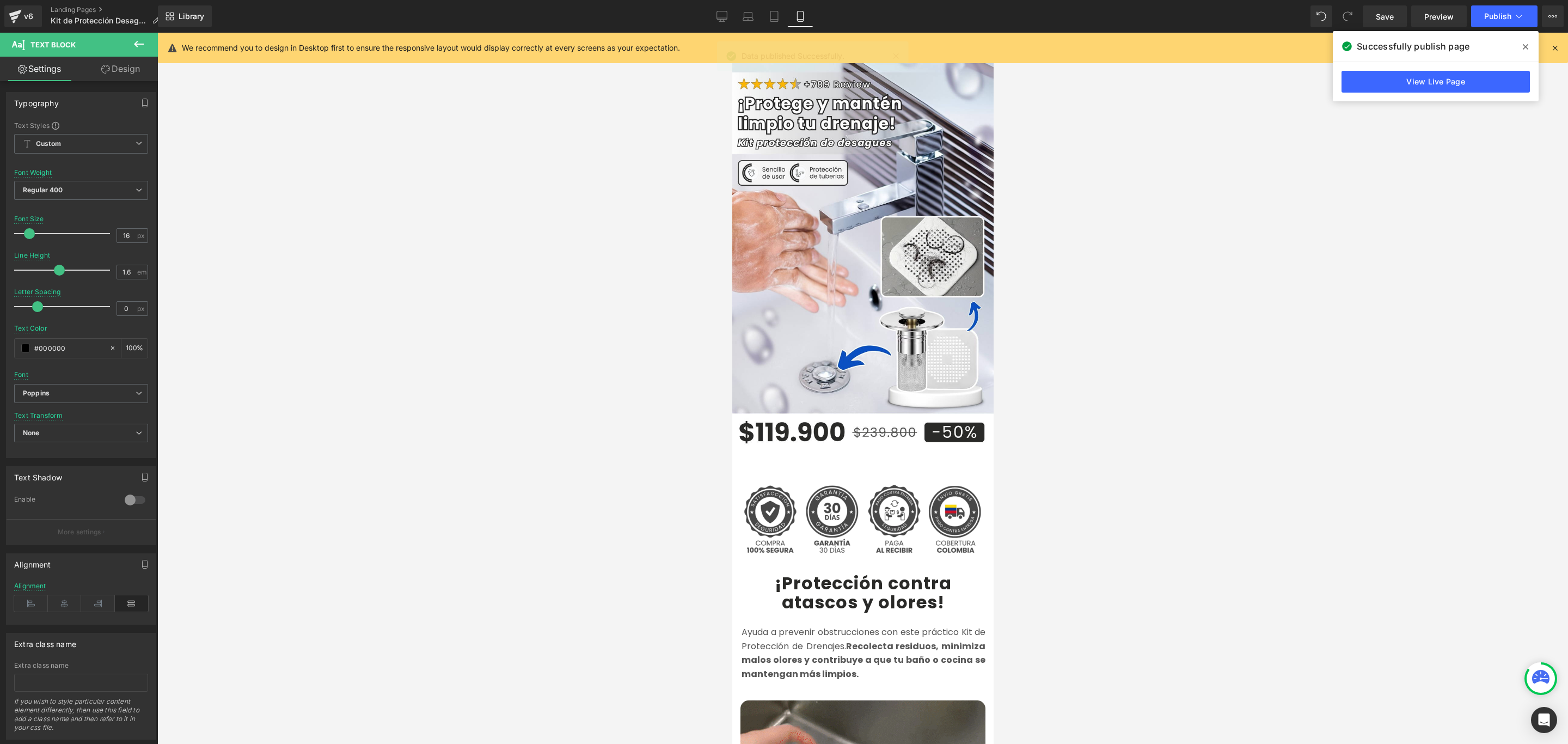
click at [1522, 48] on icon at bounding box center [1525, 47] width 5 height 9
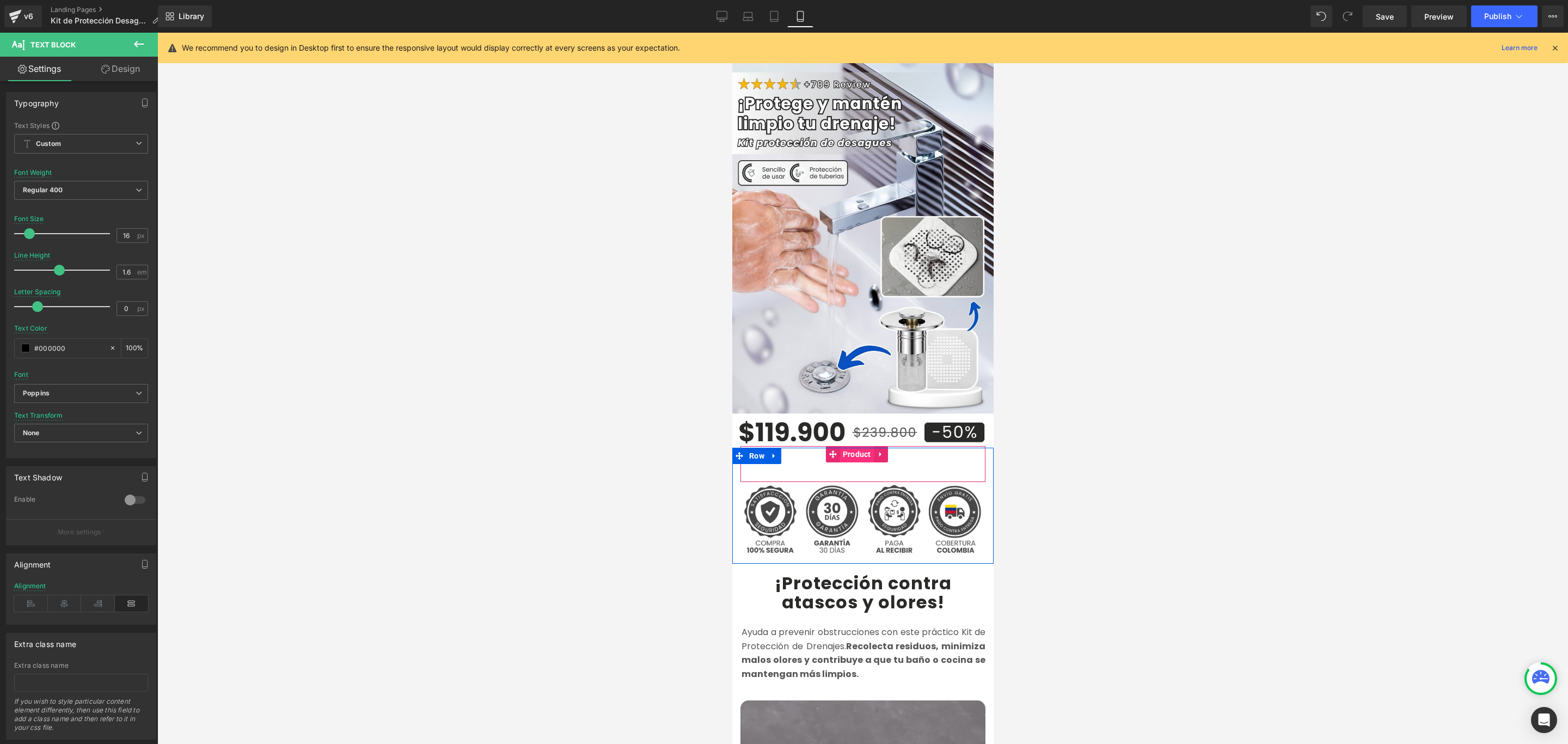
click at [855, 446] on span "Product" at bounding box center [856, 455] width 34 height 16
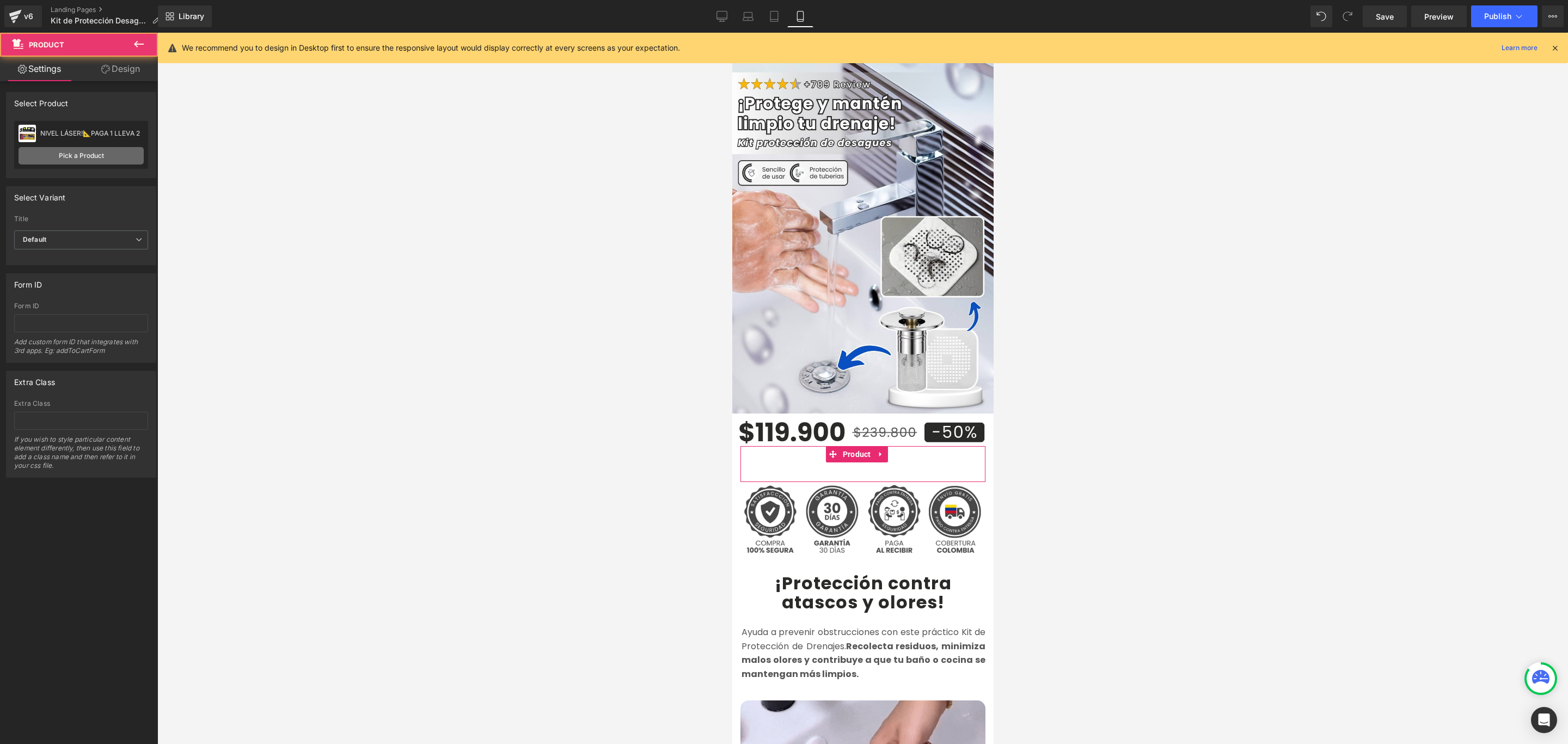
click at [75, 150] on link "Pick a Product" at bounding box center [81, 156] width 125 height 18
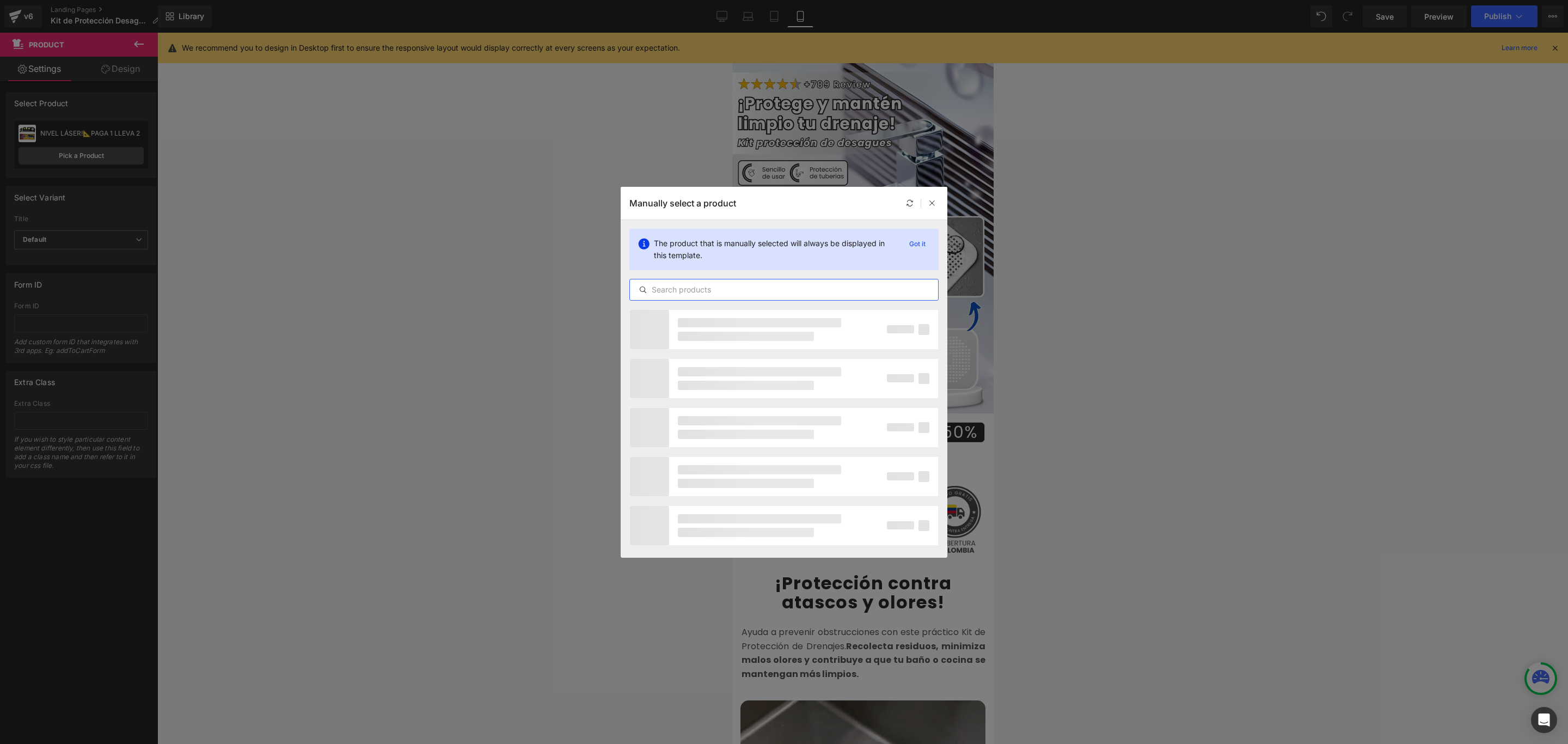
click at [774, 287] on input "text" at bounding box center [783, 289] width 308 height 13
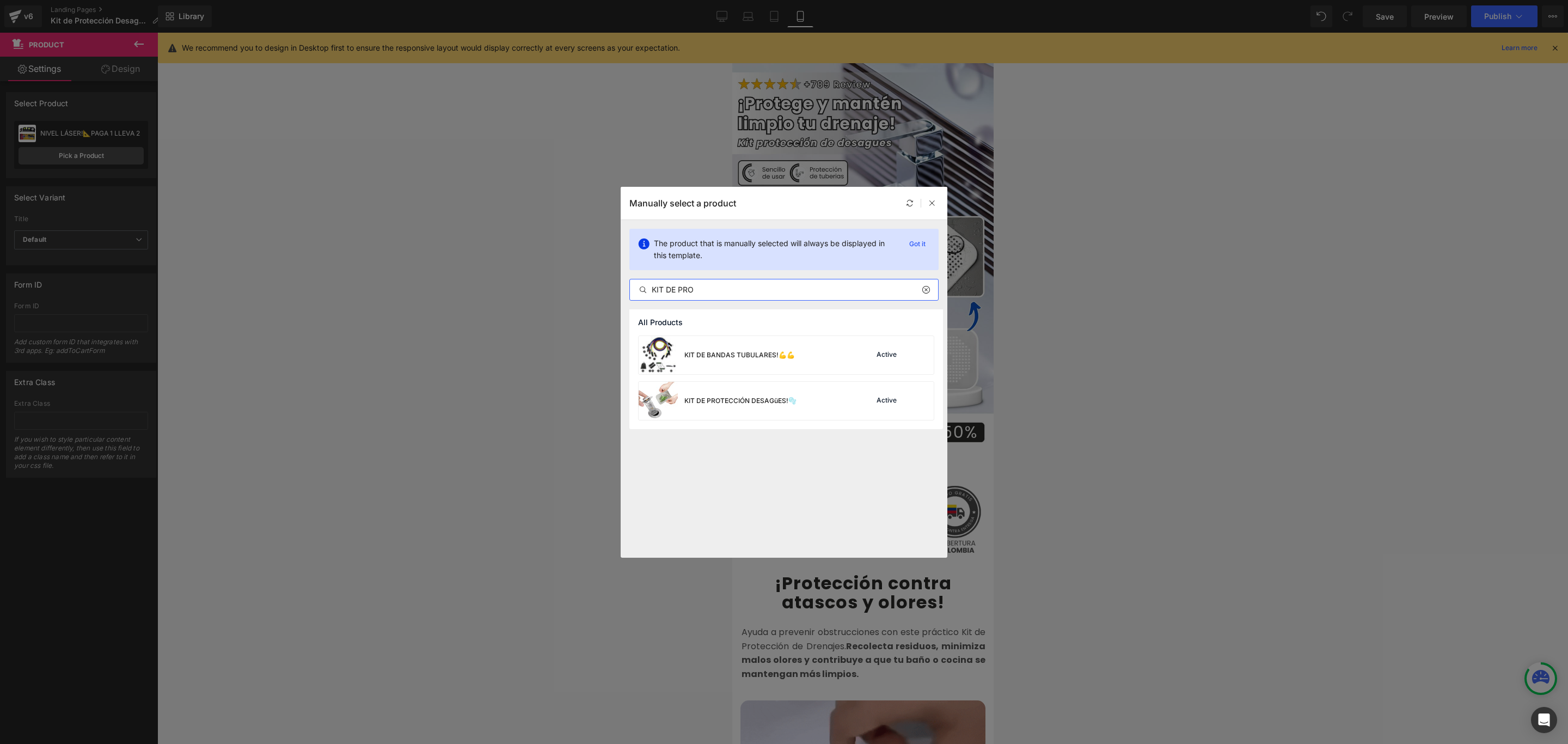
click at [713, 288] on input "KIT DE PRO" at bounding box center [783, 289] width 308 height 13
type input "KIT DE PRO"
drag, startPoint x: 744, startPoint y: 398, endPoint x: 55, endPoint y: 359, distance: 690.1
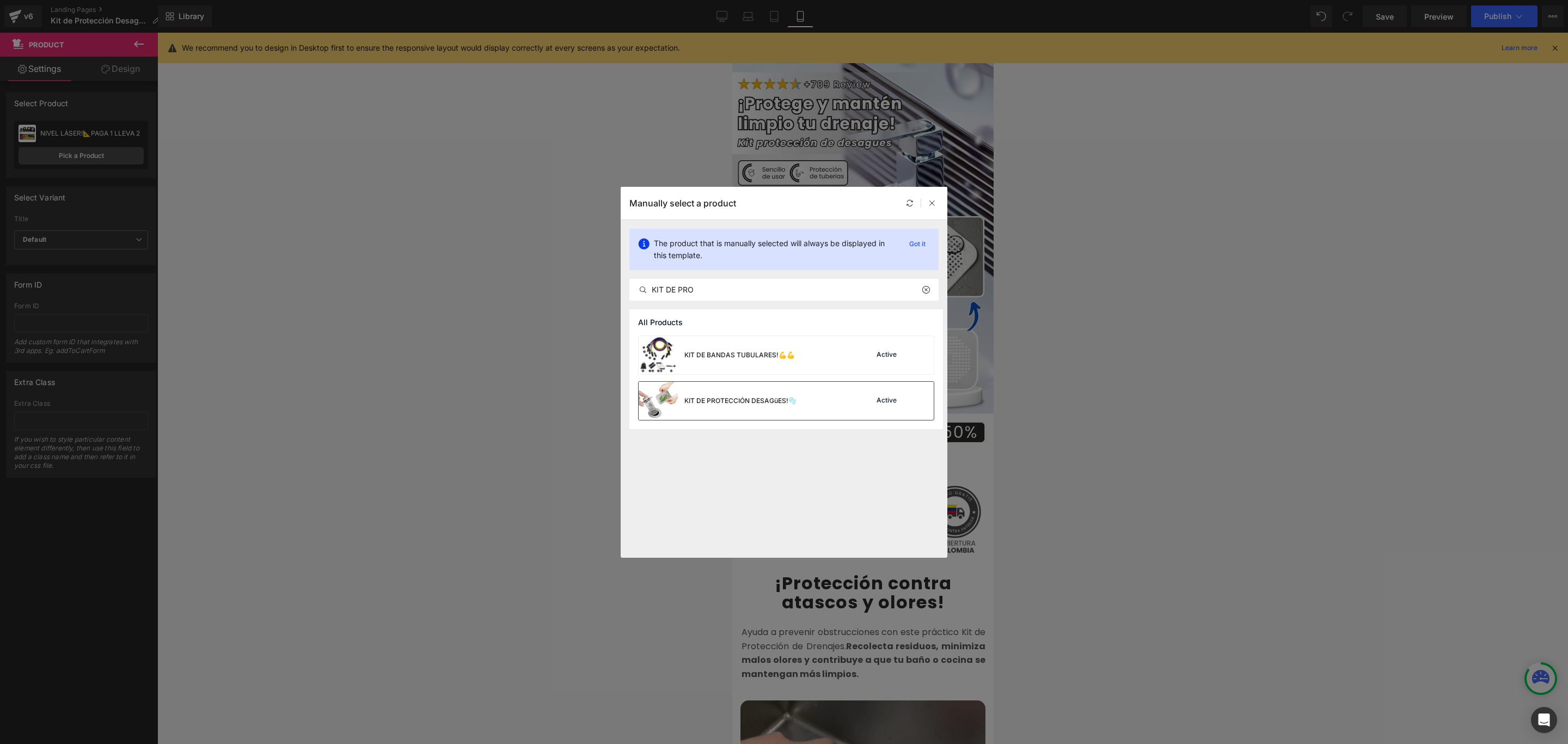
click at [744, 398] on div "KIT DE PROTECCIÓN DESAGüES!🫧" at bounding box center [740, 401] width 112 height 10
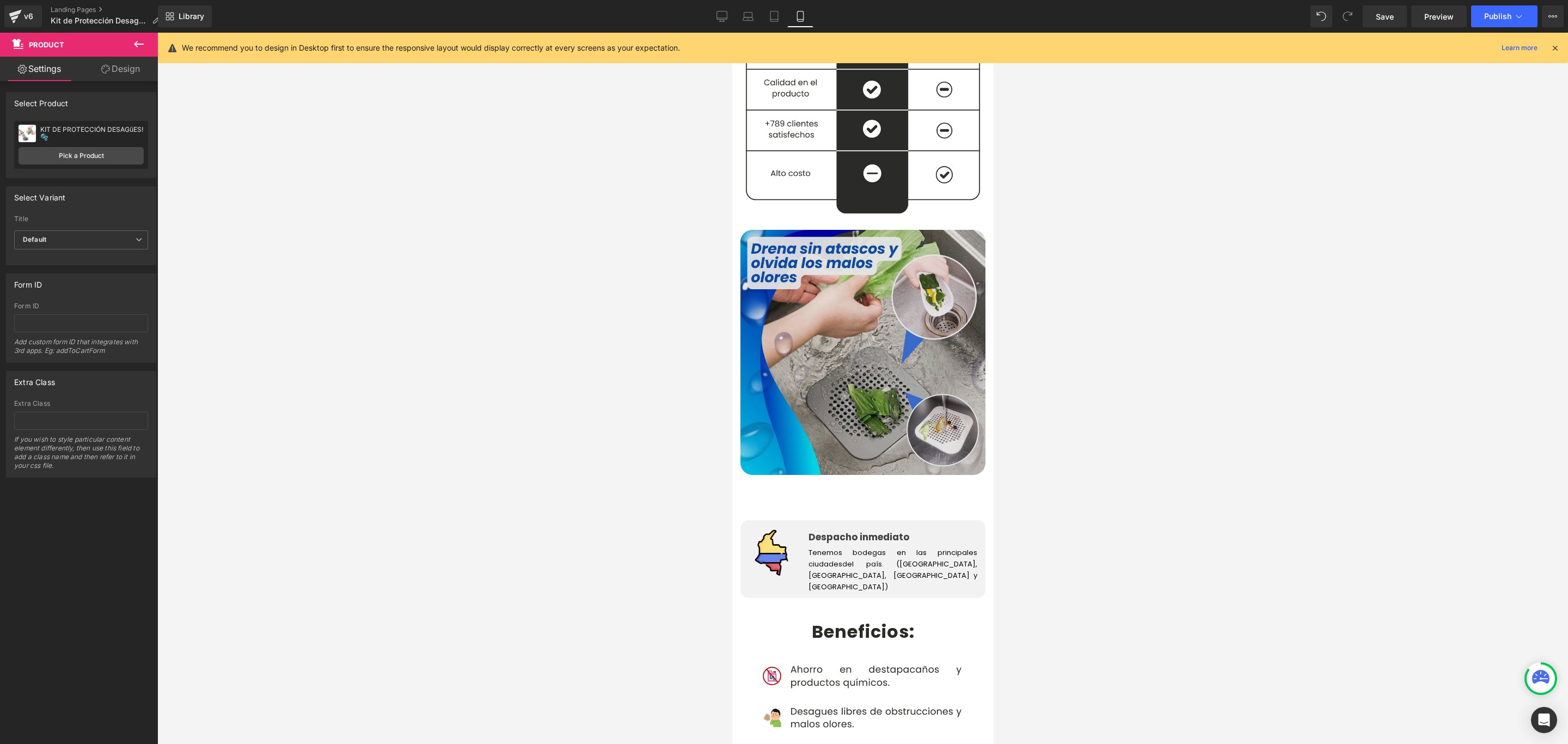
scroll to position [1552, 0]
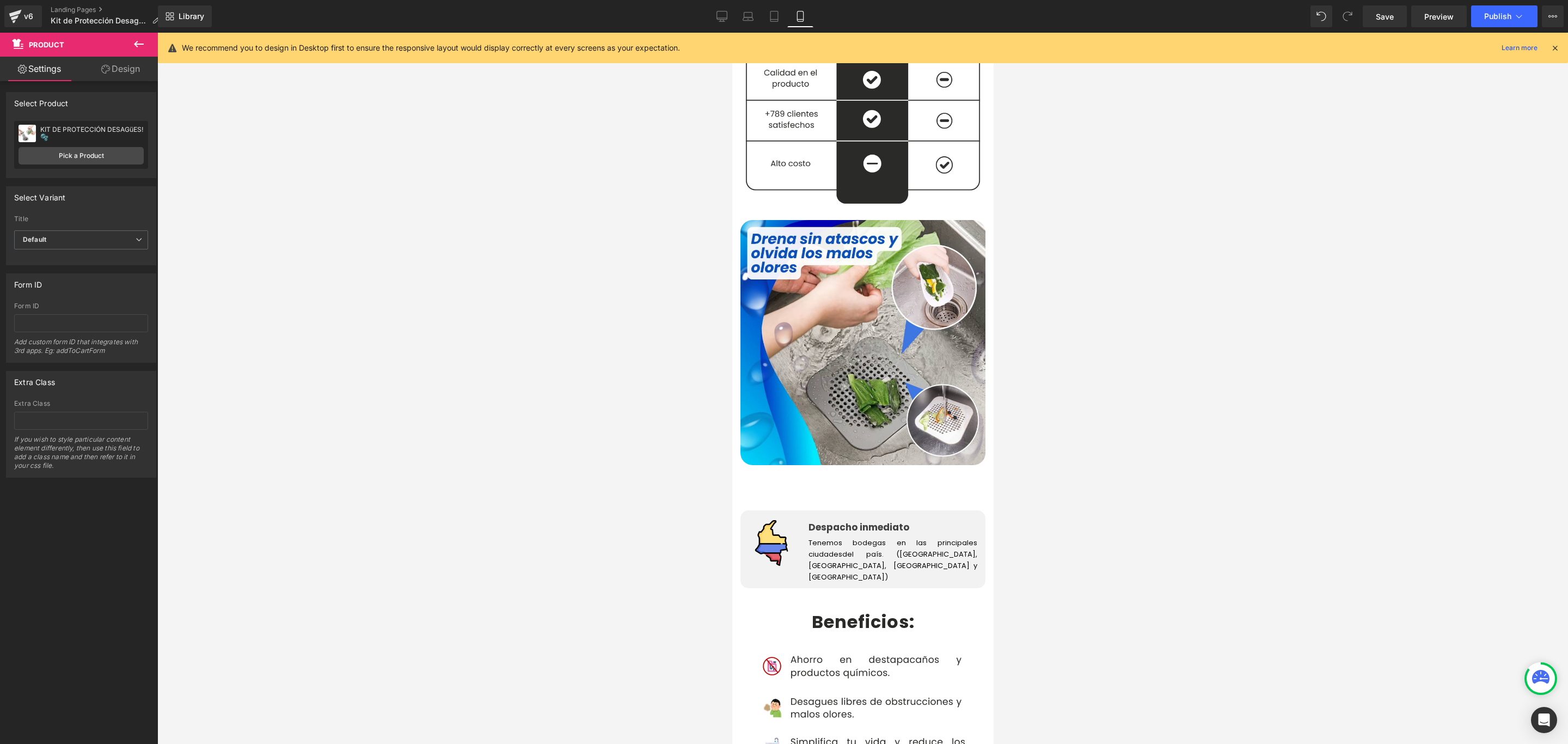
click at [851, 474] on div "Add To Cart (P) Cart Button" at bounding box center [862, 488] width 245 height 27
click at [850, 465] on span "Product" at bounding box center [862, 473] width 34 height 16
click at [85, 158] on link "Pick a Product" at bounding box center [81, 156] width 125 height 18
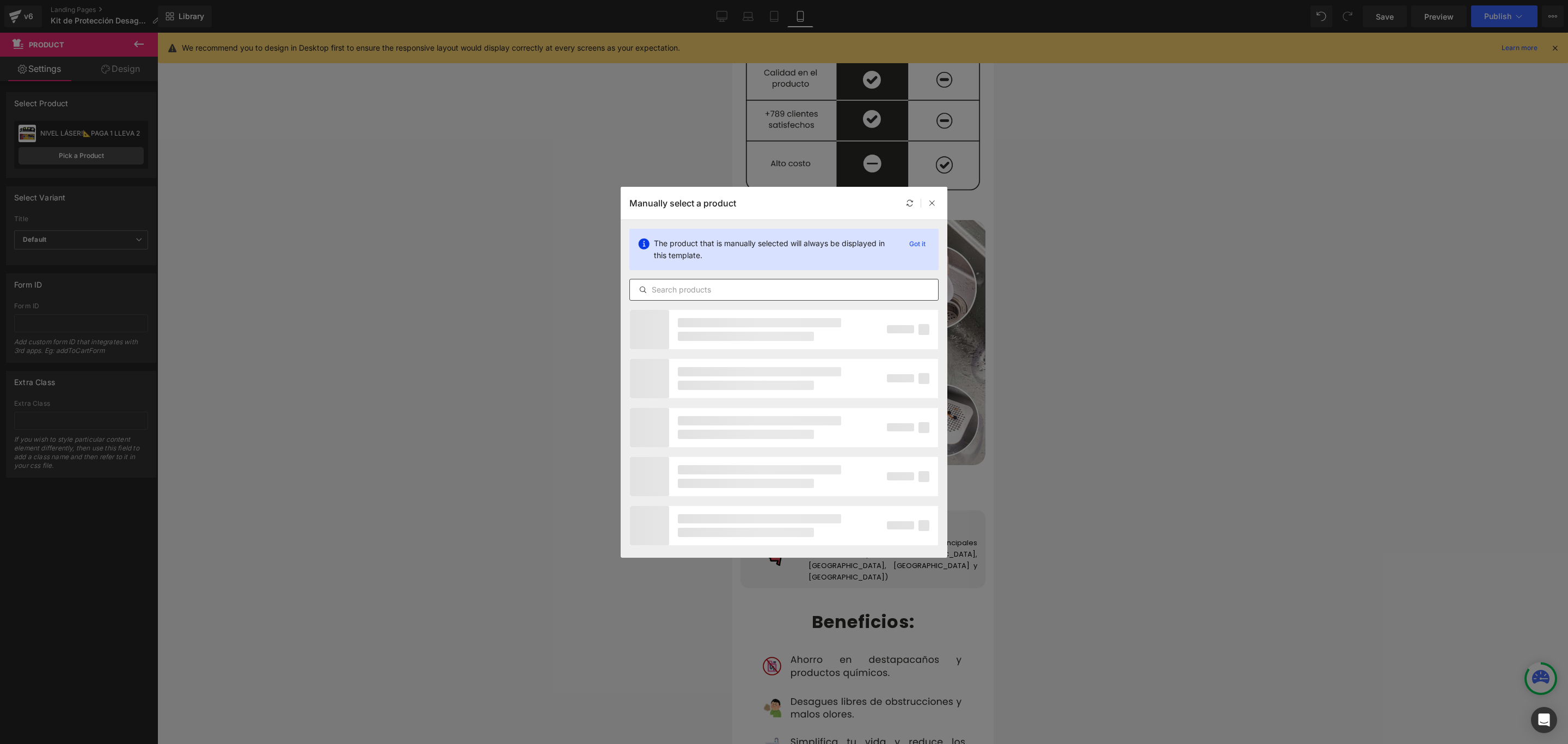
click at [730, 295] on input "text" at bounding box center [783, 289] width 308 height 13
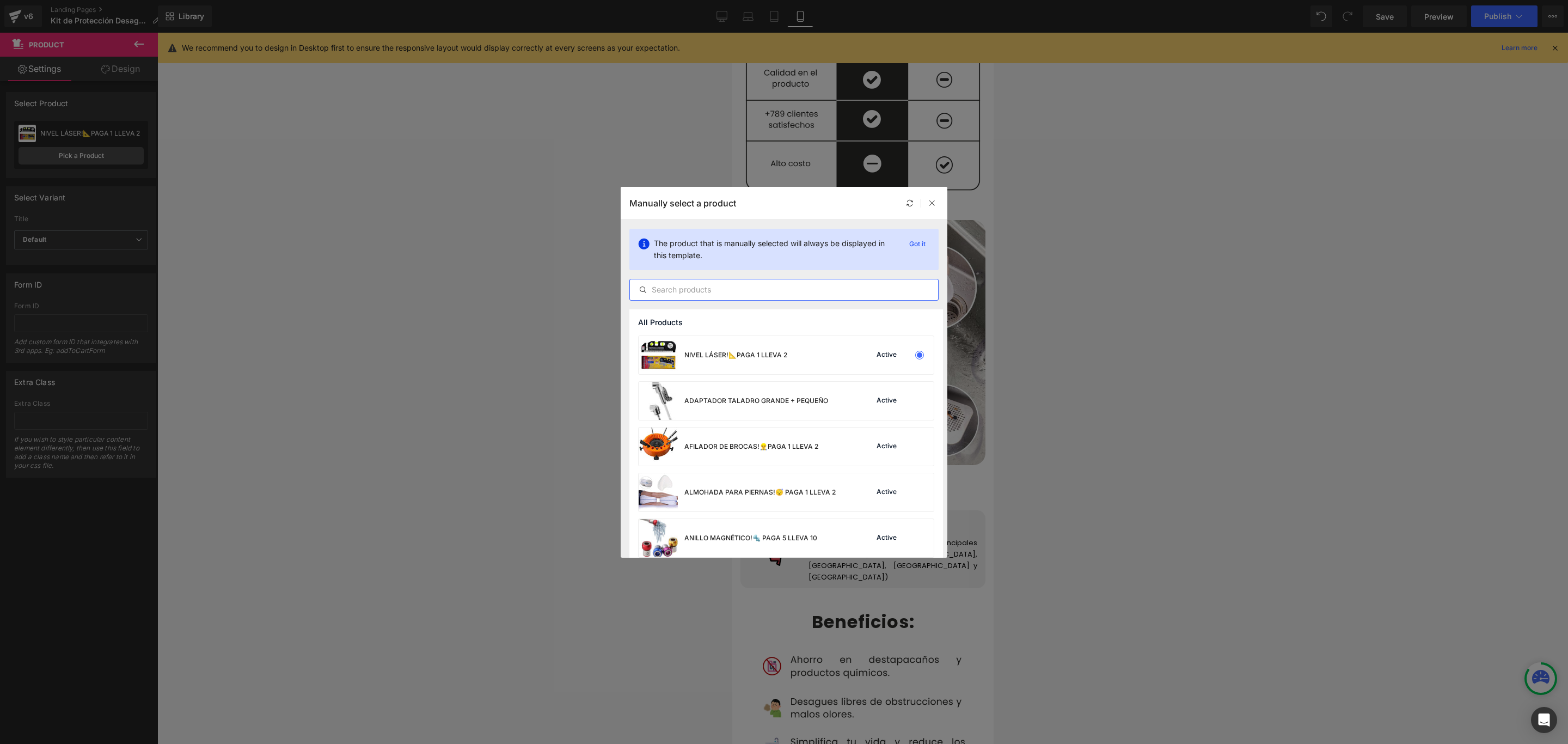
paste input "KIT DE PRO"
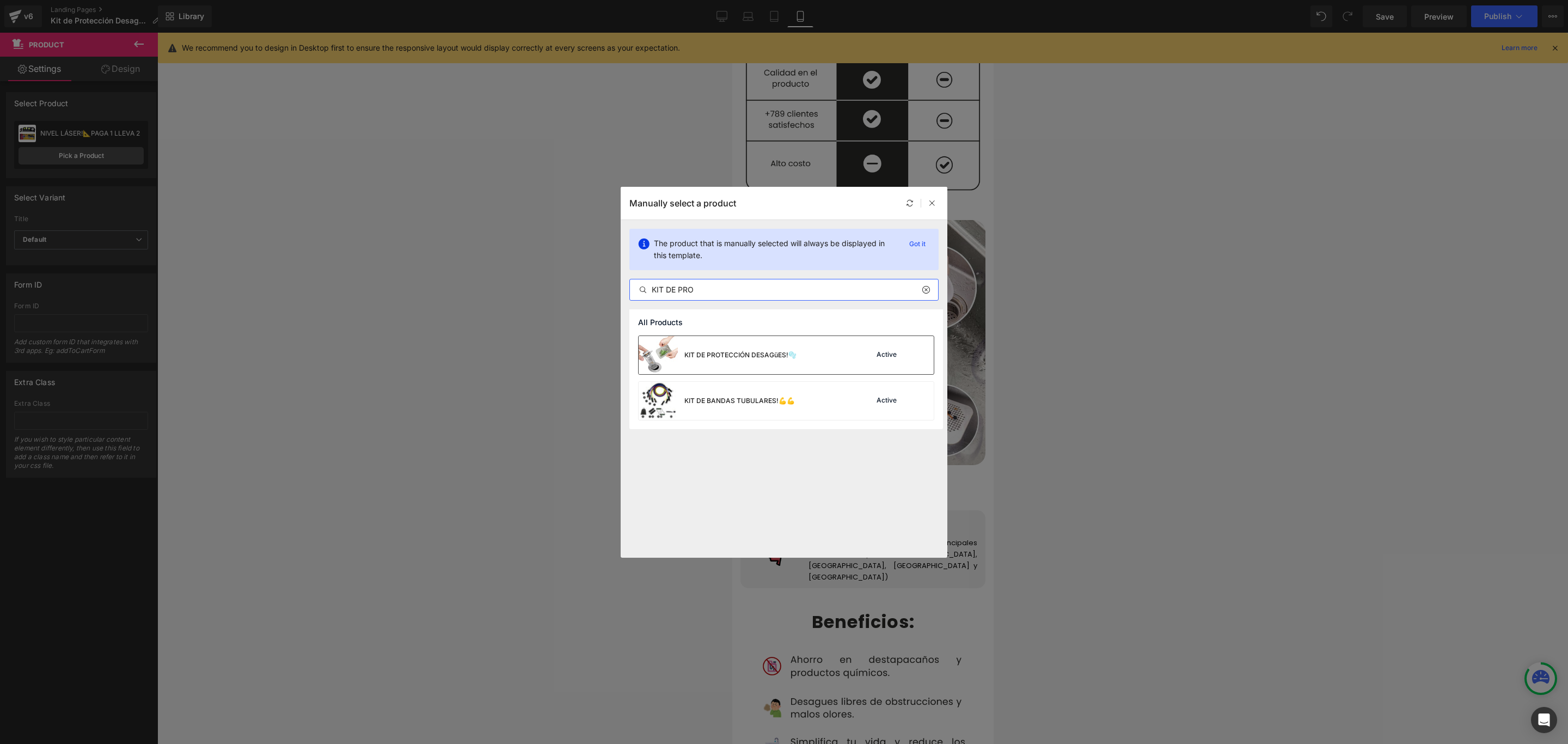
type input "KIT DE PRO"
click at [752, 351] on div "KIT DE PROTECCIÓN DESAGüES!🫧" at bounding box center [740, 354] width 112 height 10
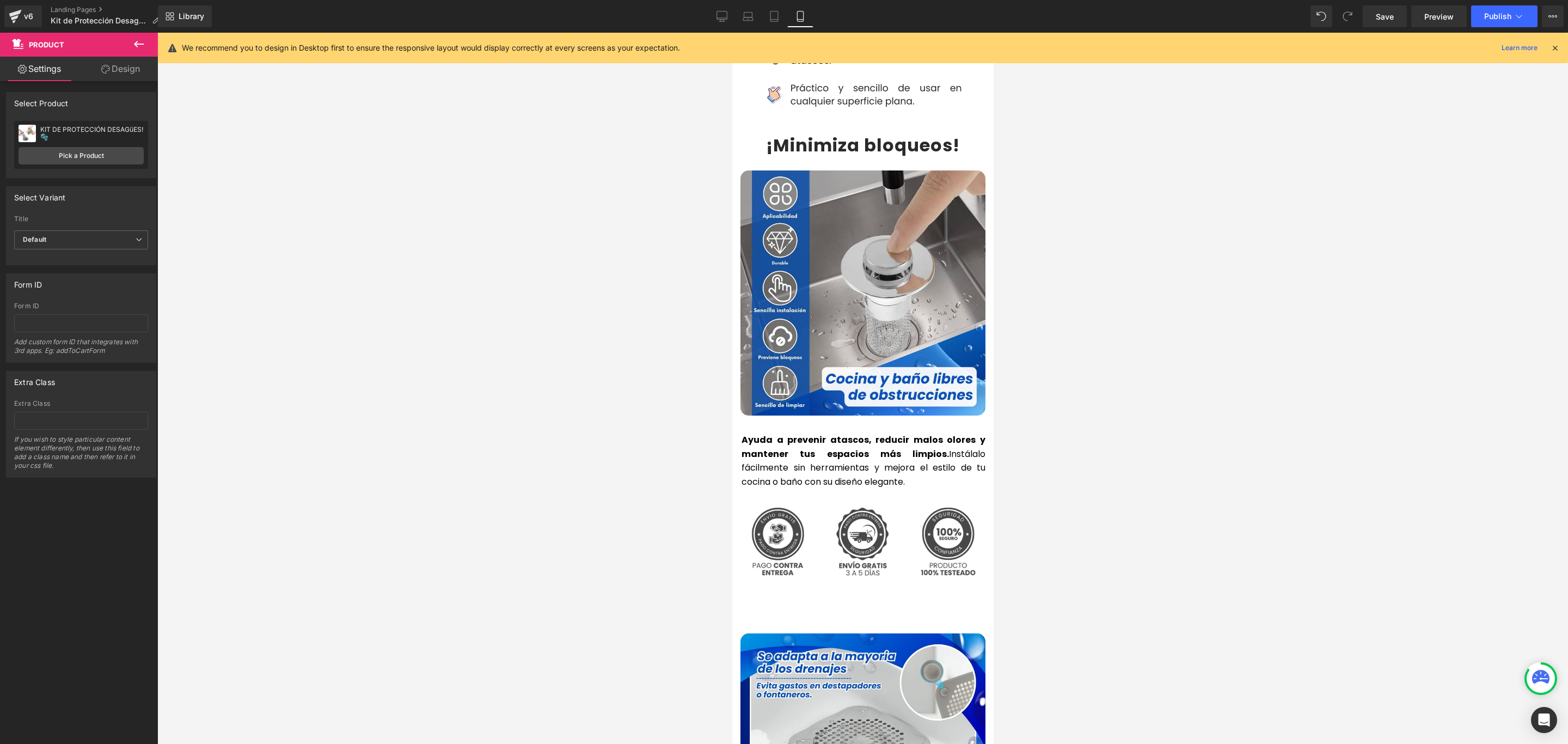
scroll to position [2288, 0]
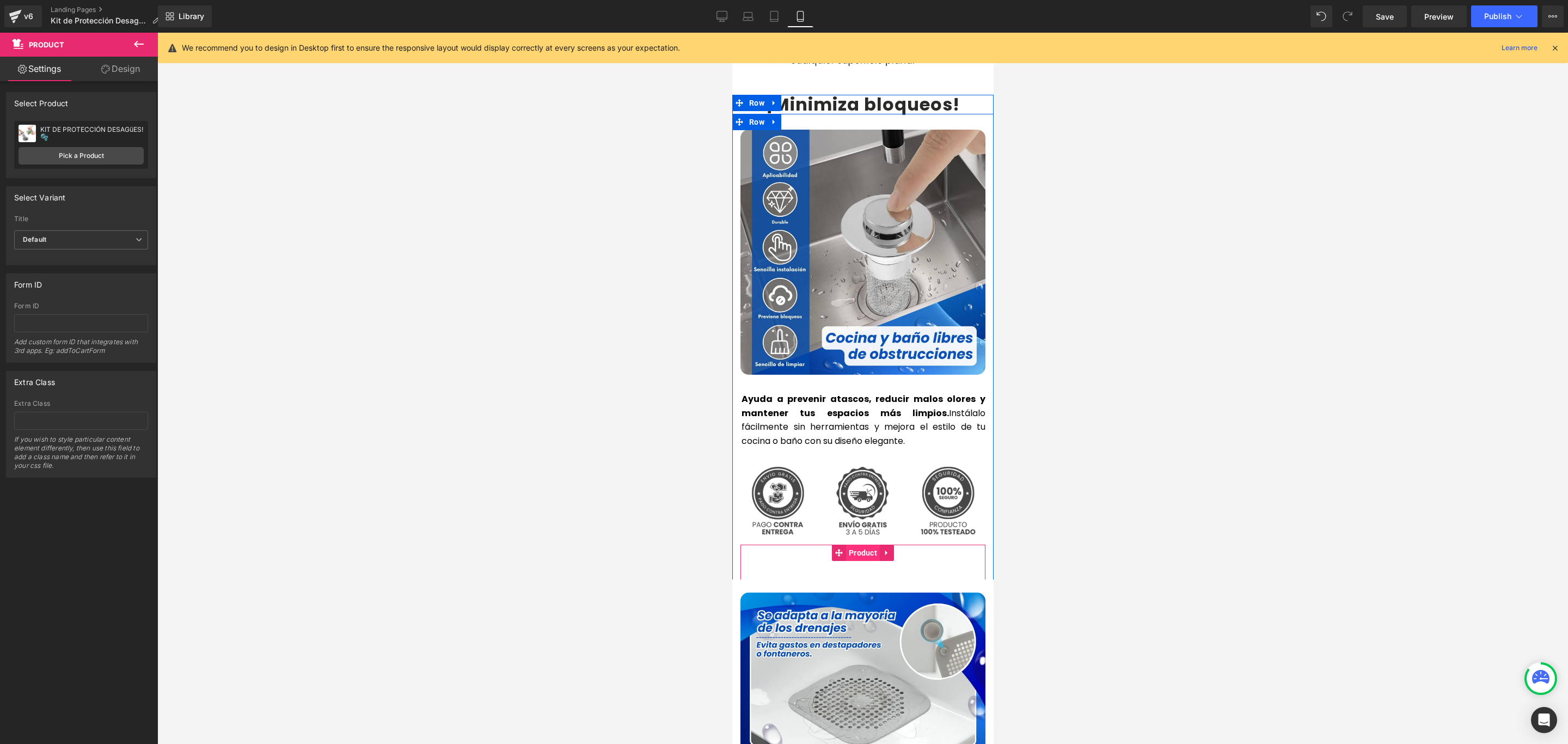
click at [855, 544] on span "Product" at bounding box center [862, 552] width 34 height 16
click at [96, 157] on link "Pick a Product" at bounding box center [81, 156] width 125 height 18
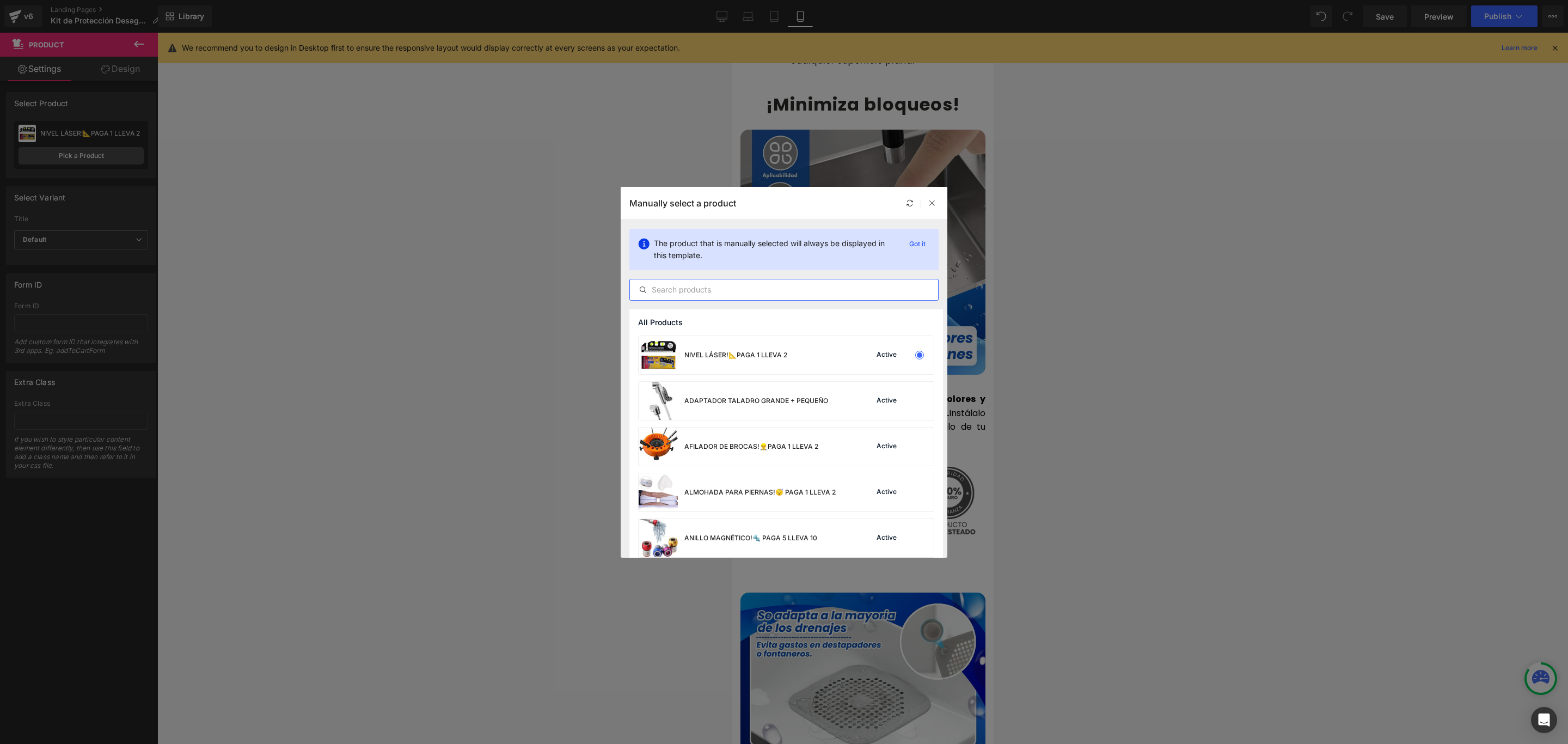
click at [742, 285] on input "text" at bounding box center [783, 289] width 308 height 13
paste input "KIT DE PRO"
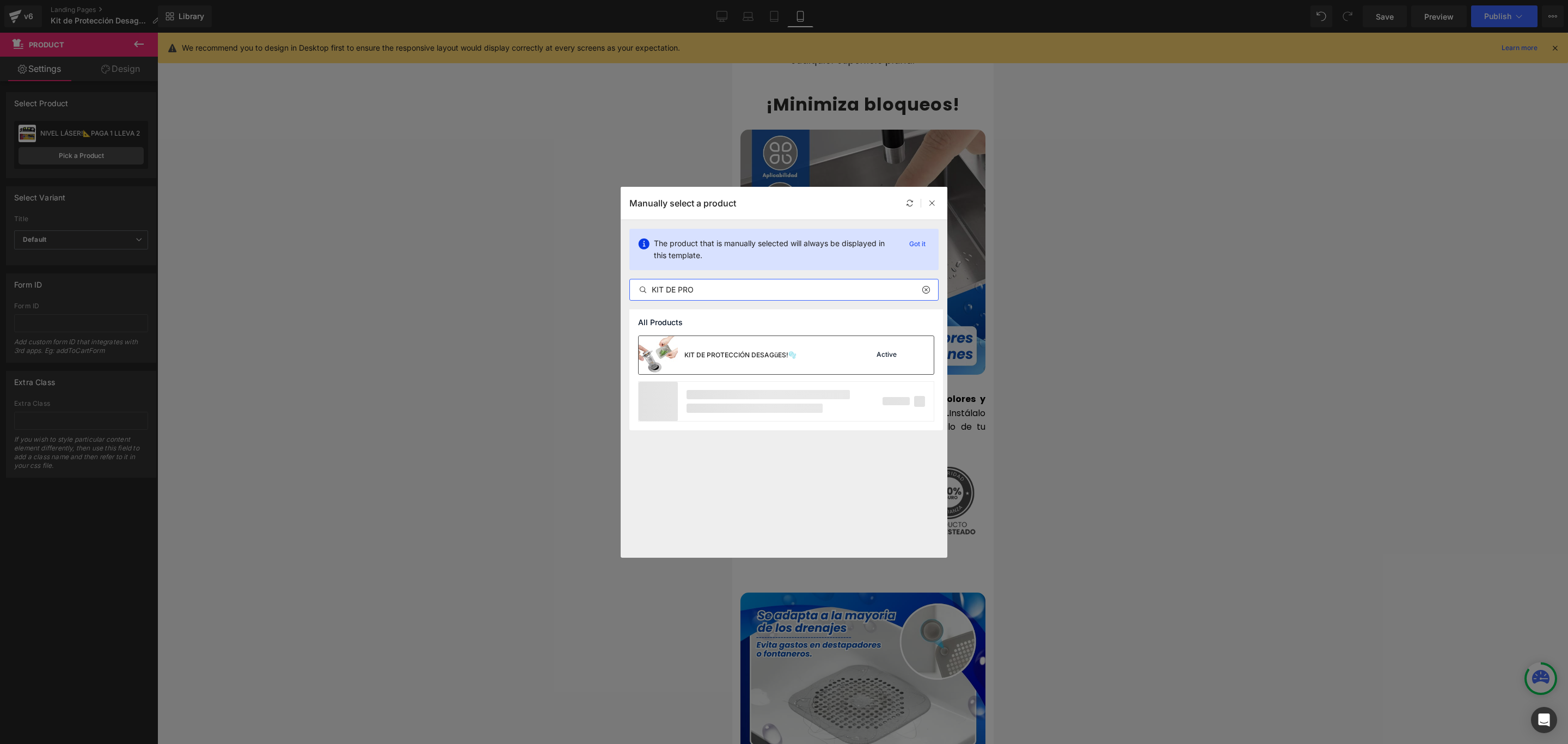
type input "KIT DE PRO"
click at [761, 353] on div "KIT DE PROTECCIÓN DESAGüES!🫧" at bounding box center [740, 354] width 112 height 10
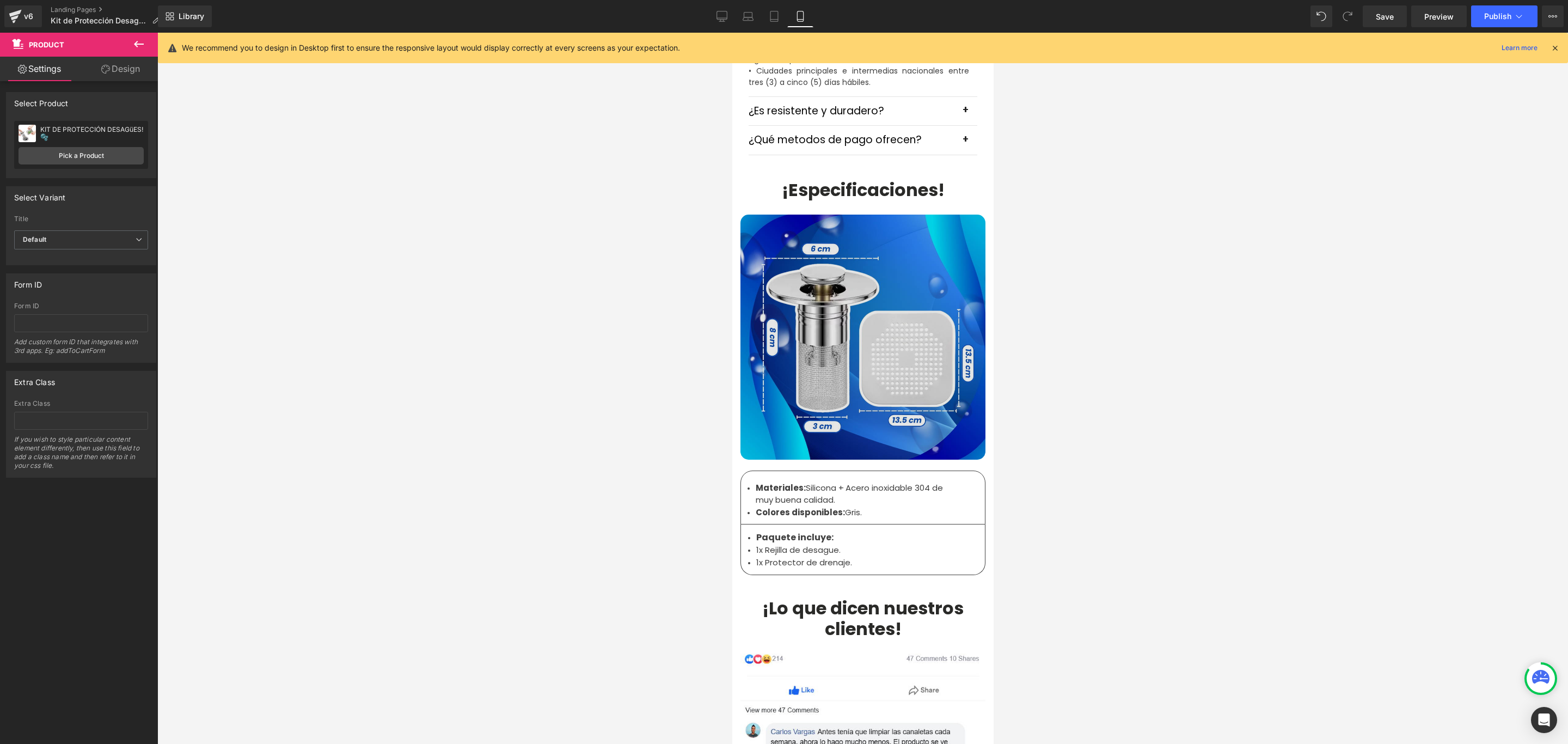
scroll to position [3268, 0]
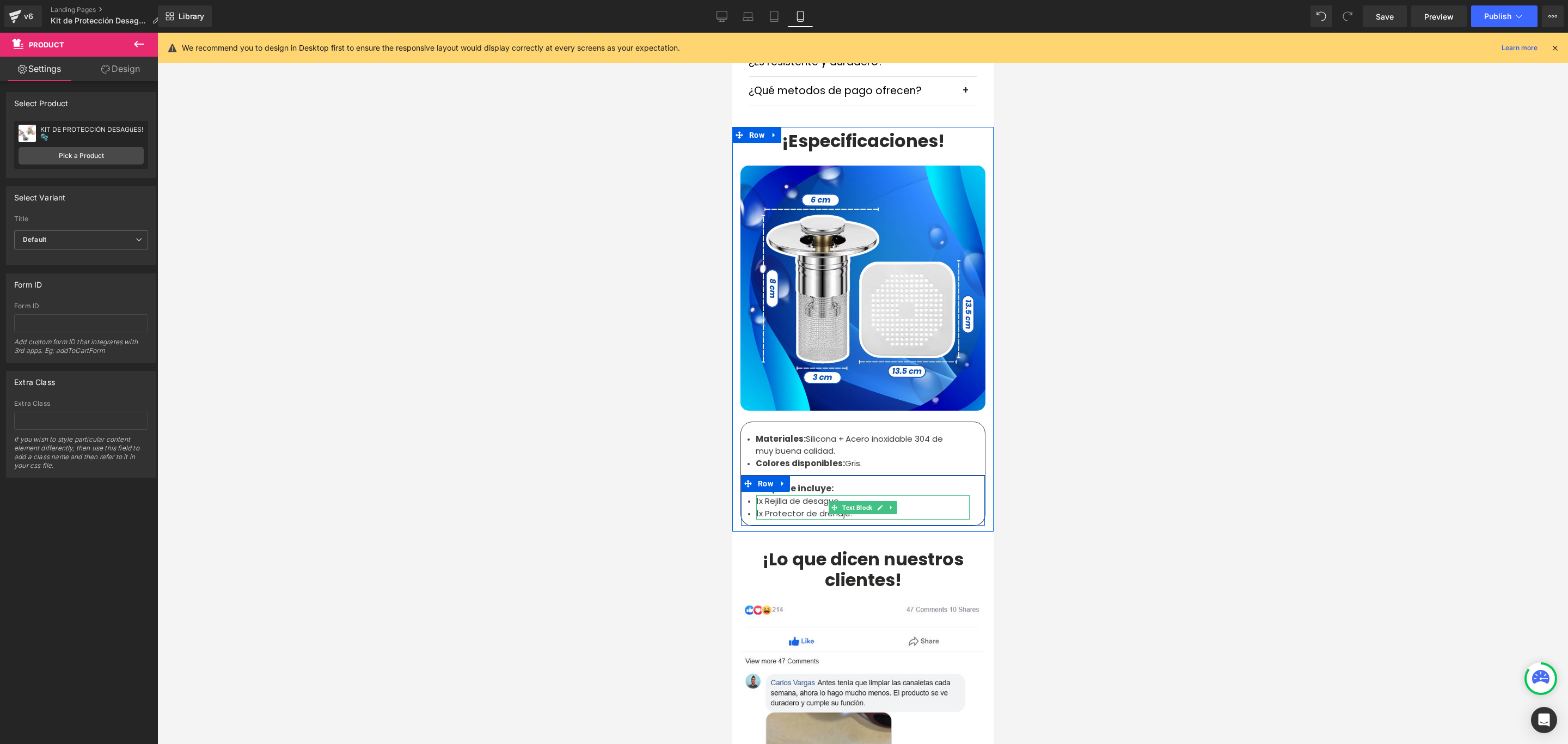
click at [931, 508] on li "1x Protector de drenaje." at bounding box center [862, 513] width 213 height 13
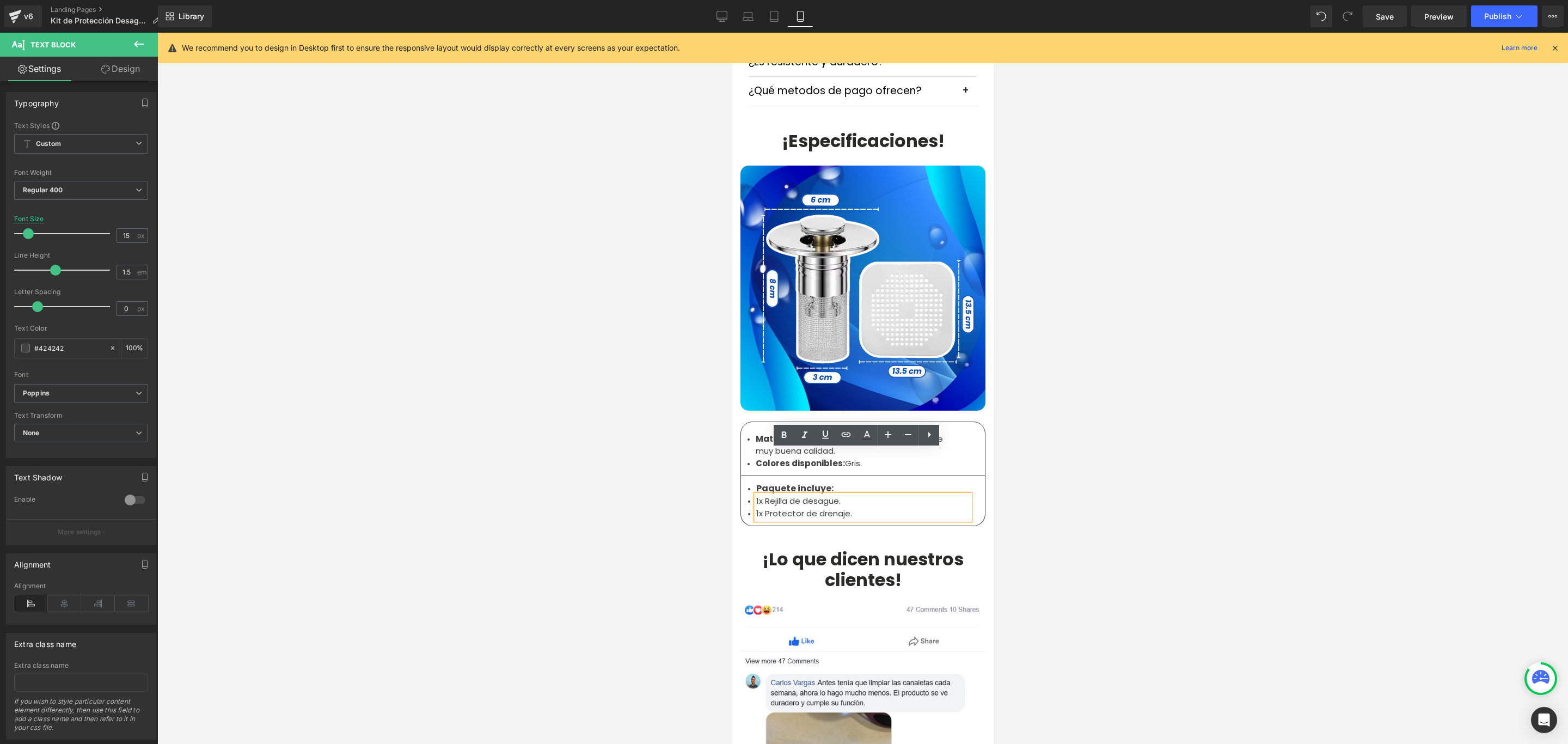
click at [755, 508] on li "1x Protector de drenaje." at bounding box center [862, 513] width 213 height 13
drag, startPoint x: 799, startPoint y: 471, endPoint x: 845, endPoint y: 471, distance: 46.0
click at [845, 508] on li "4x Siliconas protectoras." at bounding box center [862, 513] width 213 height 13
copy li "protectoras"
click at [1101, 446] on div at bounding box center [863, 388] width 1410 height 712
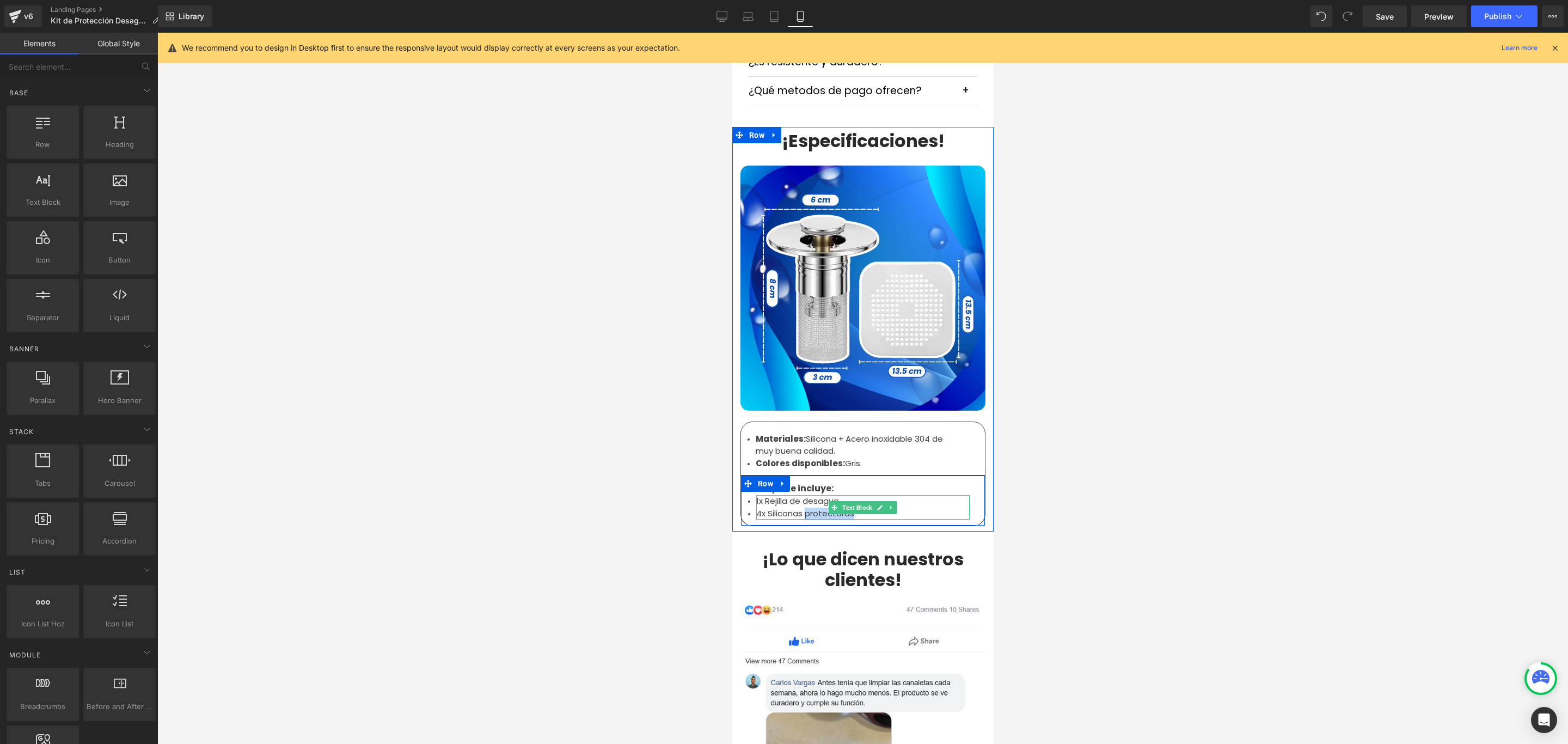
click at [925, 508] on li "4x Siliconas protectoras." at bounding box center [862, 513] width 213 height 13
click at [1045, 445] on div at bounding box center [863, 388] width 1410 height 712
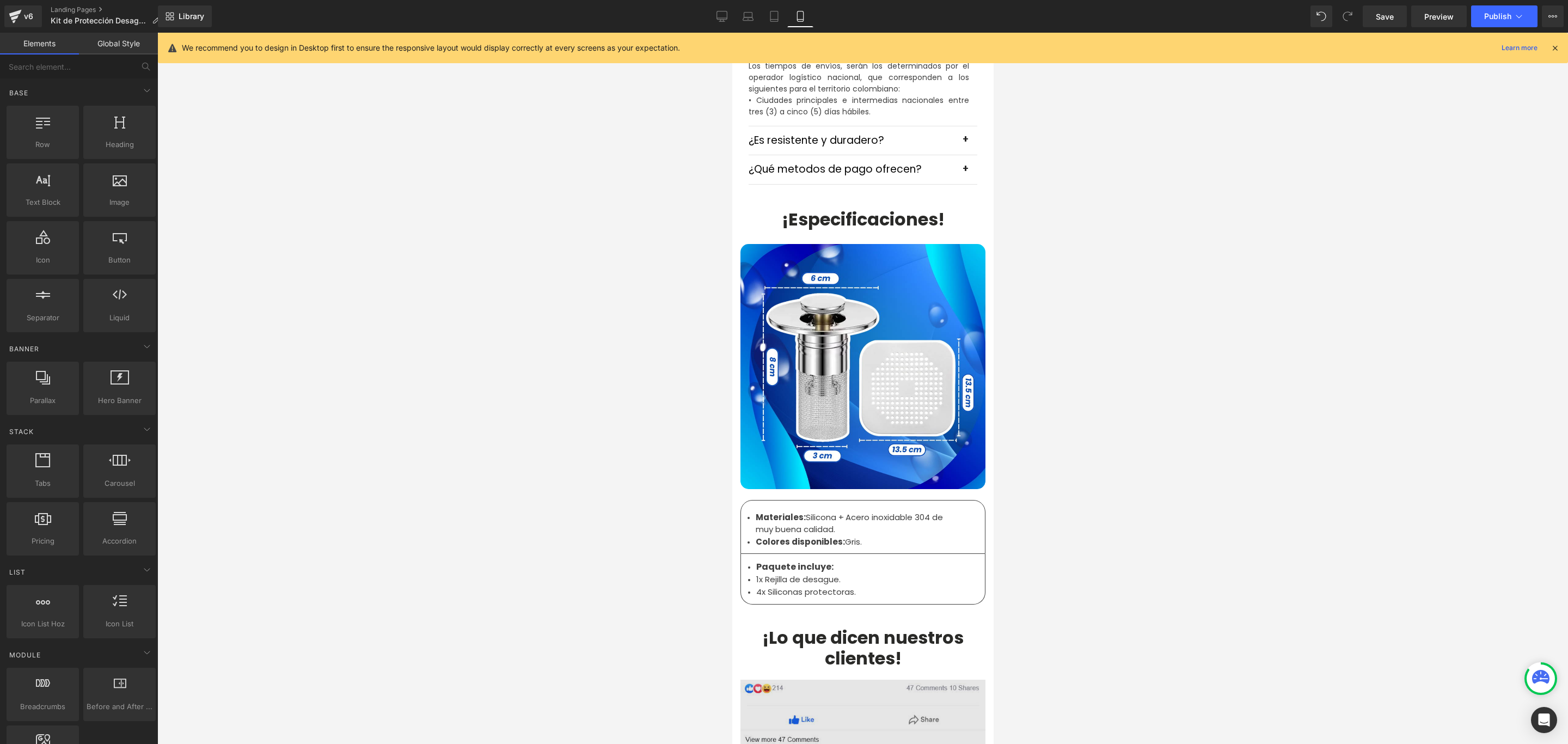
scroll to position [3154, 0]
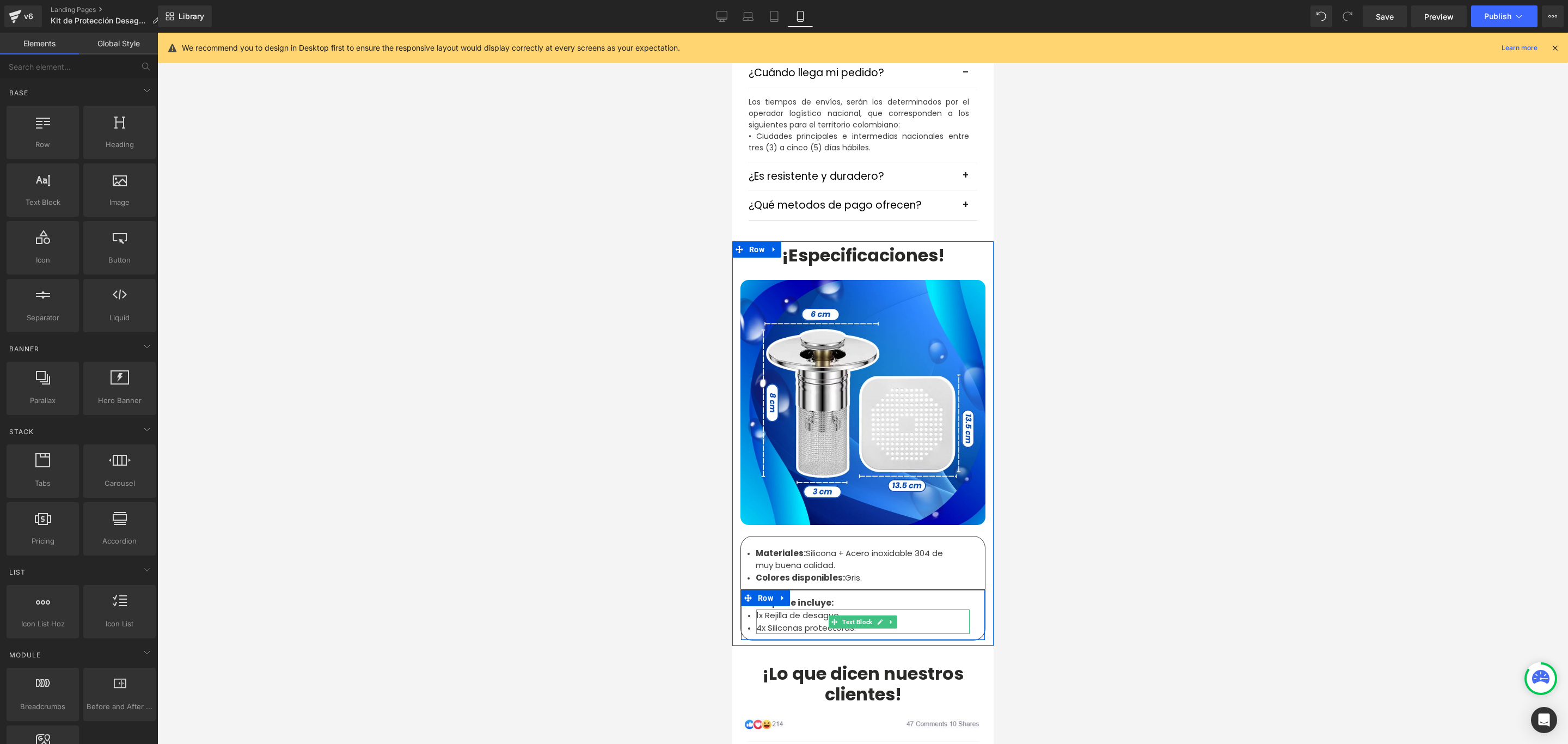
click at [816, 609] on li "1x Rejilla de desague." at bounding box center [862, 615] width 213 height 13
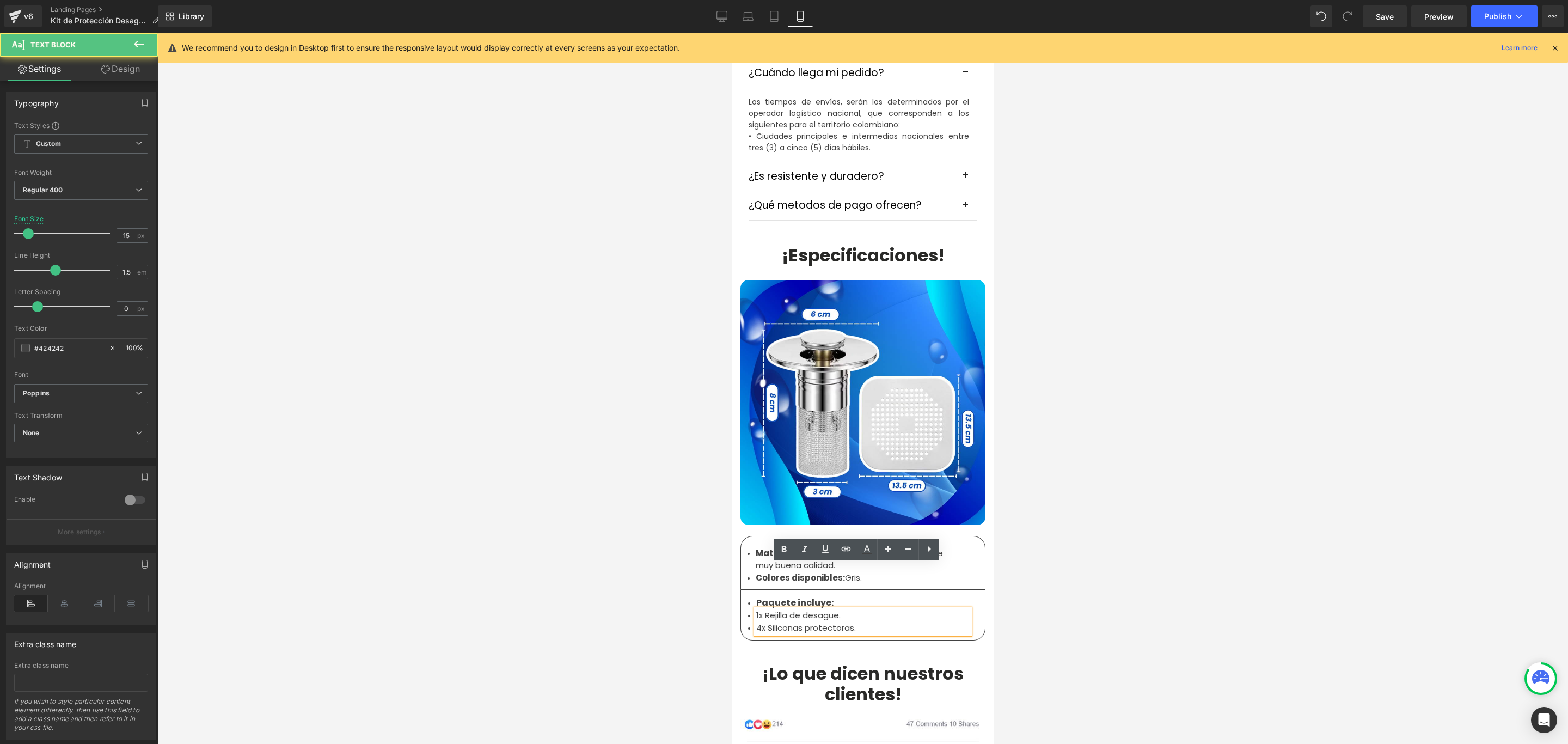
click at [824, 609] on li "1x Rejilla de desague." at bounding box center [862, 615] width 213 height 13
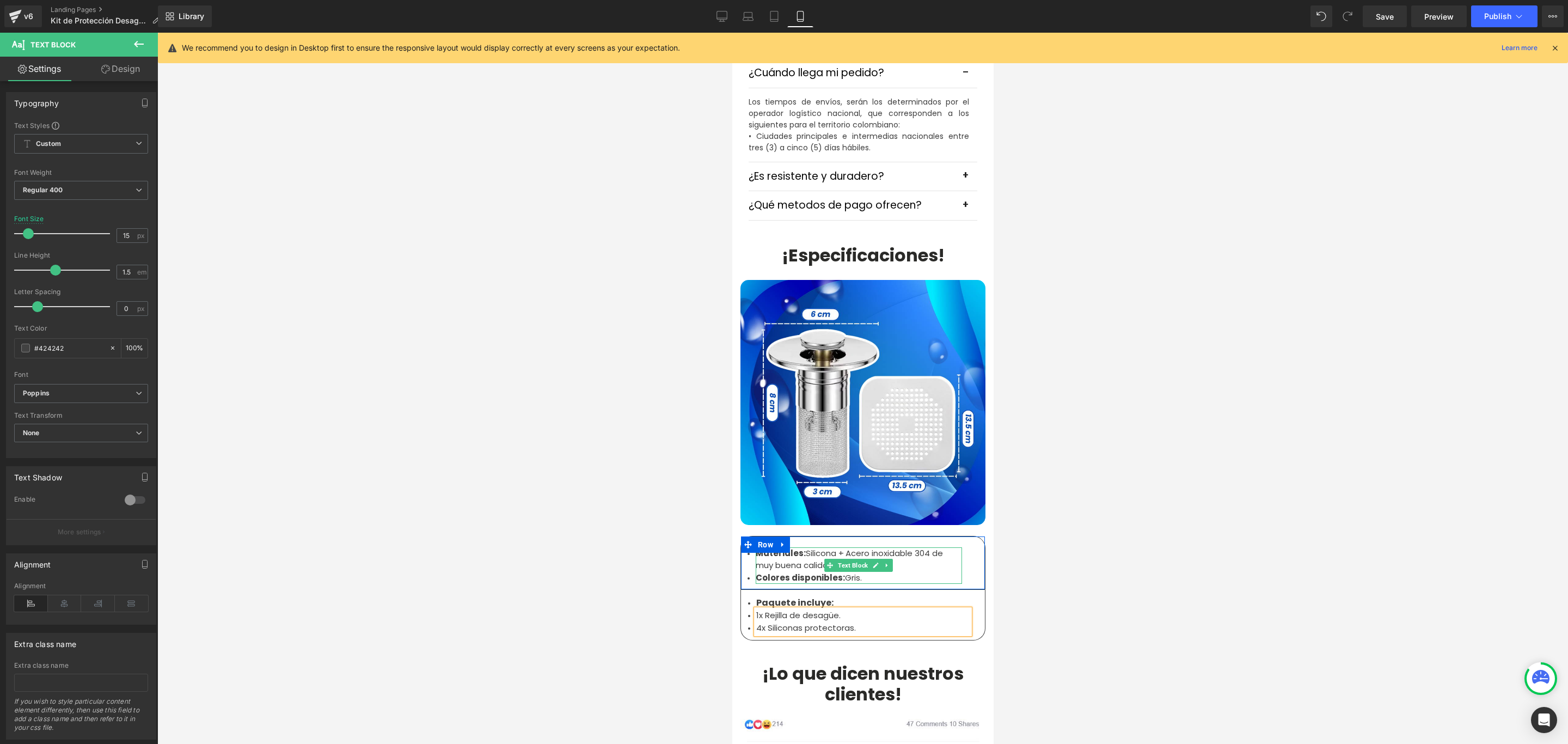
click at [870, 572] on li "Colores disponibles: Gris." at bounding box center [858, 578] width 206 height 13
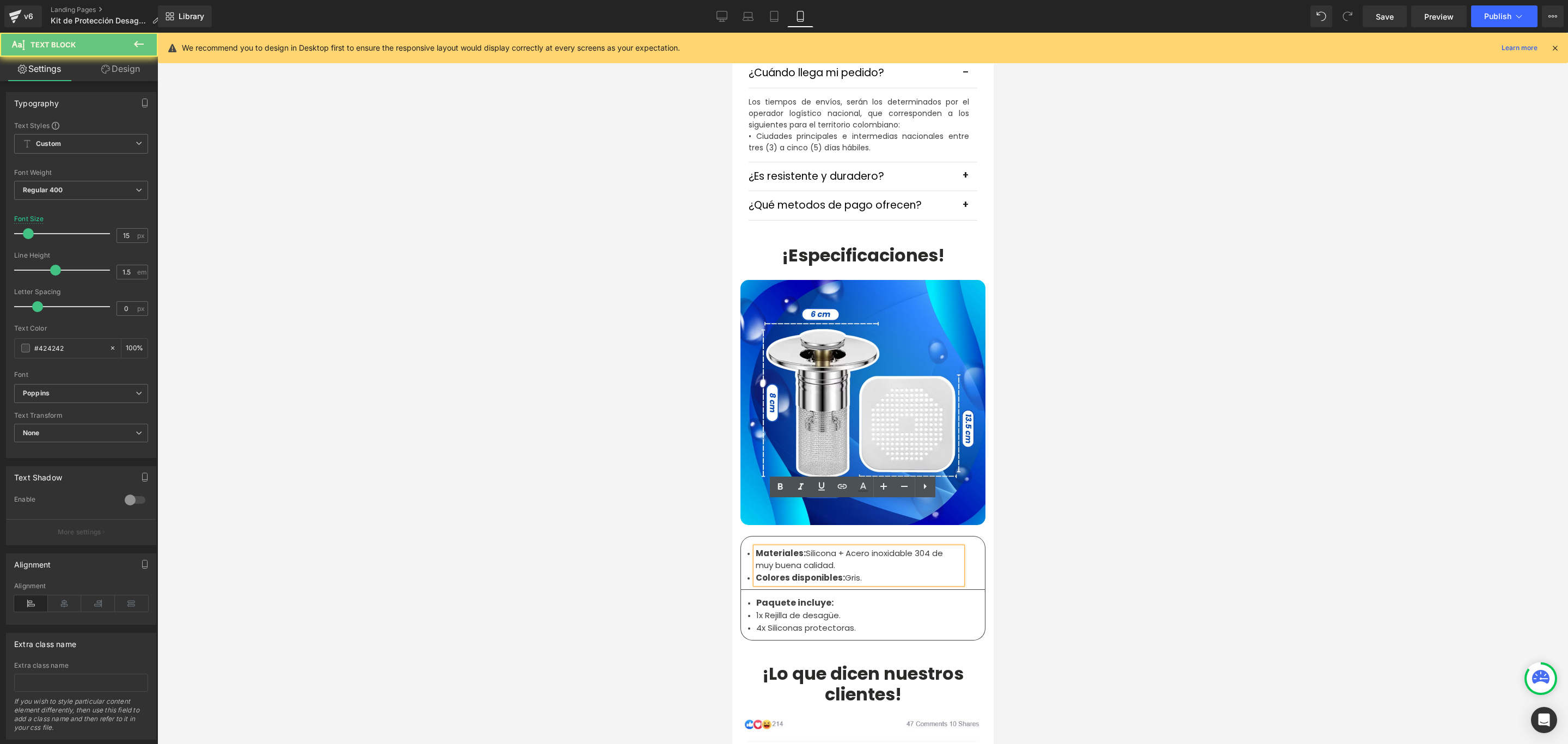
click at [858, 572] on li "Colores disponibles: Gris." at bounding box center [858, 578] width 206 height 13
click at [1198, 312] on div at bounding box center [863, 388] width 1410 height 712
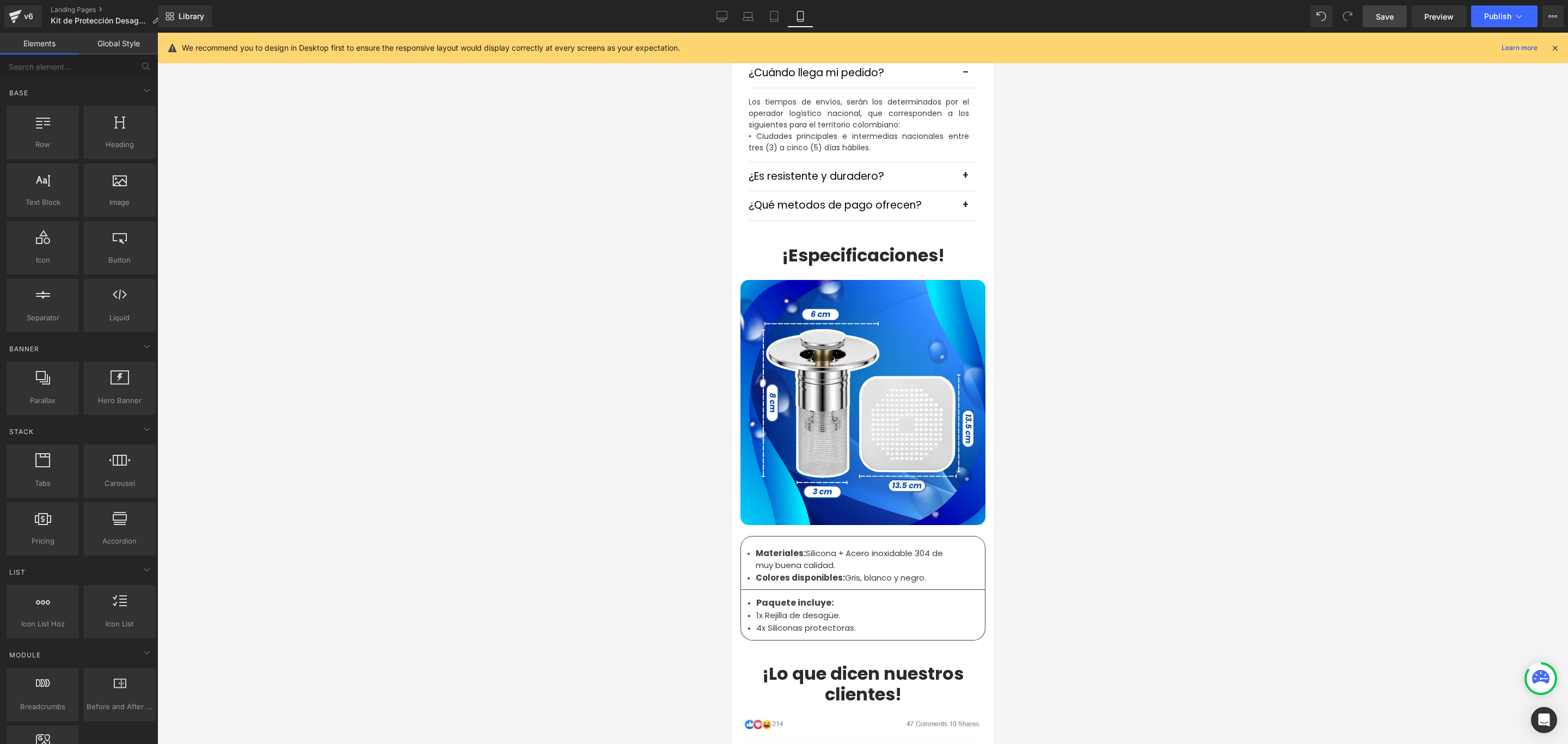
click at [1385, 13] on span "Save" at bounding box center [1384, 17] width 18 height 12
click at [1503, 16] on span "Publish" at bounding box center [1497, 16] width 27 height 9
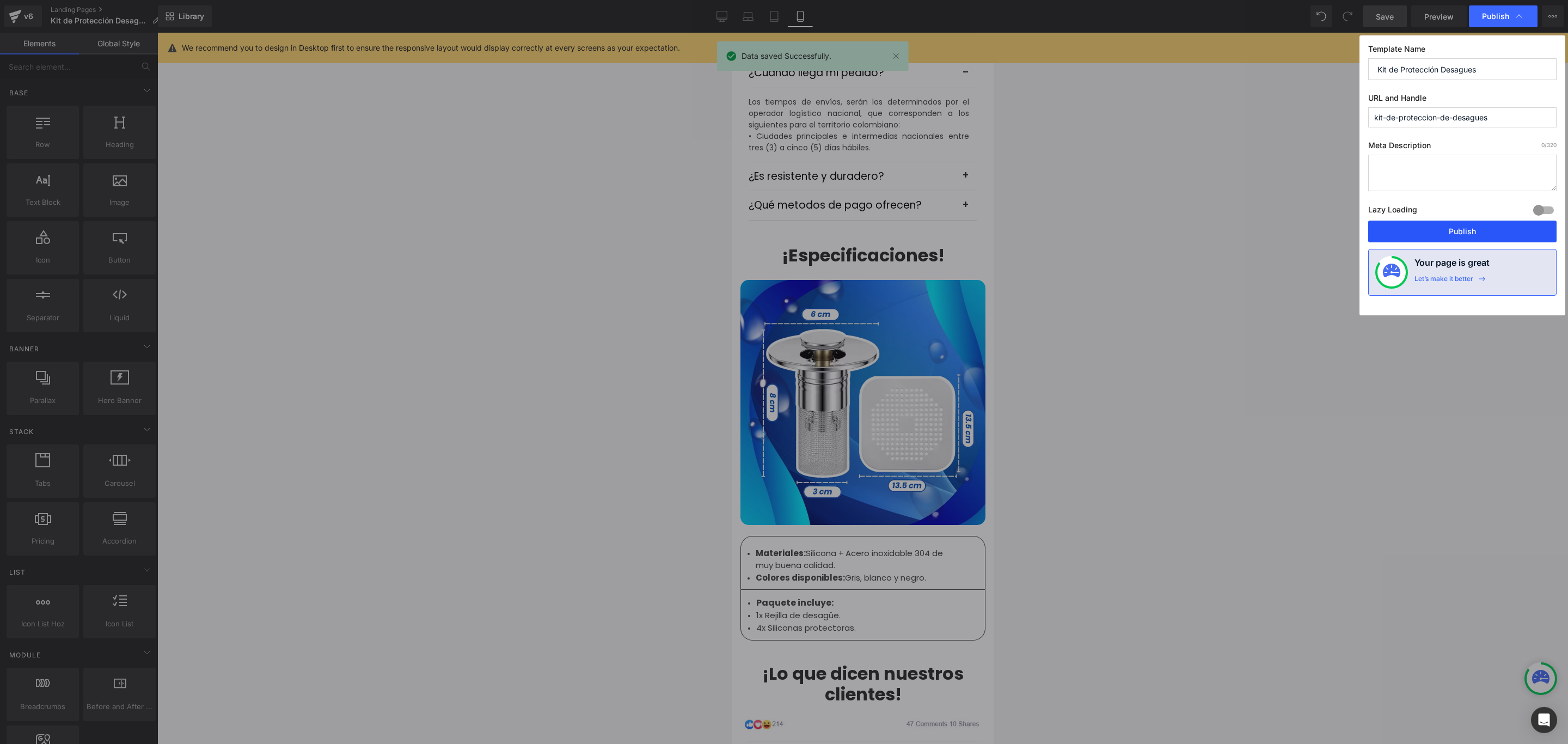
click at [1427, 232] on button "Publish" at bounding box center [1462, 231] width 188 height 22
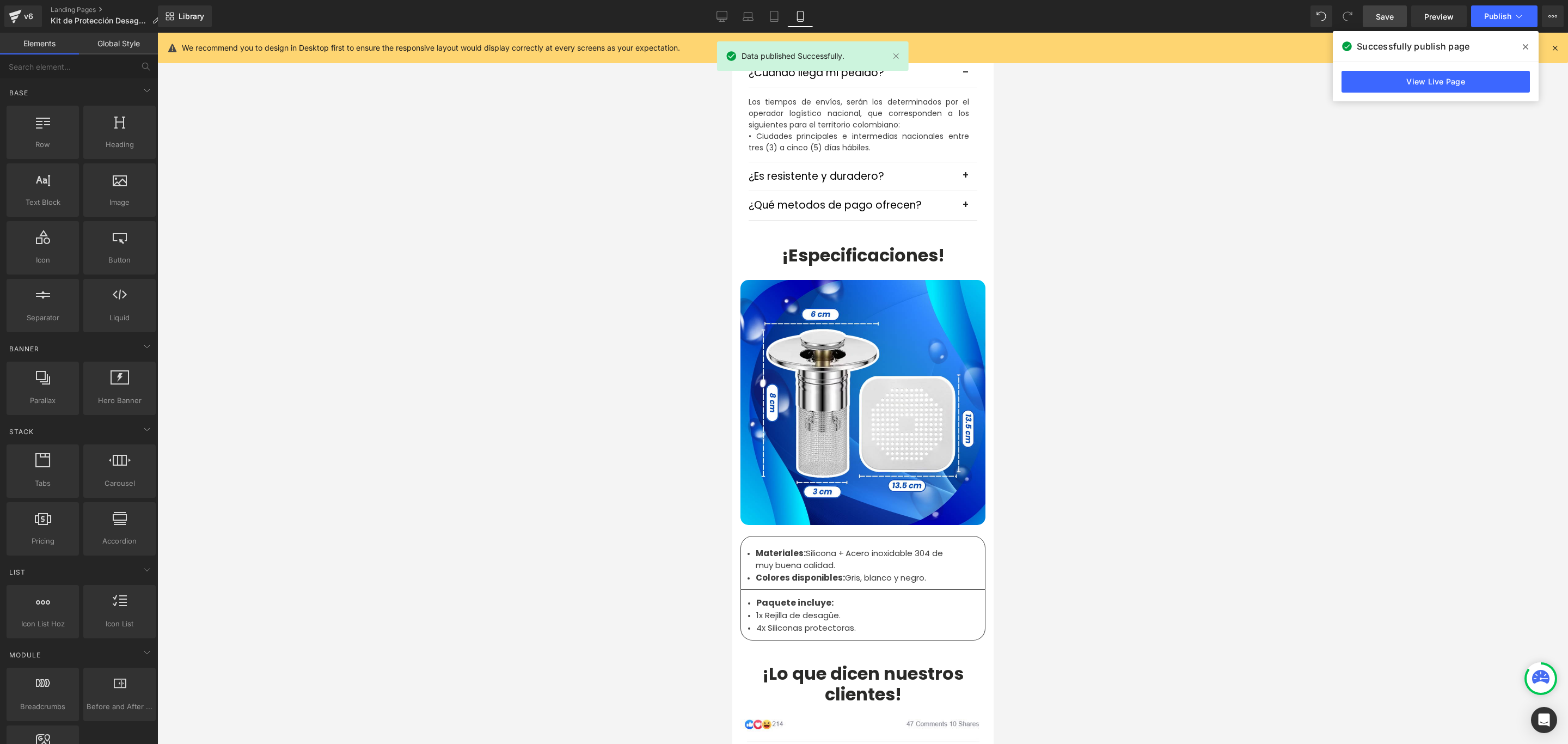
click at [1524, 44] on icon at bounding box center [1525, 47] width 5 height 9
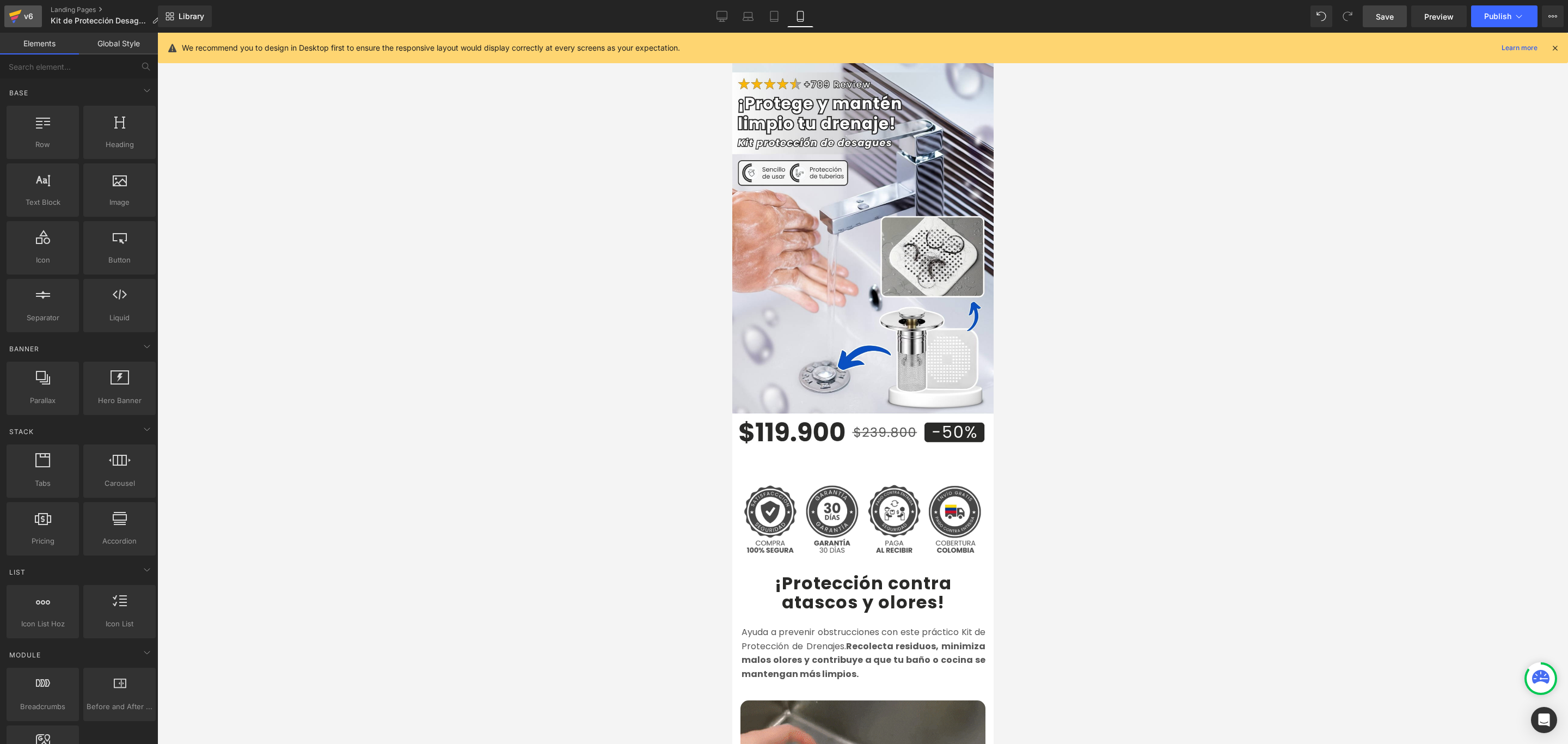
click at [28, 13] on div "v6" at bounding box center [29, 16] width 13 height 14
